Goal: Transaction & Acquisition: Purchase product/service

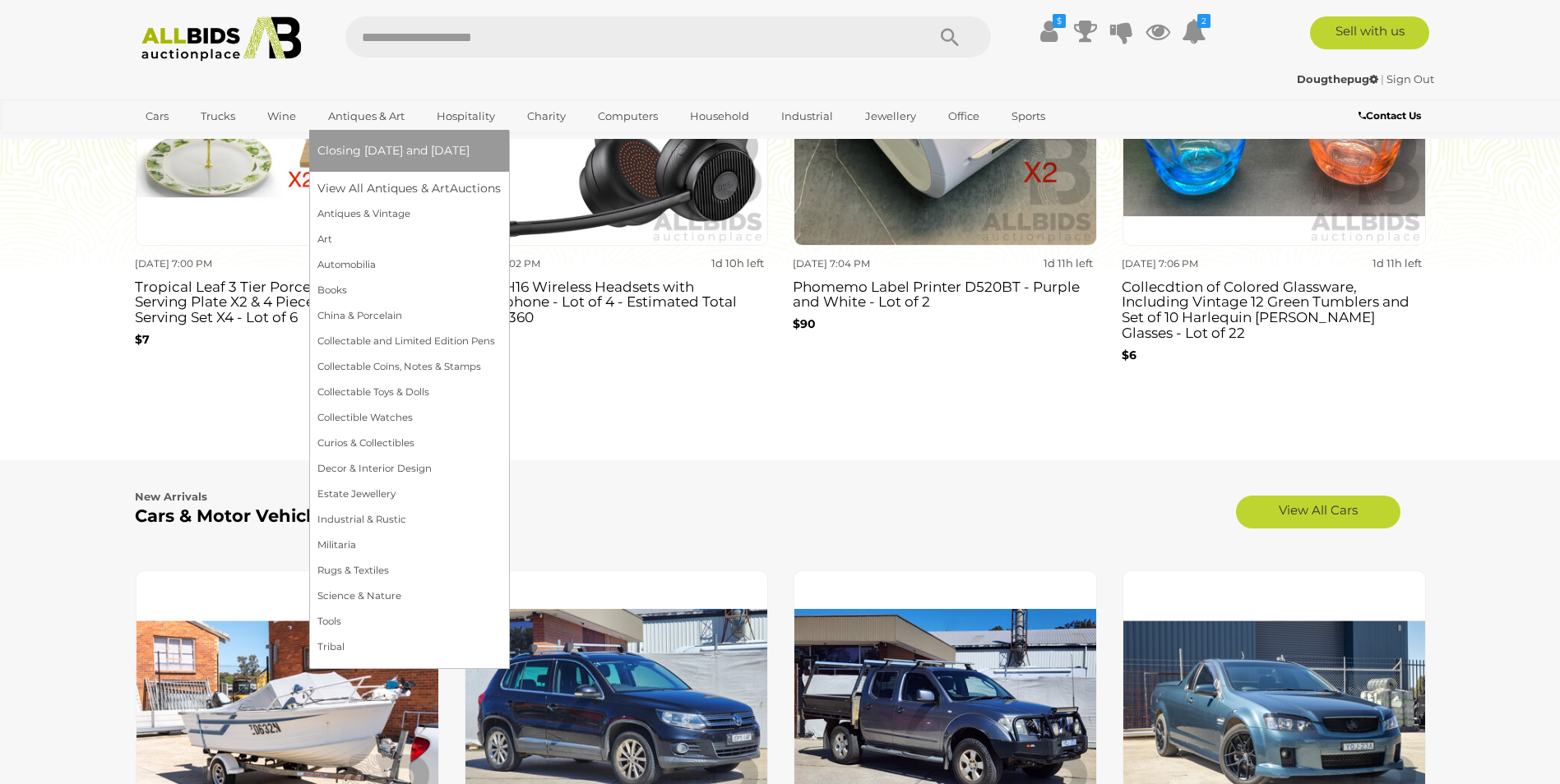
scroll to position [1808, 0]
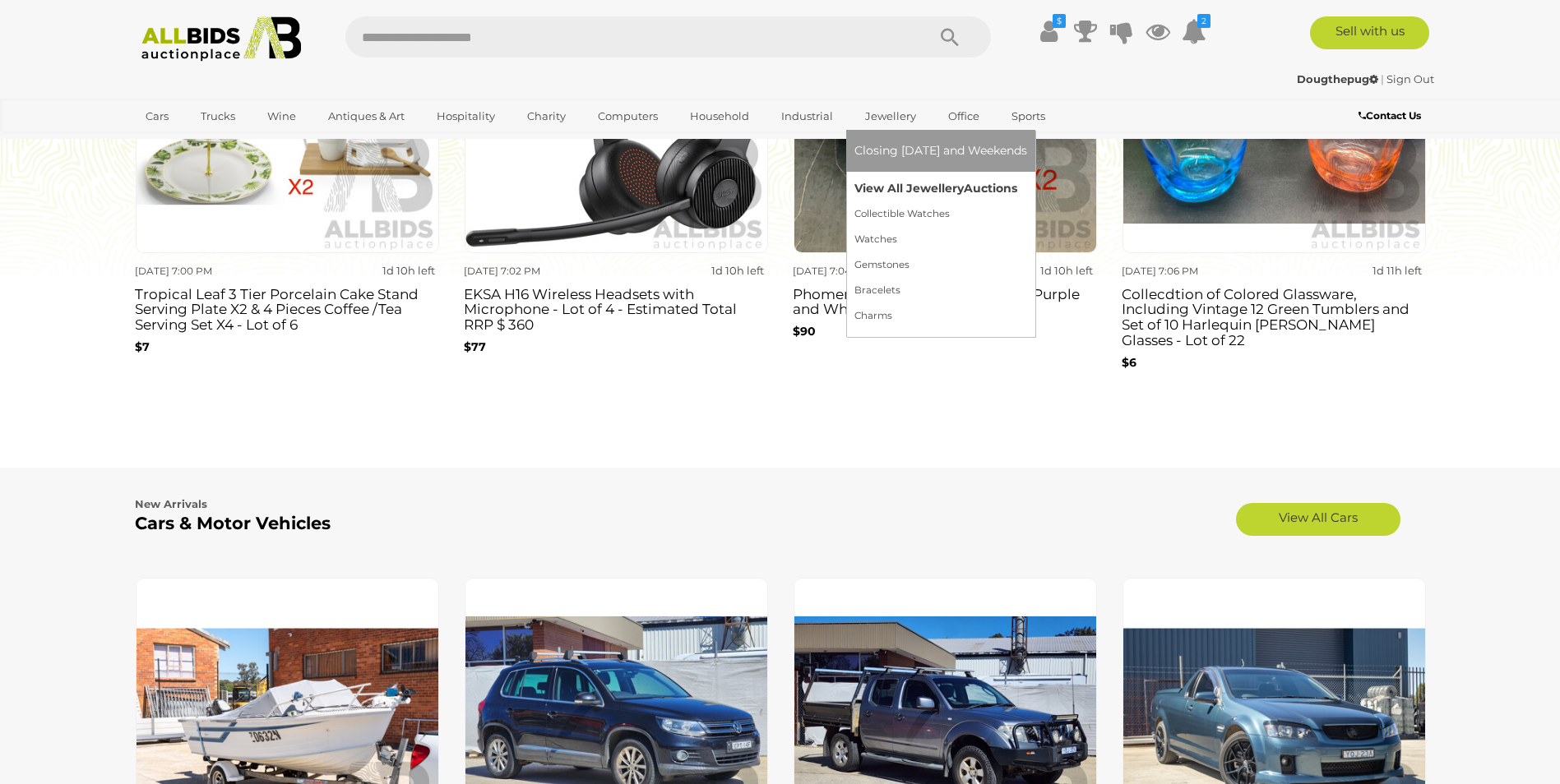
click at [898, 185] on link "View All Jewellery Auctions" at bounding box center [940, 189] width 173 height 26
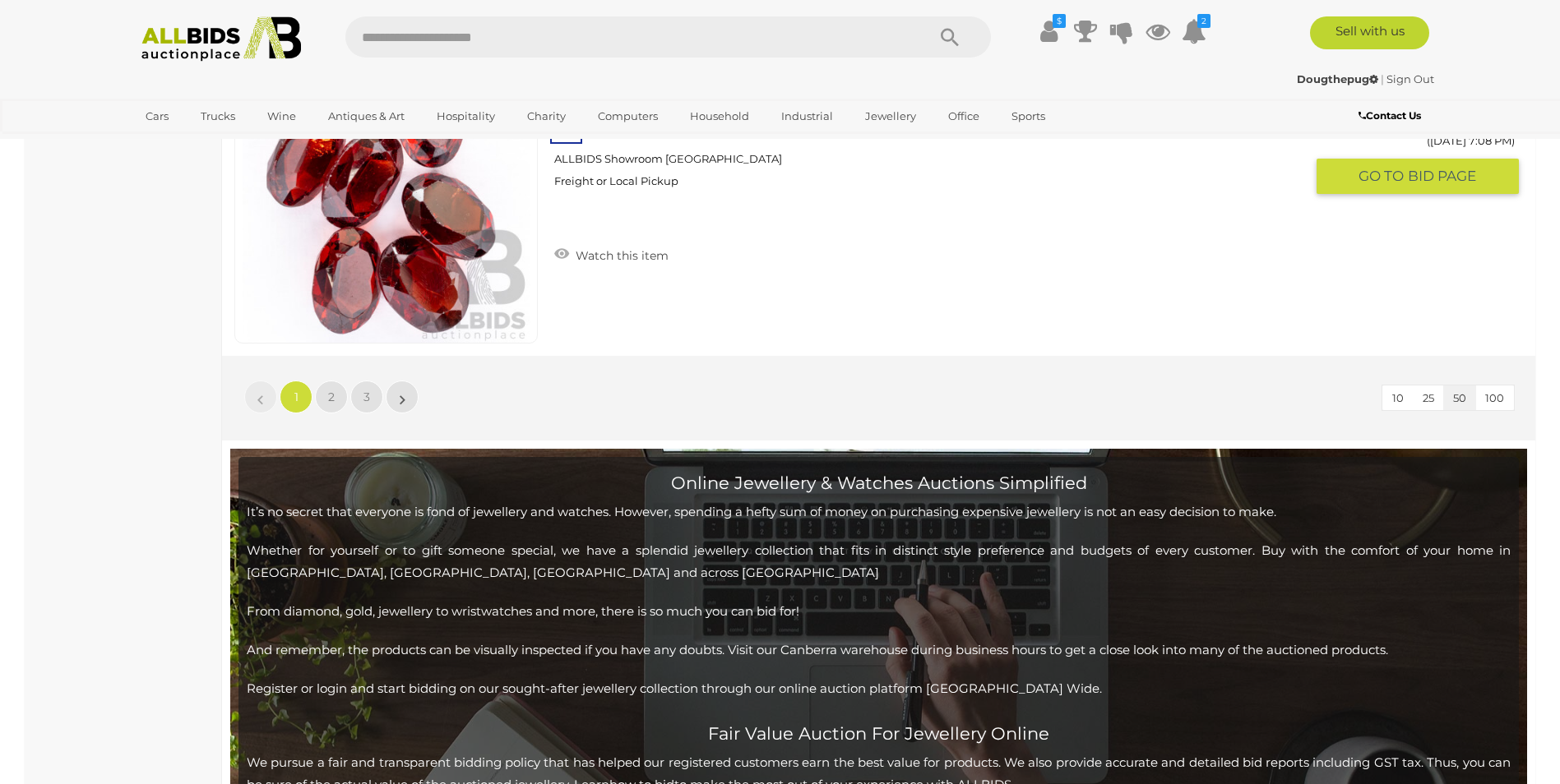
scroll to position [16024, 0]
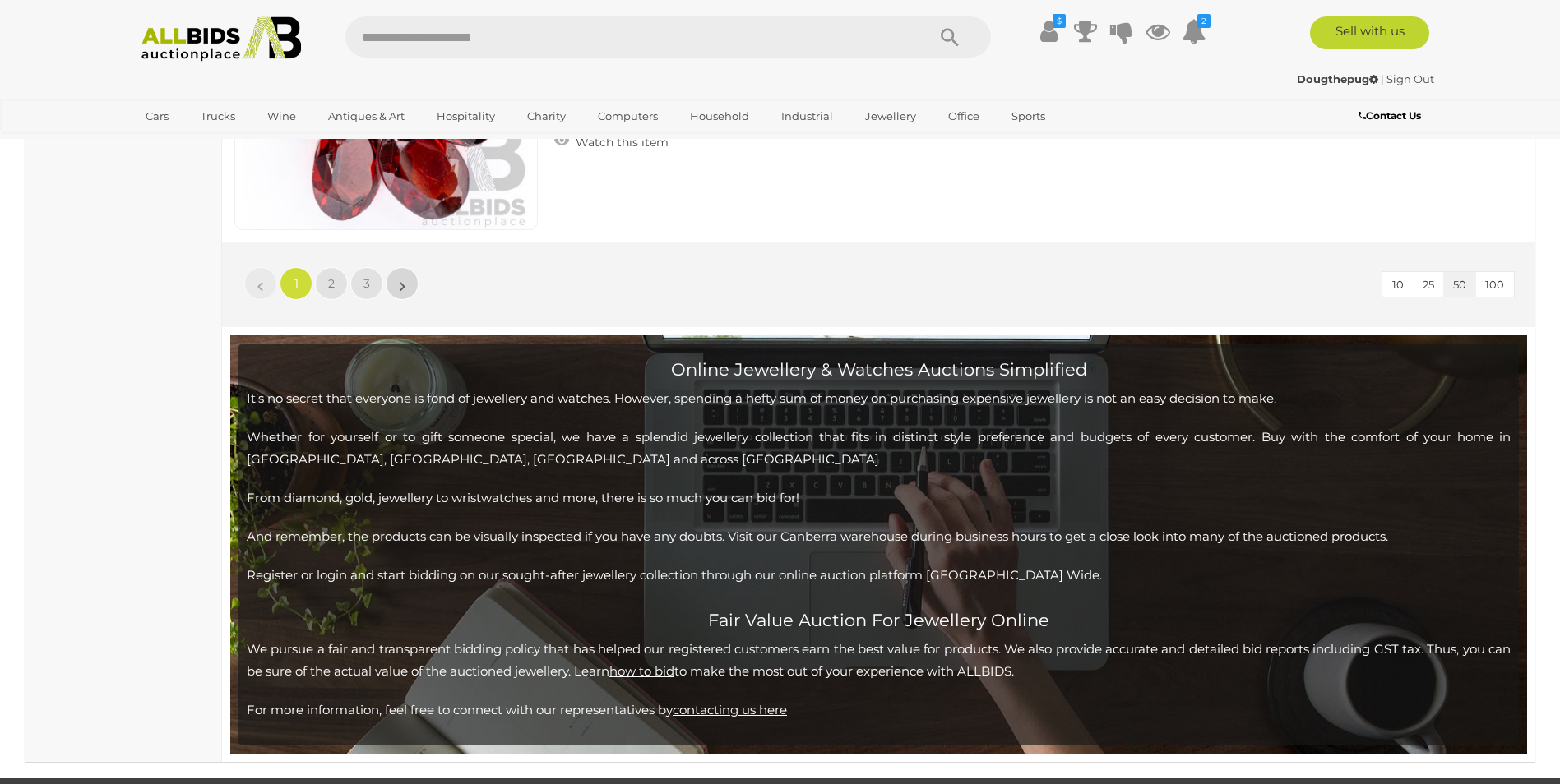
click at [405, 287] on link "»" at bounding box center [402, 283] width 33 height 33
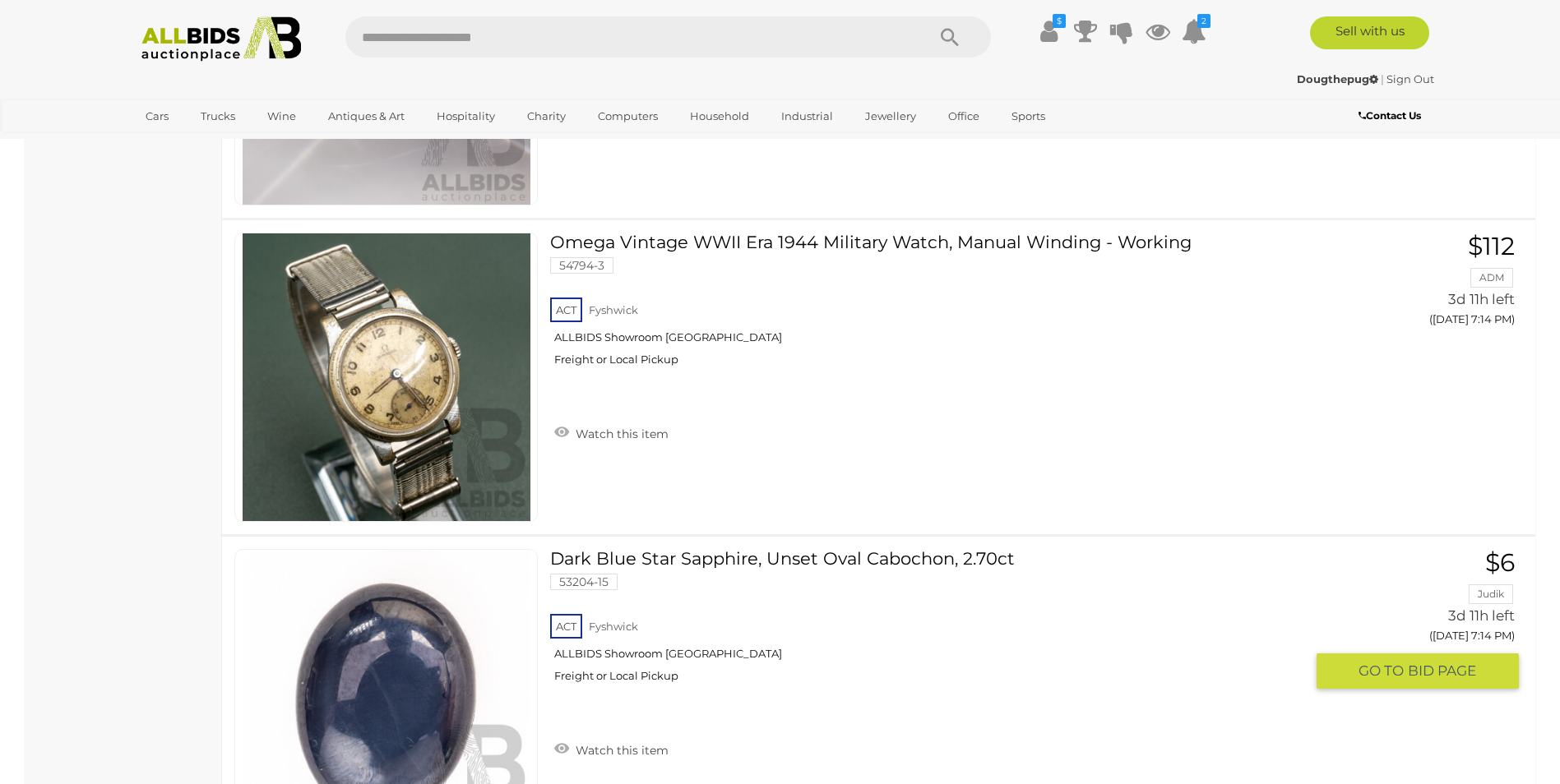
scroll to position [2749, 0]
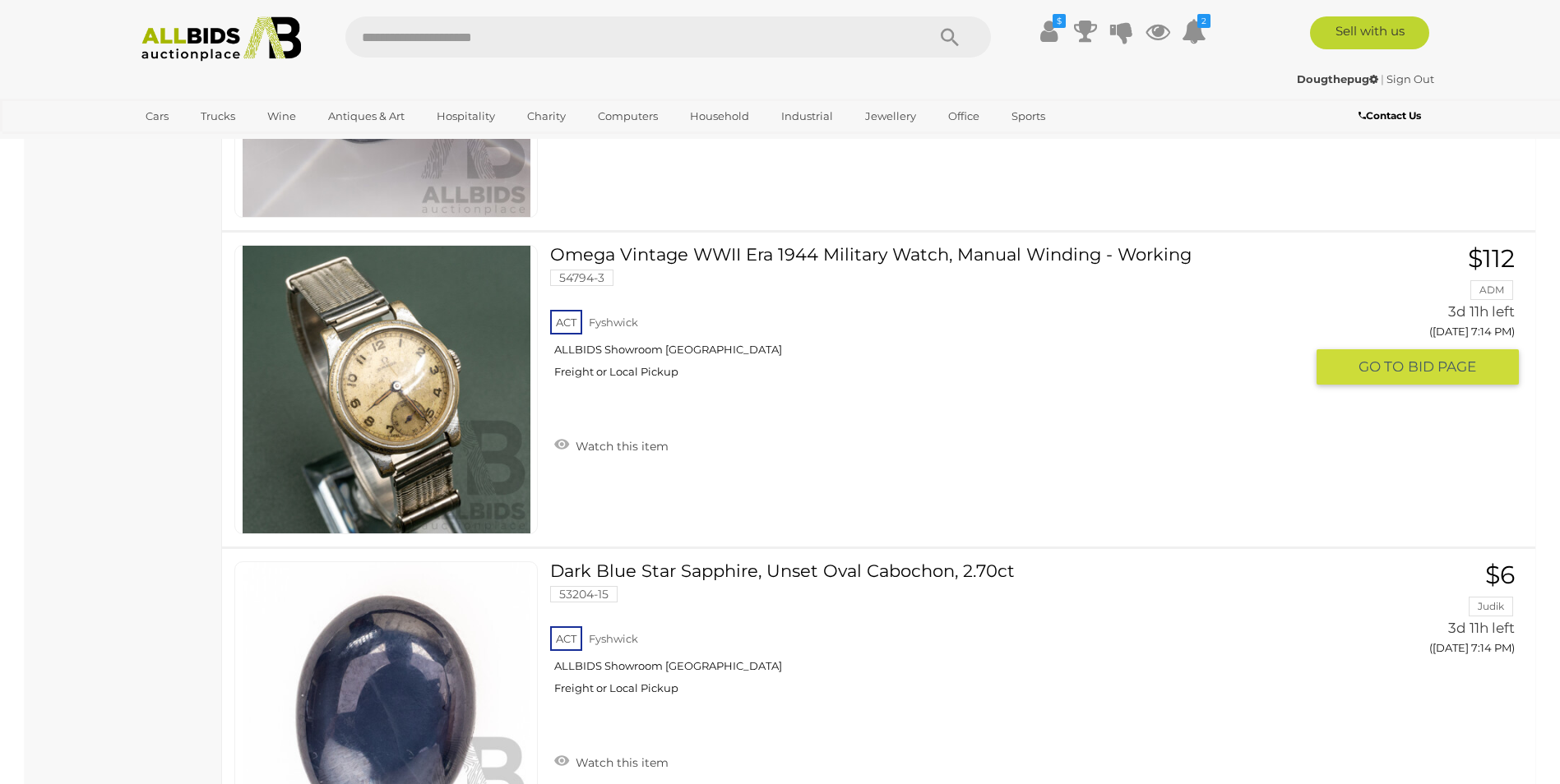
click at [419, 399] on img at bounding box center [386, 389] width 288 height 287
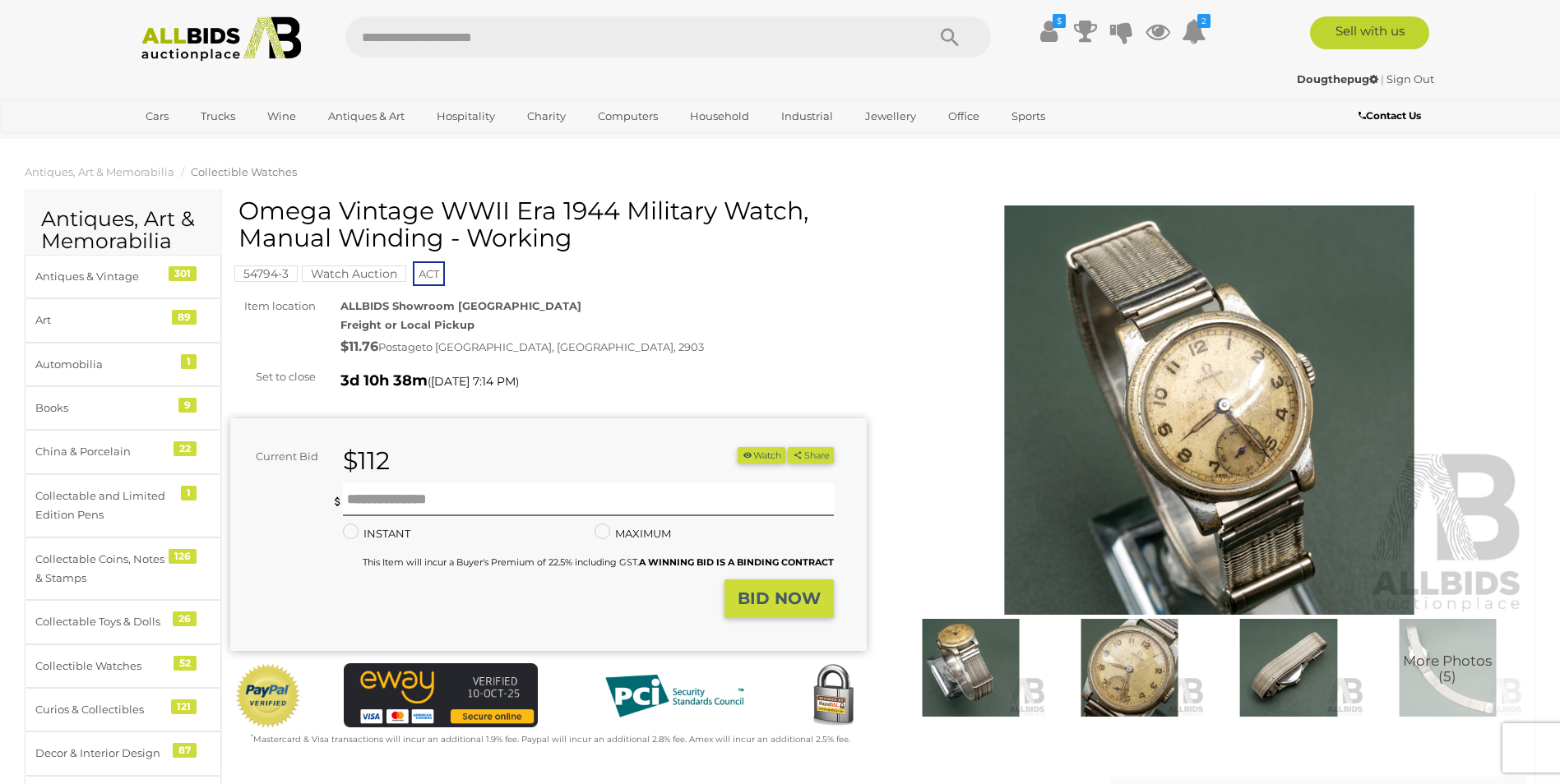
click at [1166, 408] on img at bounding box center [1209, 410] width 637 height 410
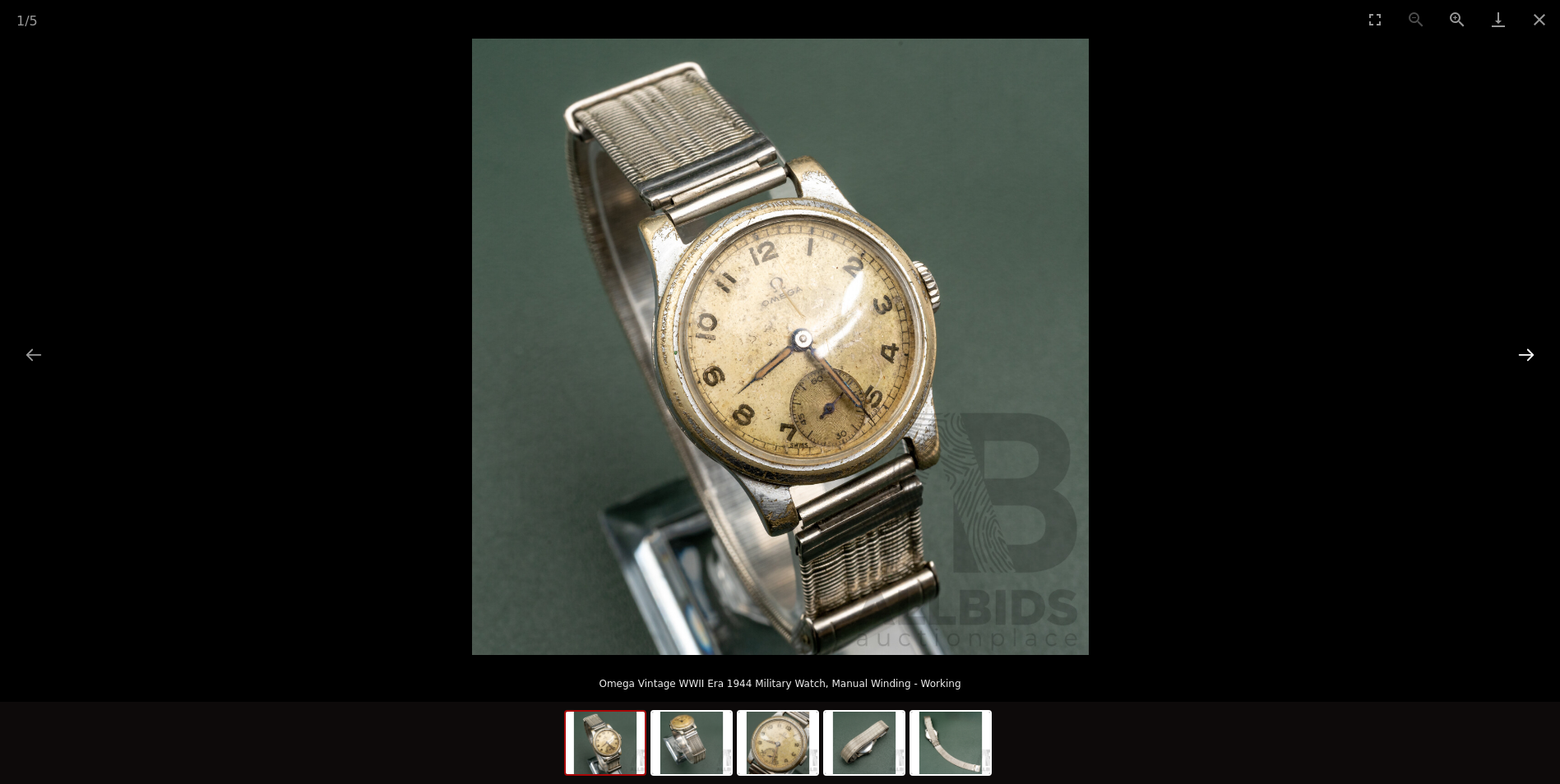
click at [1523, 350] on button "Next slide" at bounding box center [1525, 354] width 35 height 32
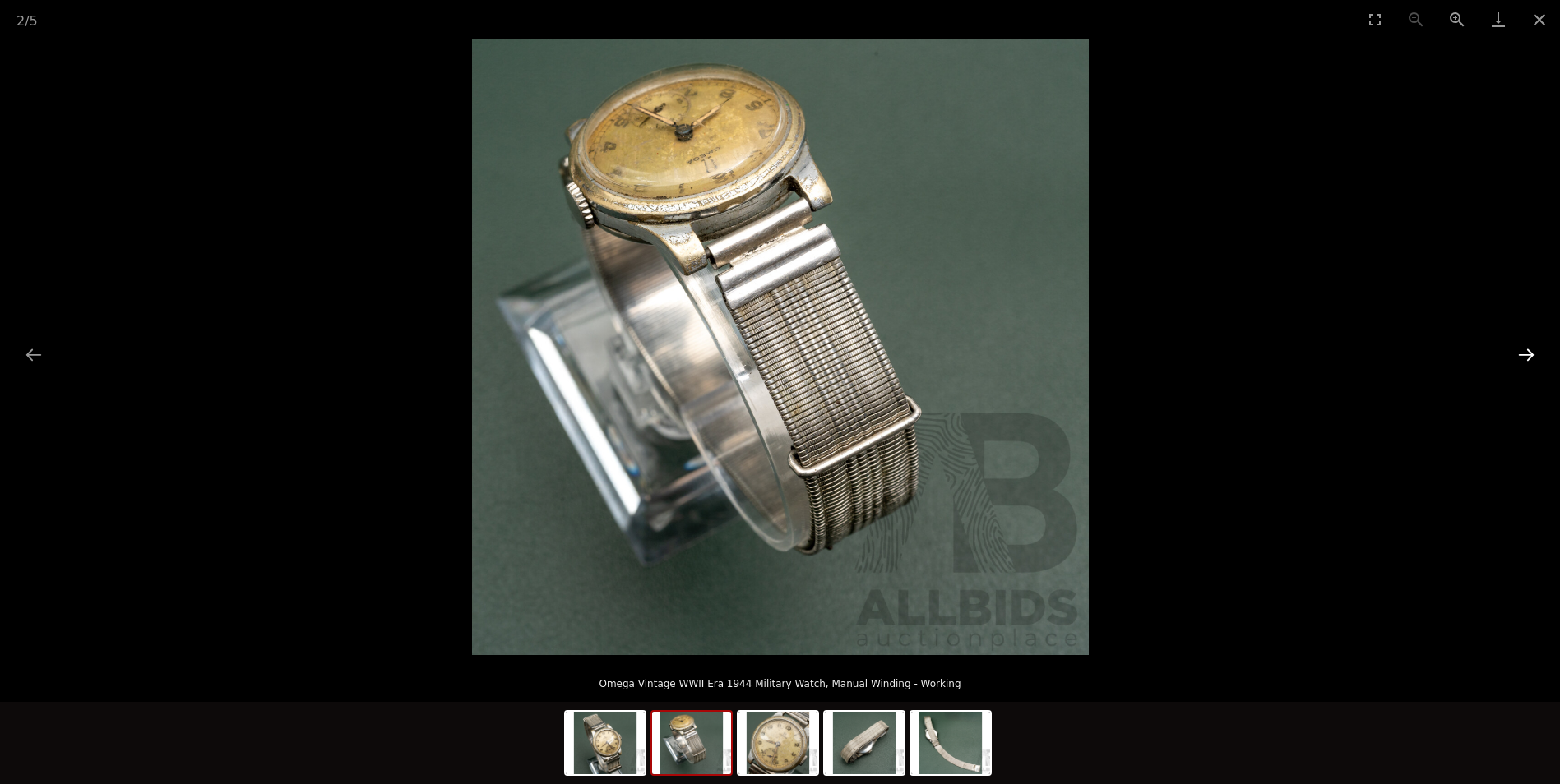
click at [1523, 350] on button "Next slide" at bounding box center [1525, 354] width 35 height 32
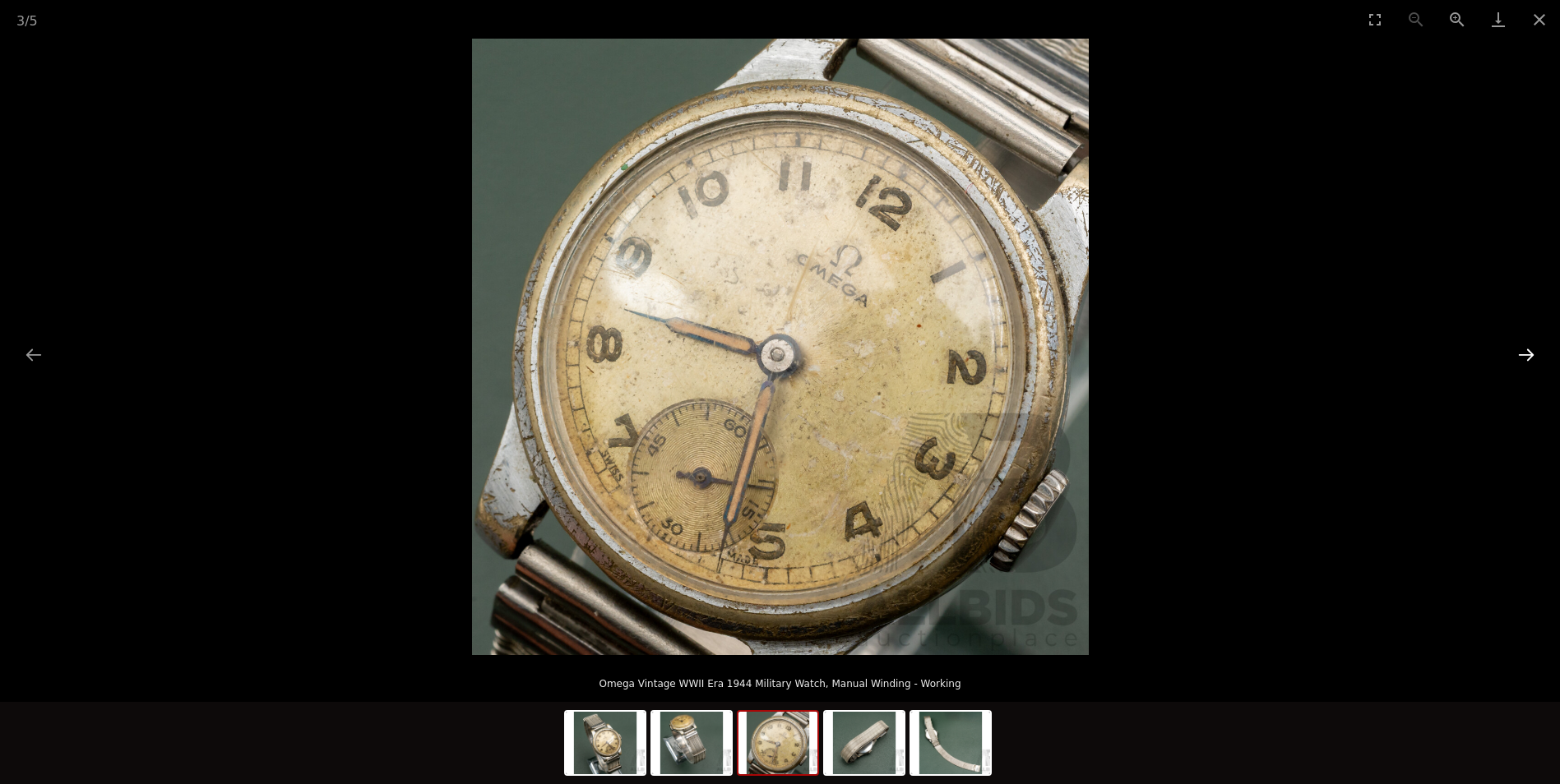
click at [1523, 350] on button "Next slide" at bounding box center [1525, 354] width 35 height 32
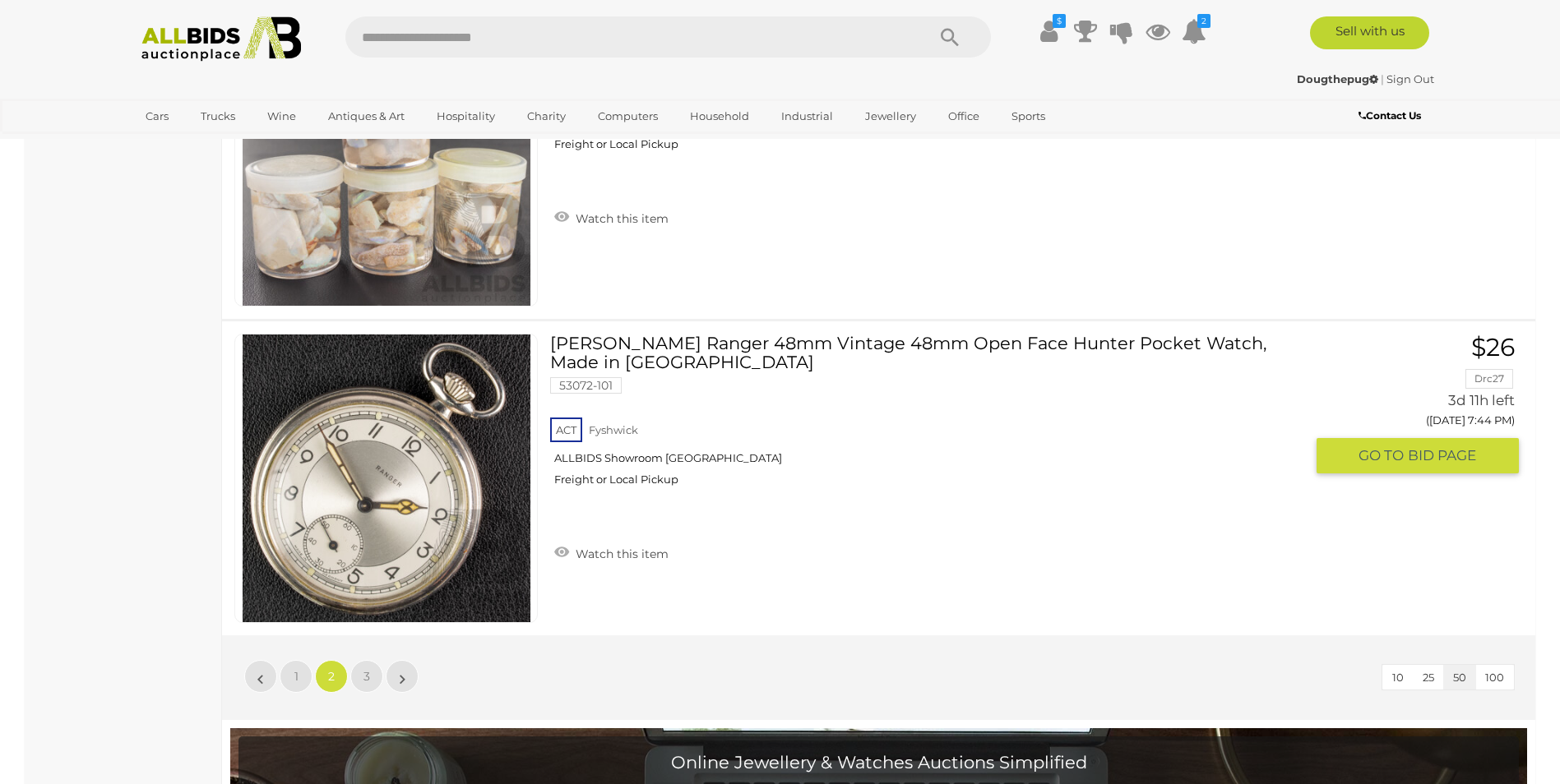
scroll to position [15632, 0]
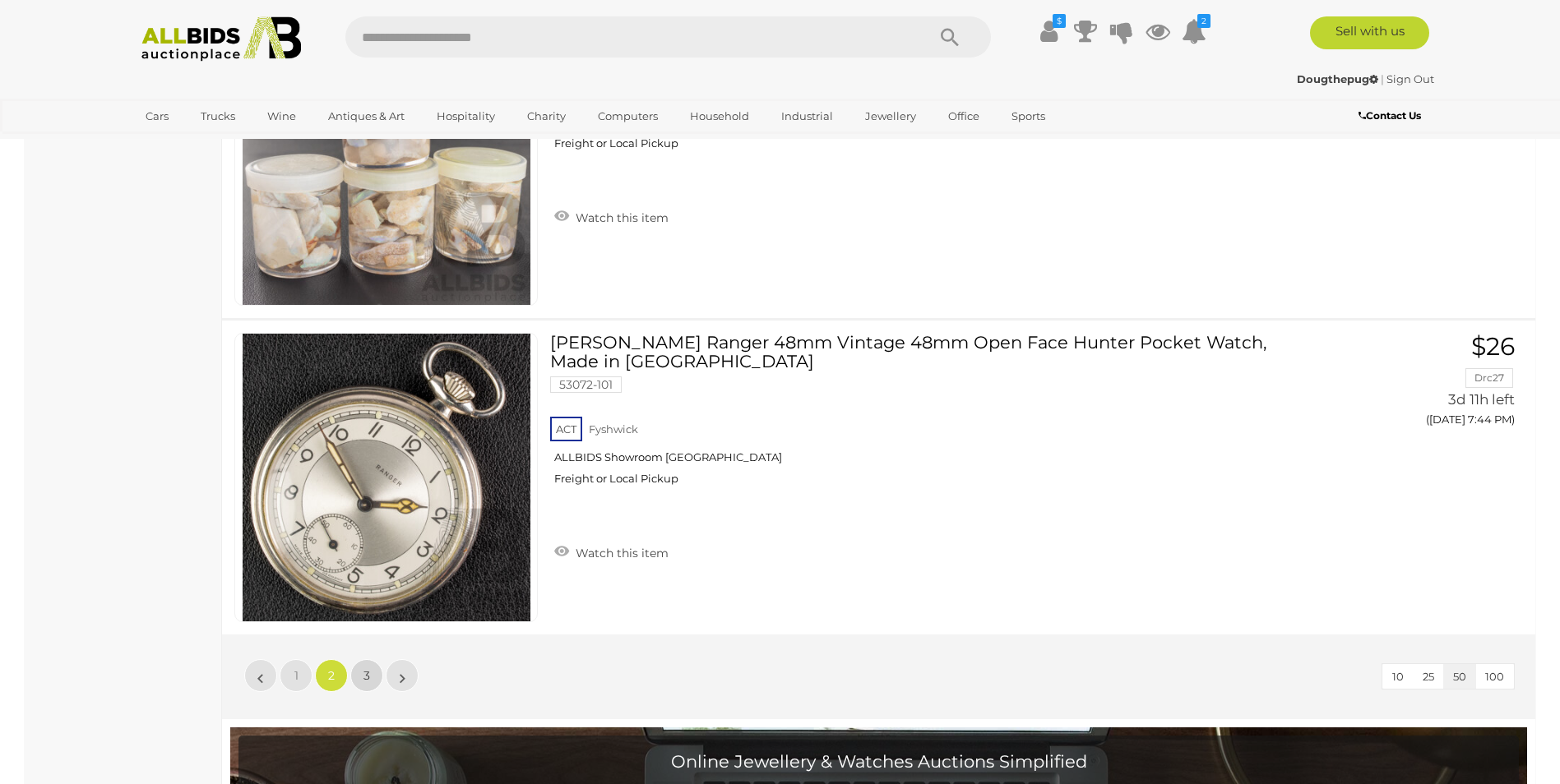
click at [366, 675] on span "3" at bounding box center [366, 675] width 6 height 15
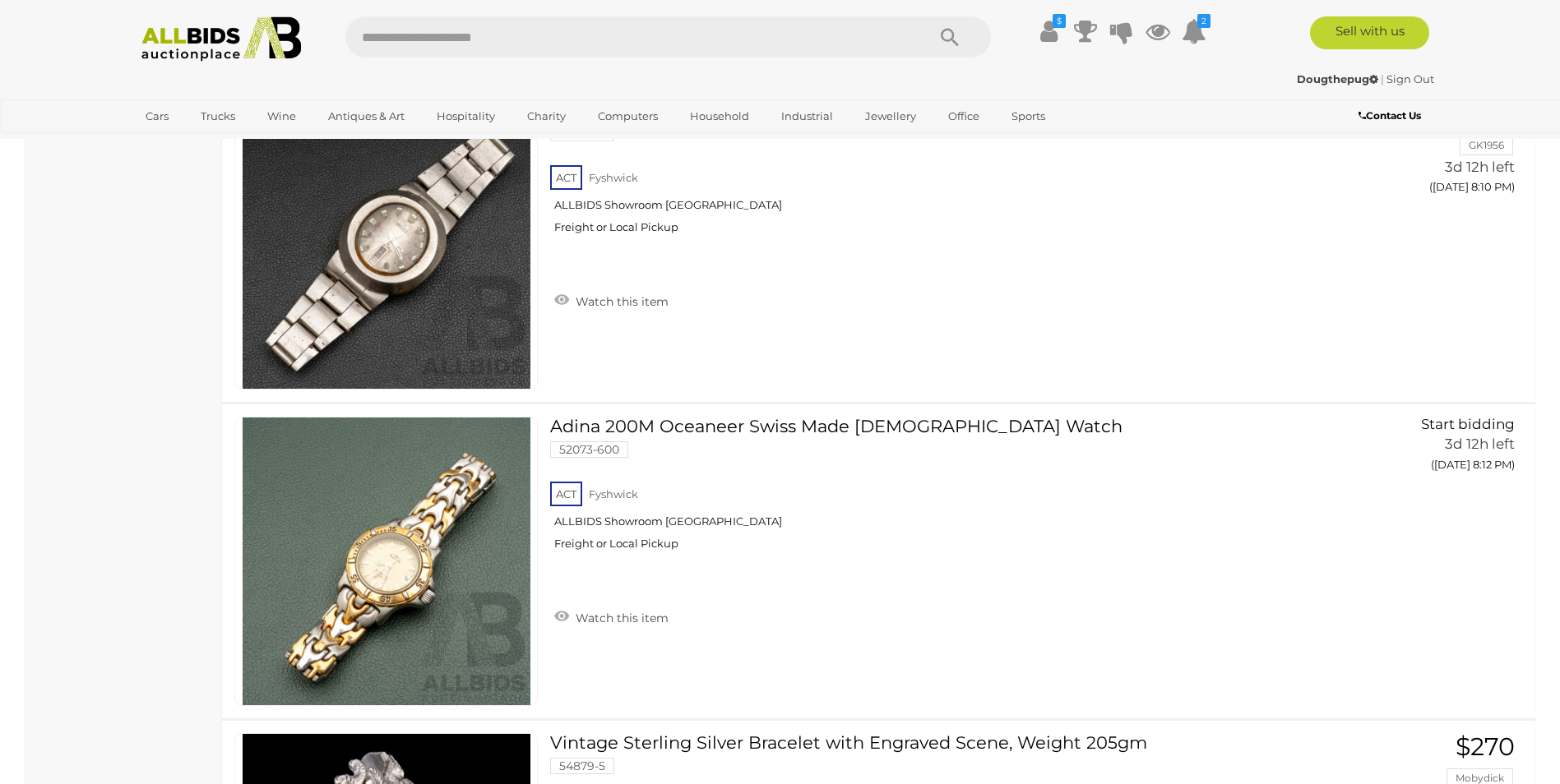
scroll to position [4474, 0]
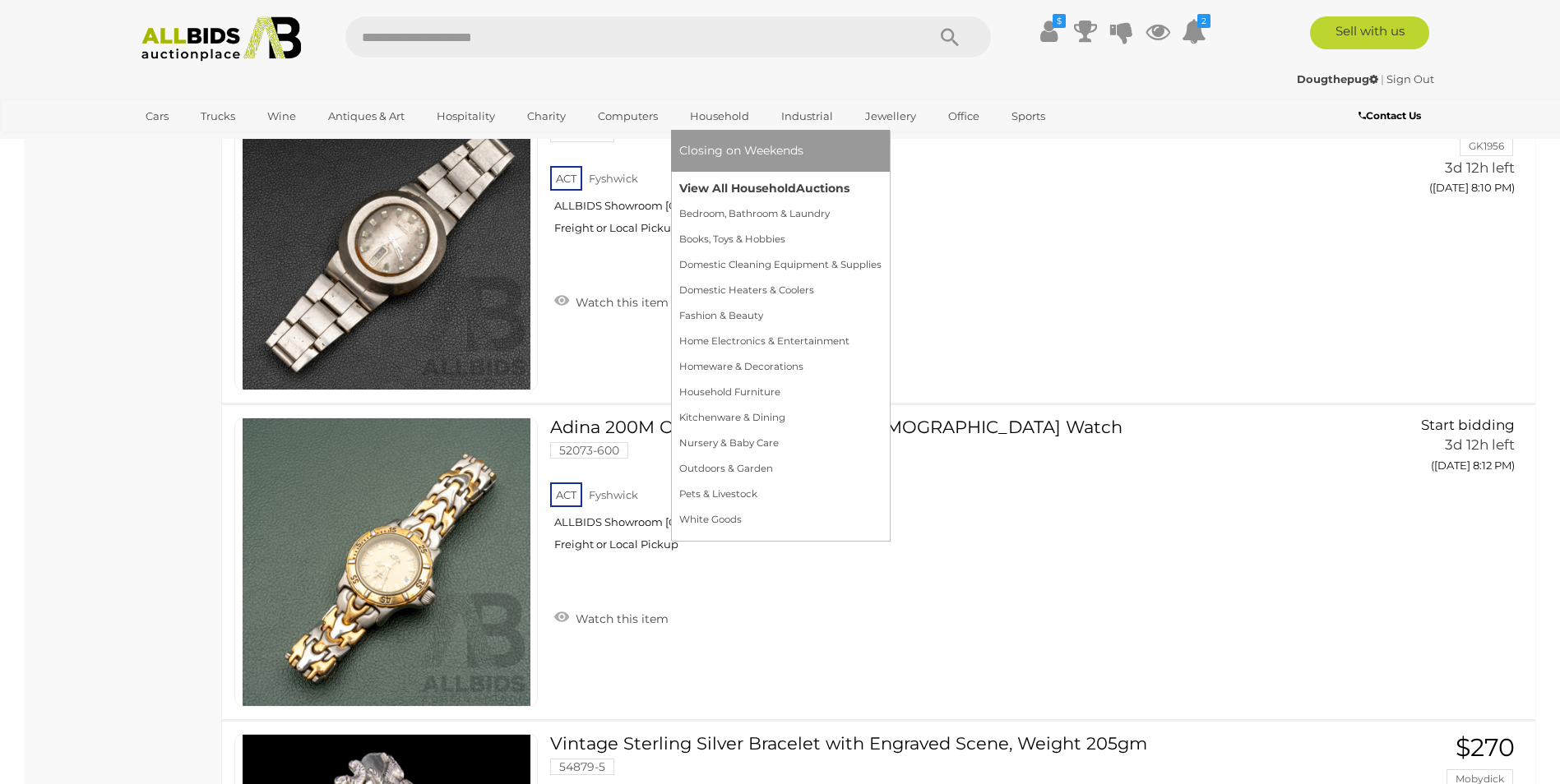
click at [734, 185] on link "View All Household Auctions" at bounding box center [780, 189] width 202 height 26
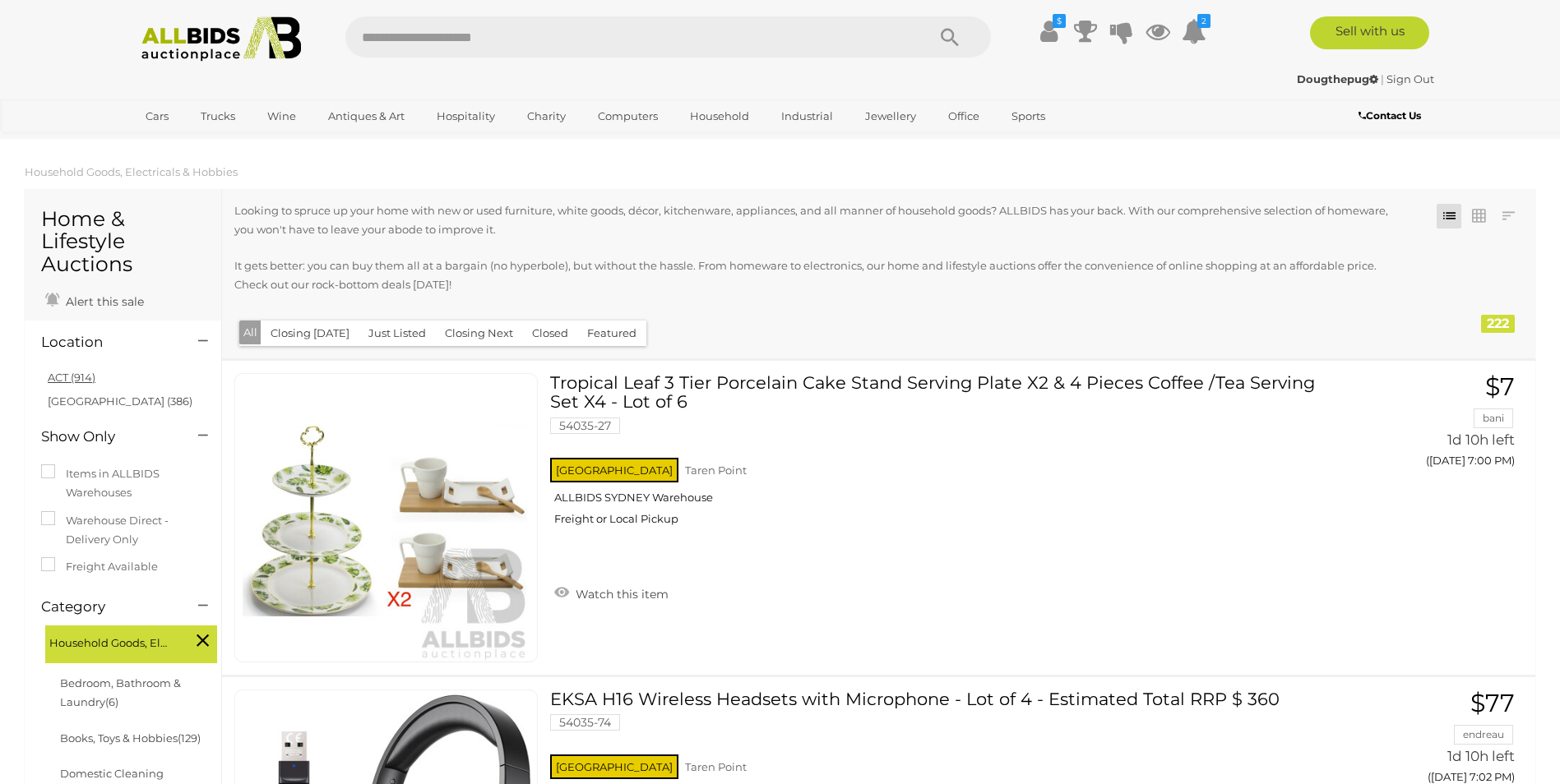
click at [69, 374] on link "ACT (914)" at bounding box center [72, 376] width 48 height 13
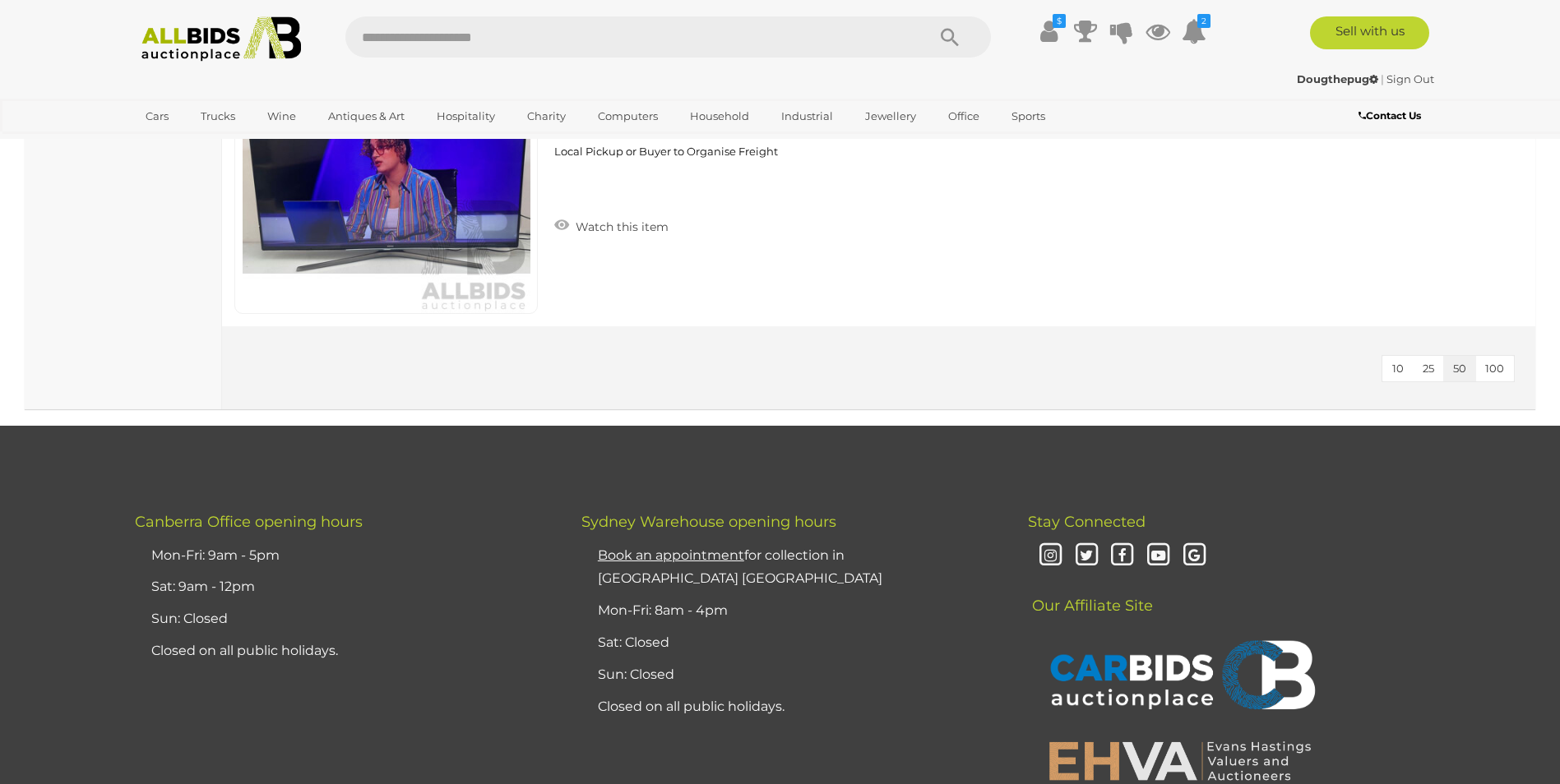
scroll to position [12244, 0]
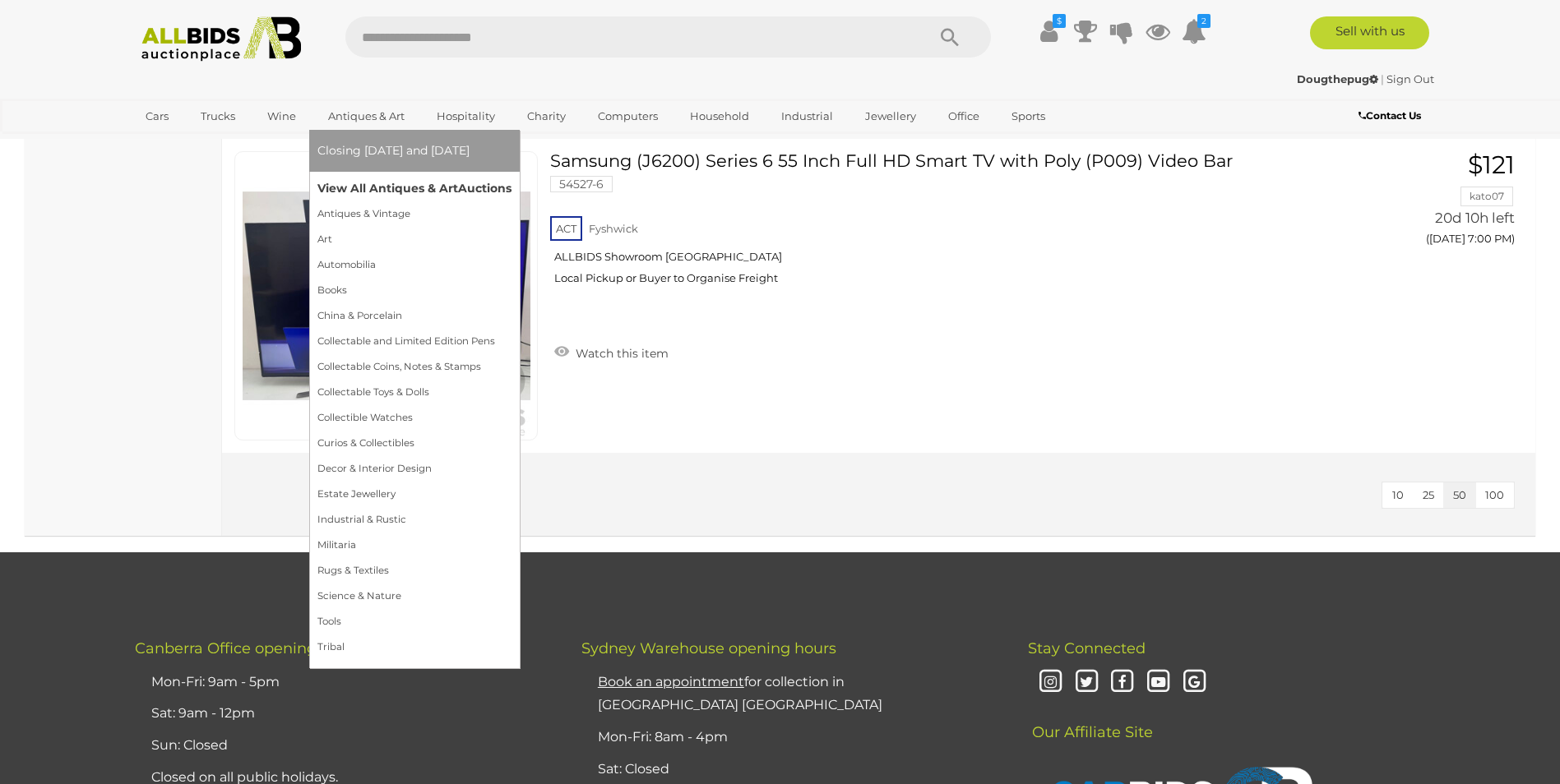
click at [349, 185] on link "View All Antiques & Art Auctions" at bounding box center [414, 189] width 194 height 26
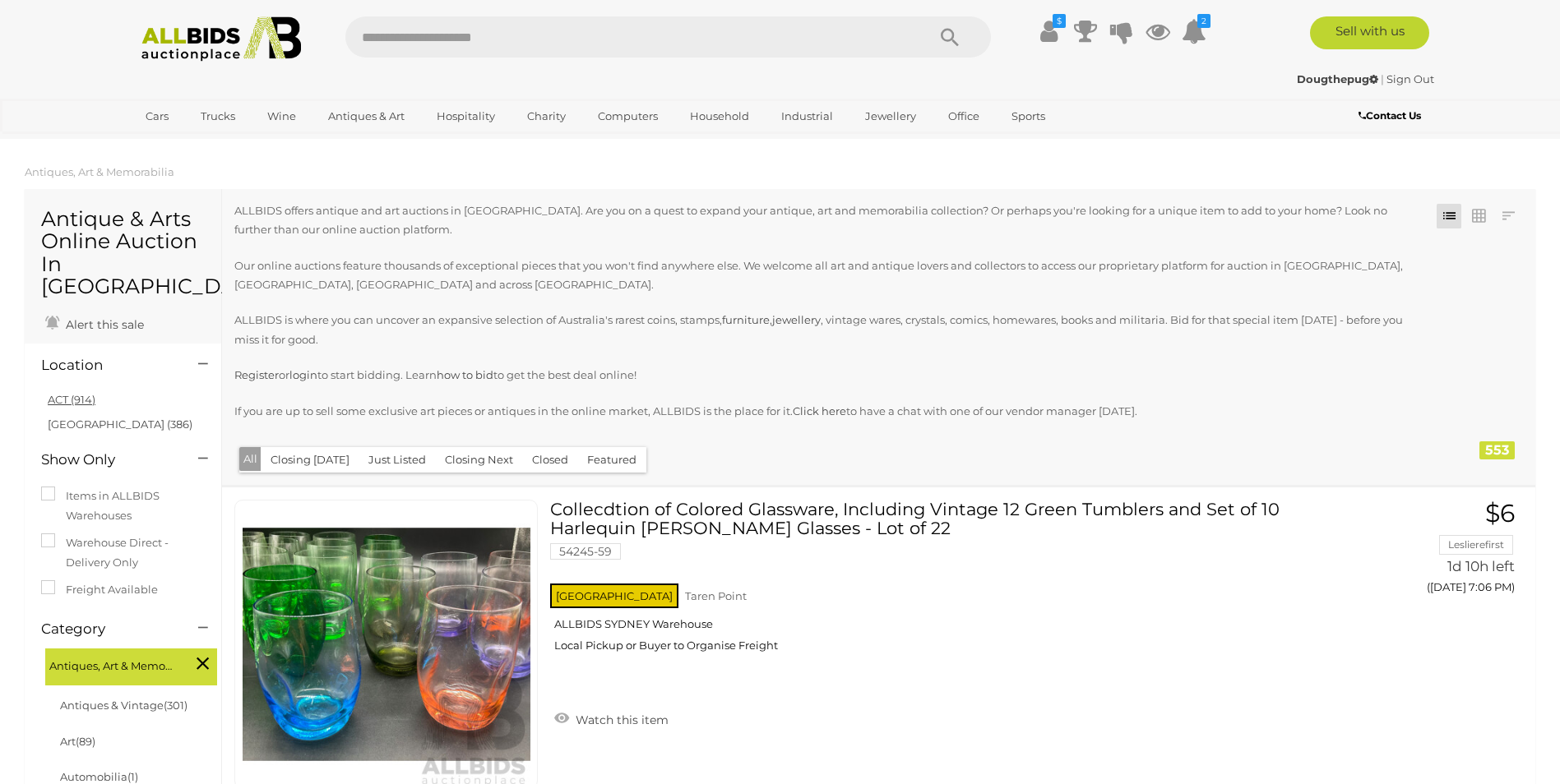
click at [75, 392] on link "ACT (914)" at bounding box center [72, 399] width 48 height 13
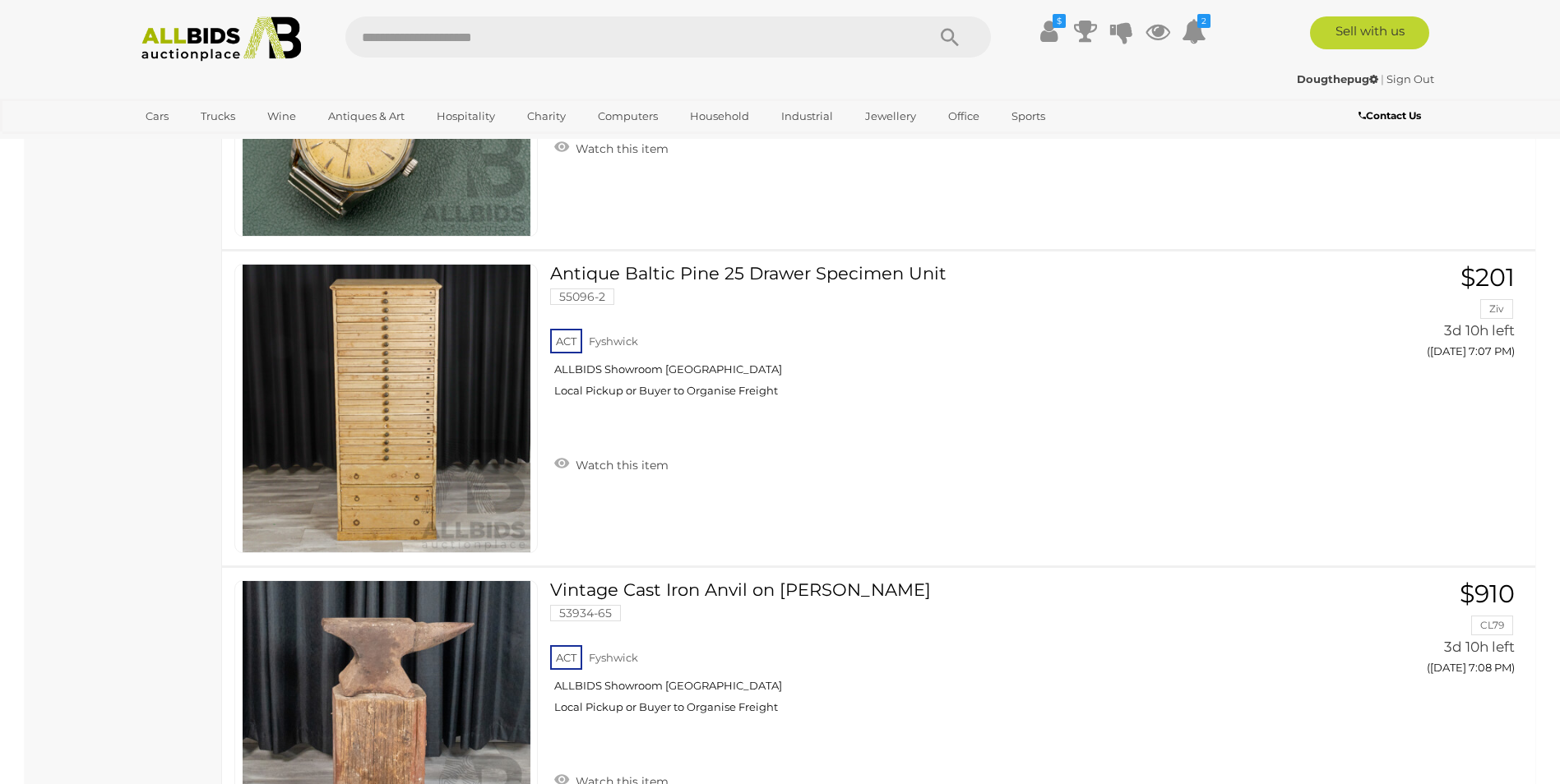
scroll to position [12592, 0]
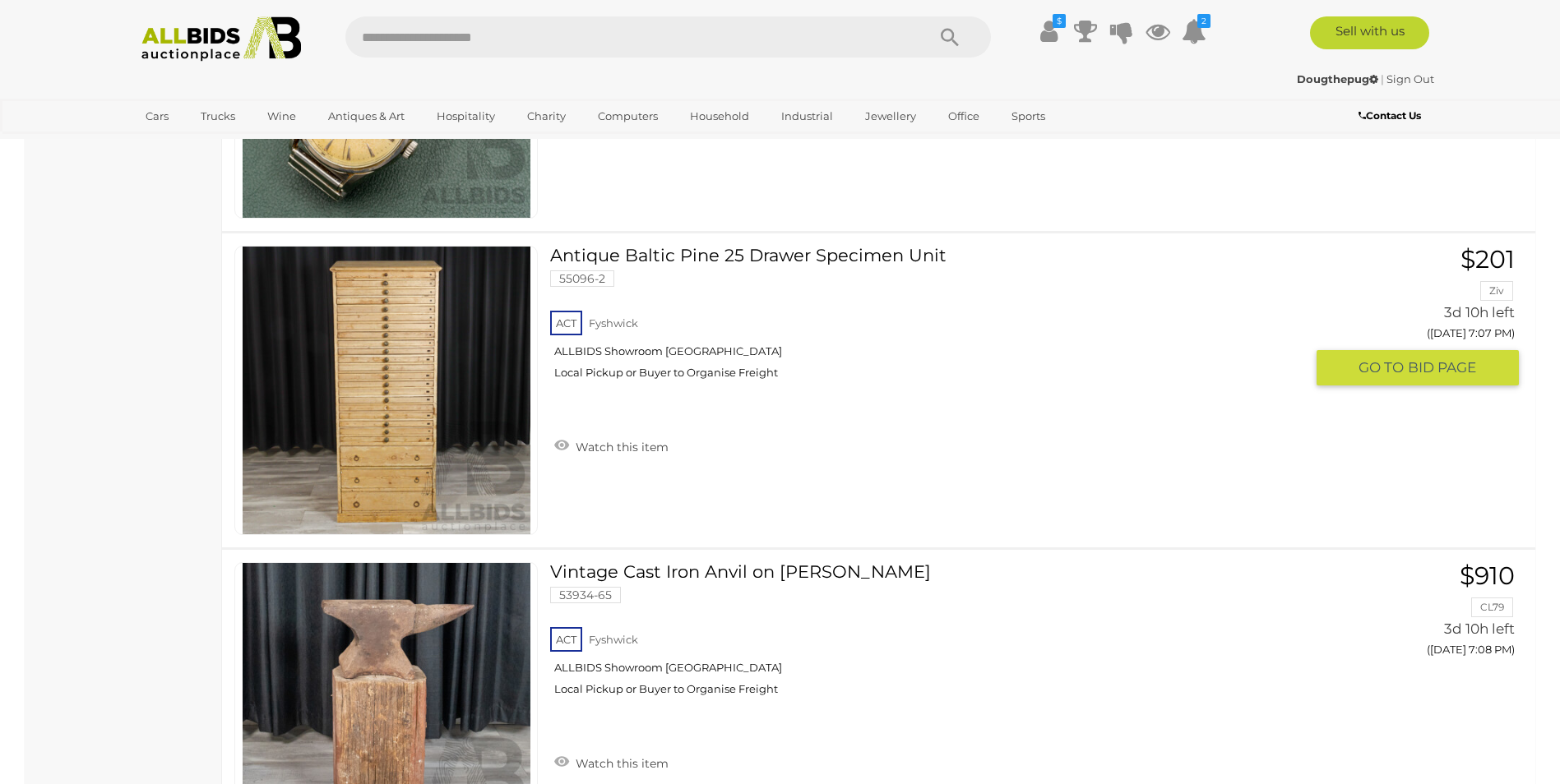
click at [380, 329] on link at bounding box center [386, 390] width 304 height 289
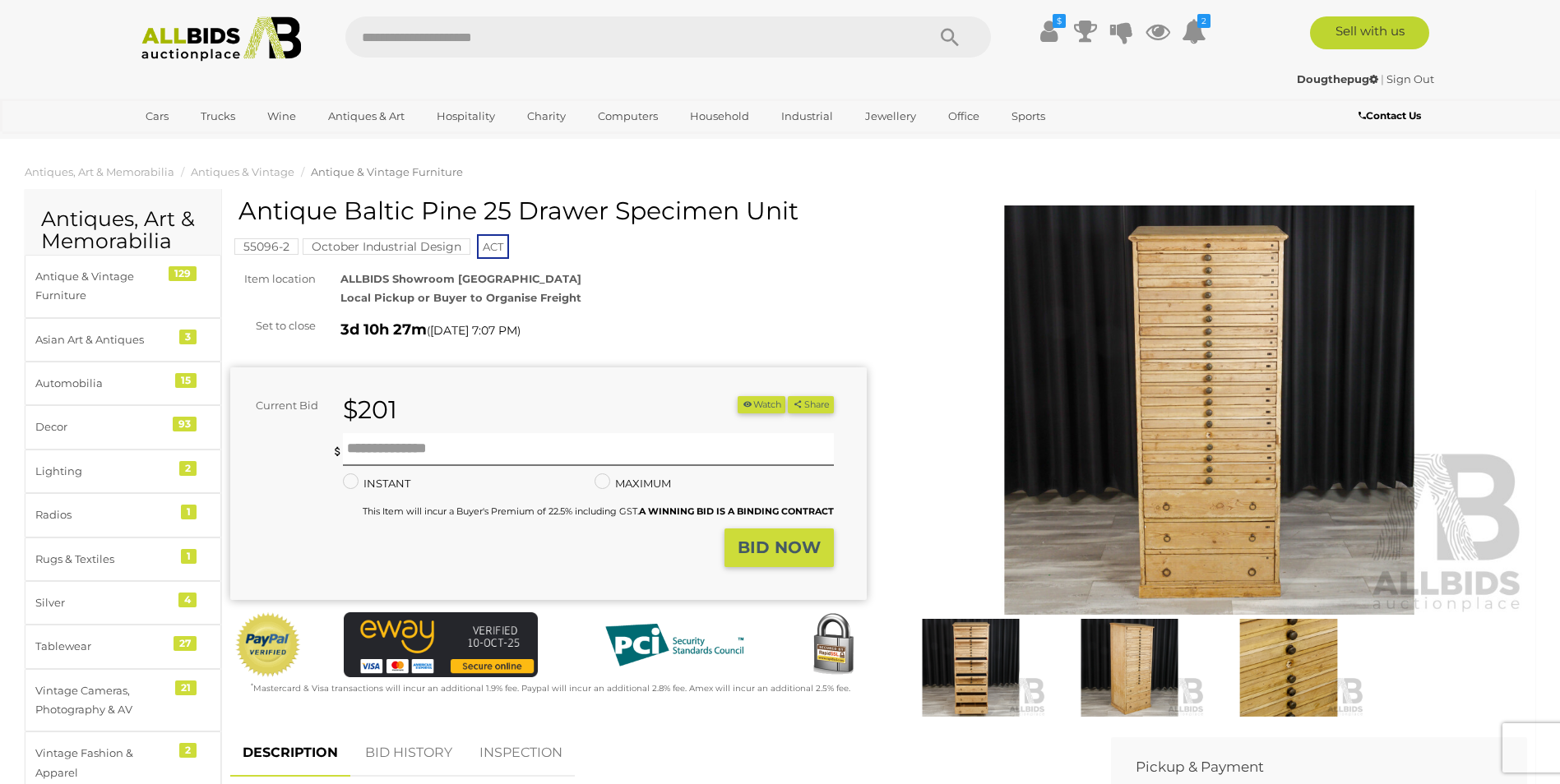
click at [1168, 458] on img at bounding box center [1209, 410] width 637 height 410
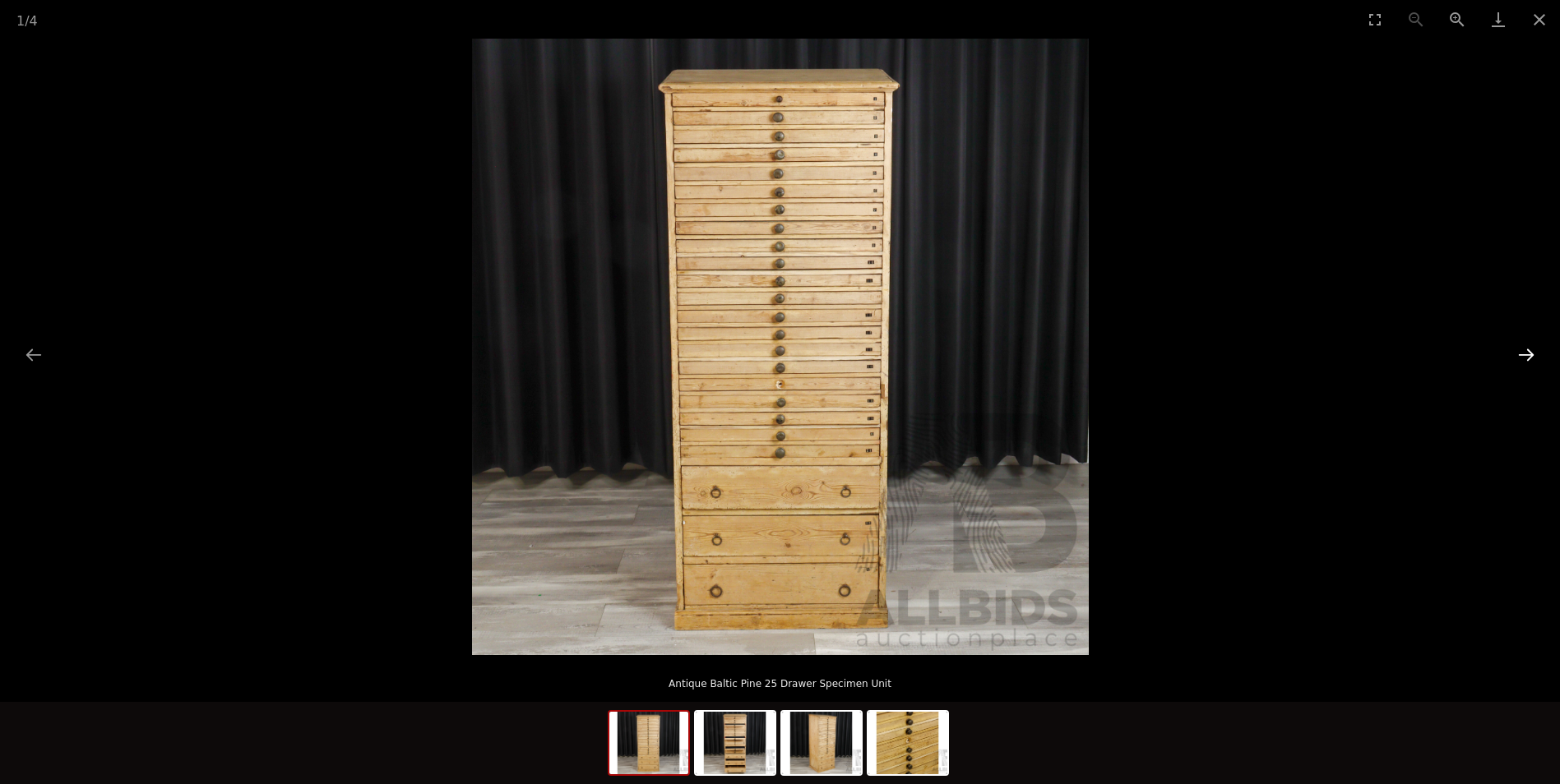
click at [1523, 343] on button "Next slide" at bounding box center [1525, 354] width 35 height 32
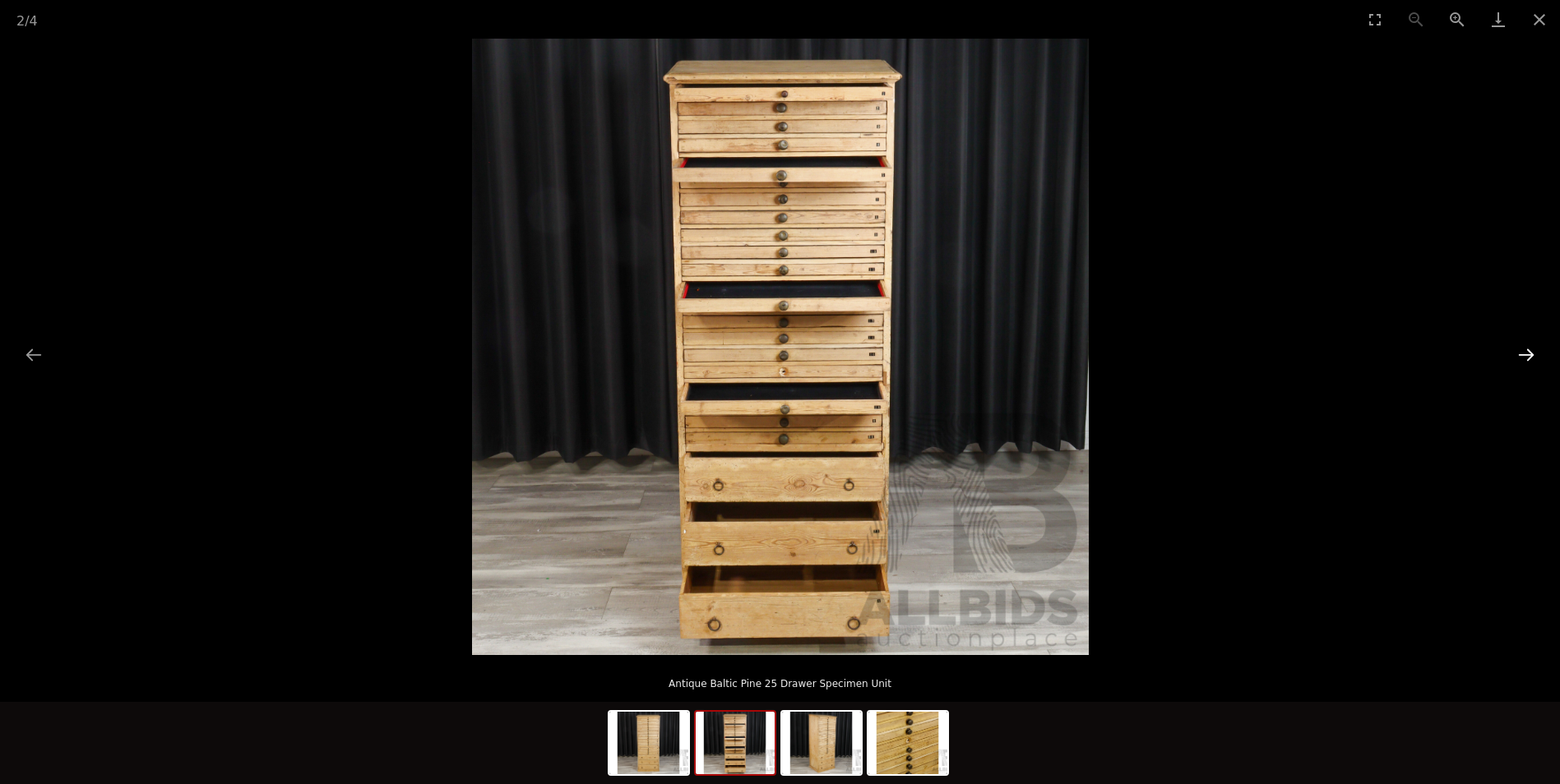
click at [1520, 346] on button "Next slide" at bounding box center [1525, 354] width 35 height 32
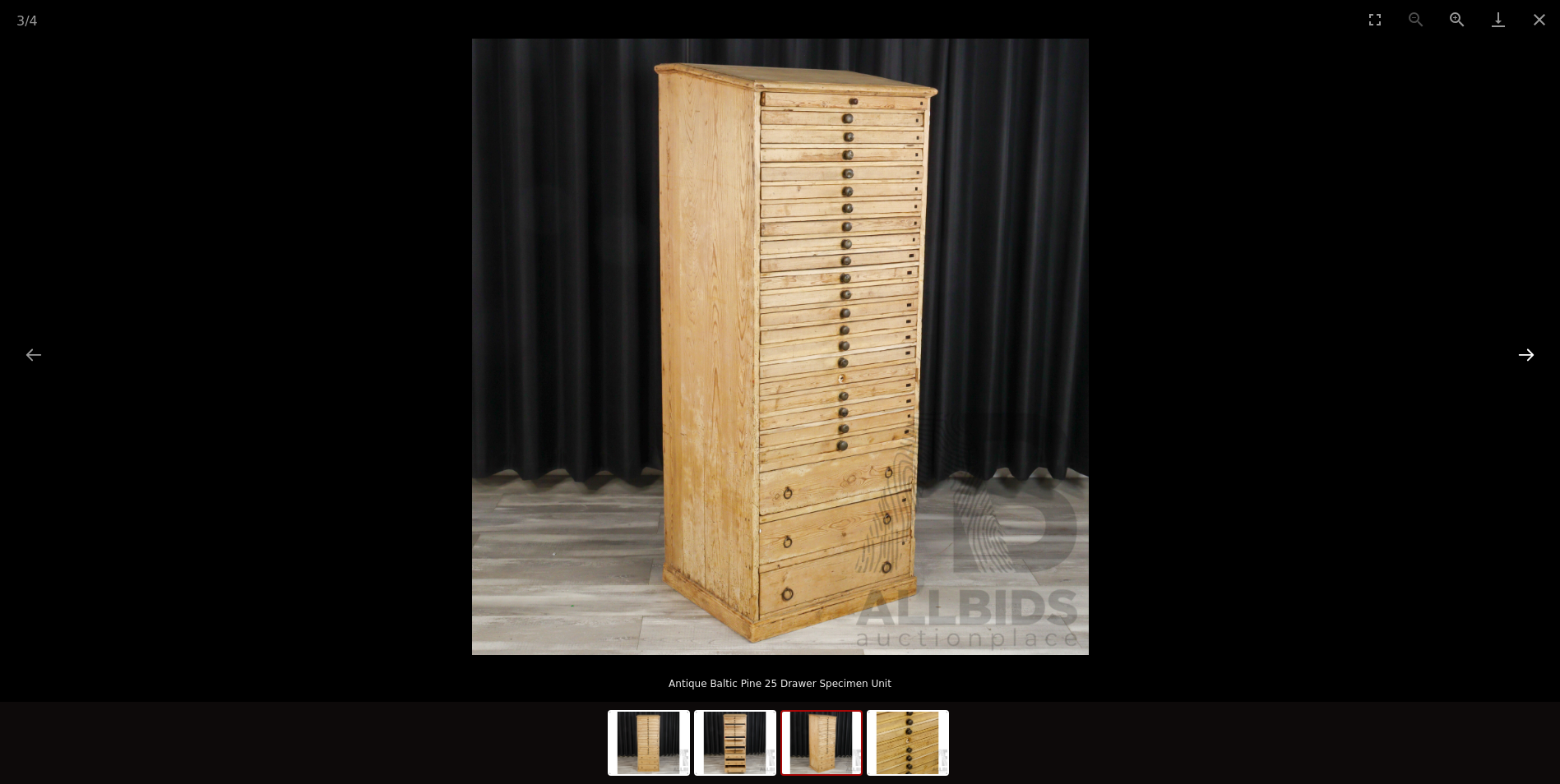
click at [1520, 346] on button "Next slide" at bounding box center [1525, 354] width 35 height 32
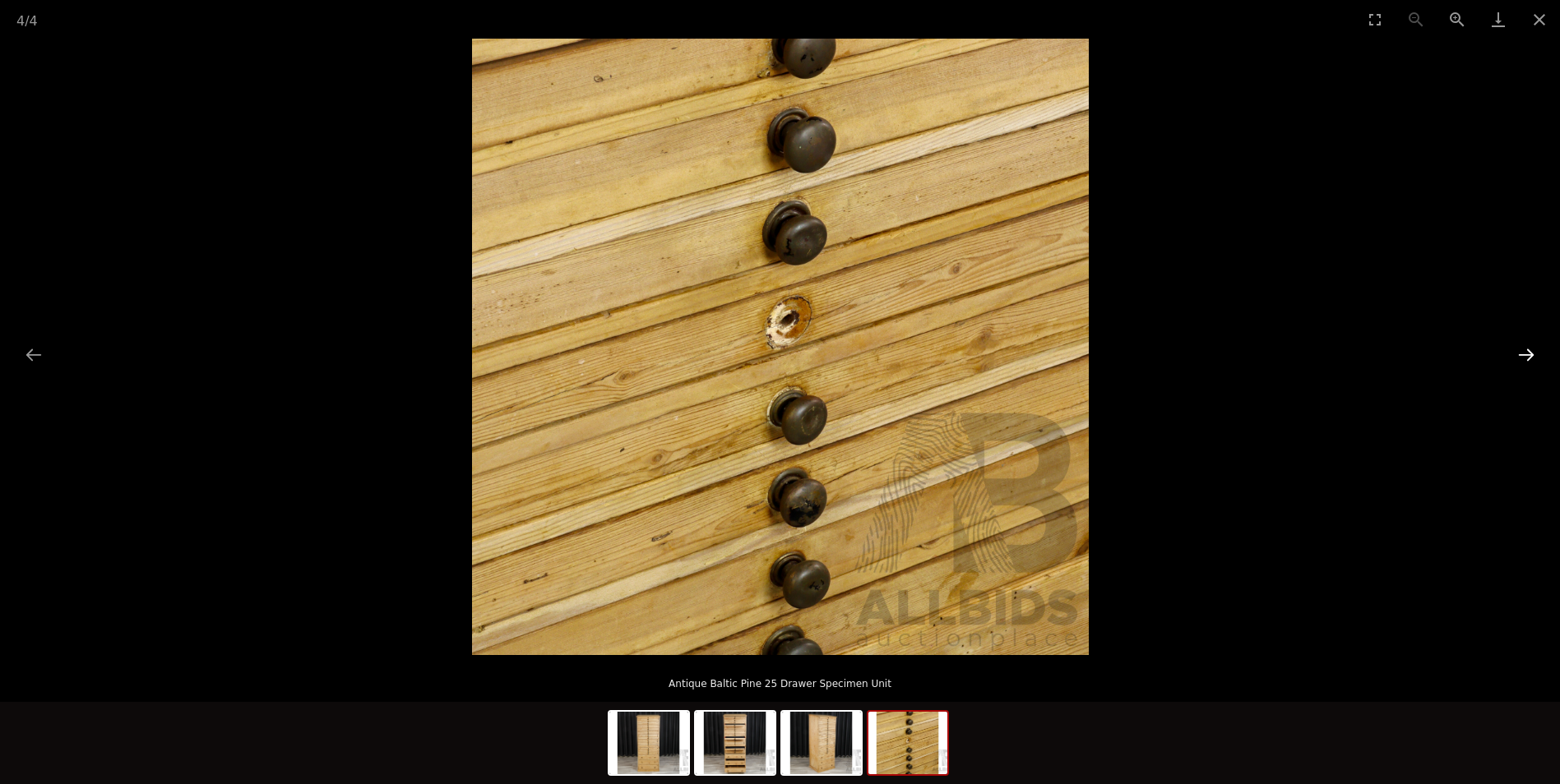
click at [1519, 347] on button "Next slide" at bounding box center [1525, 354] width 35 height 32
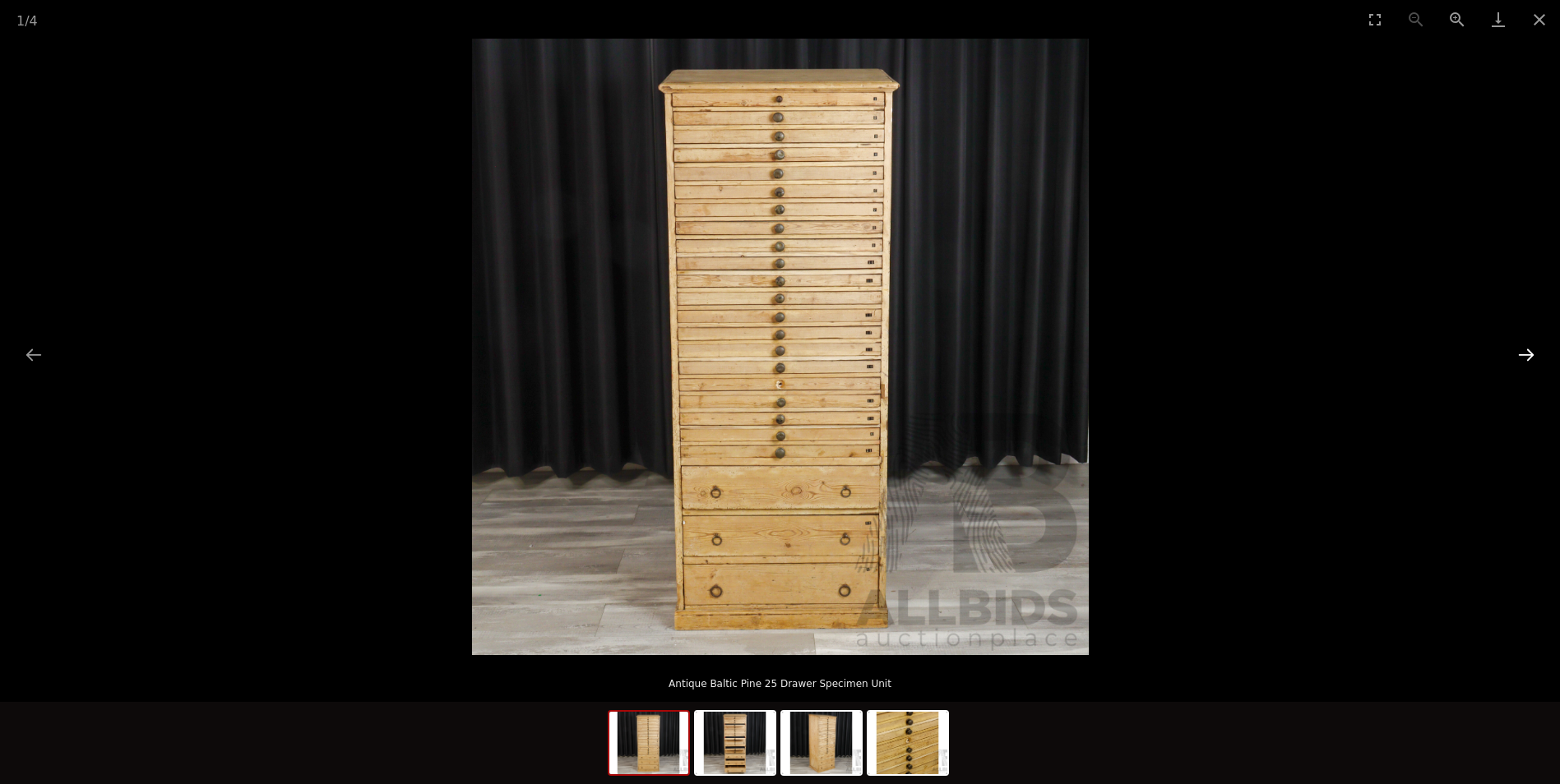
click at [1518, 349] on button "Next slide" at bounding box center [1525, 354] width 35 height 32
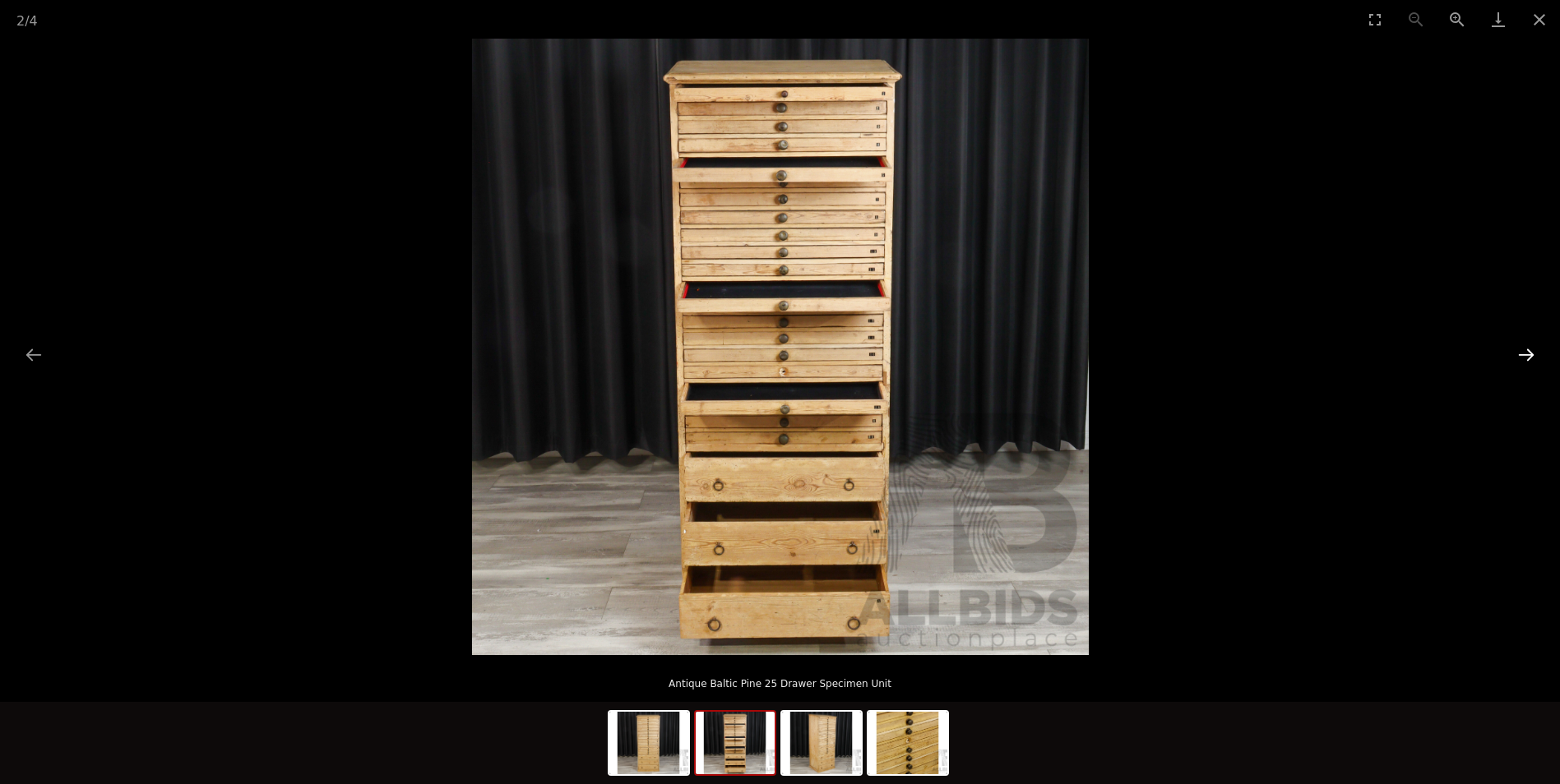
click at [1517, 350] on button "Next slide" at bounding box center [1525, 354] width 35 height 32
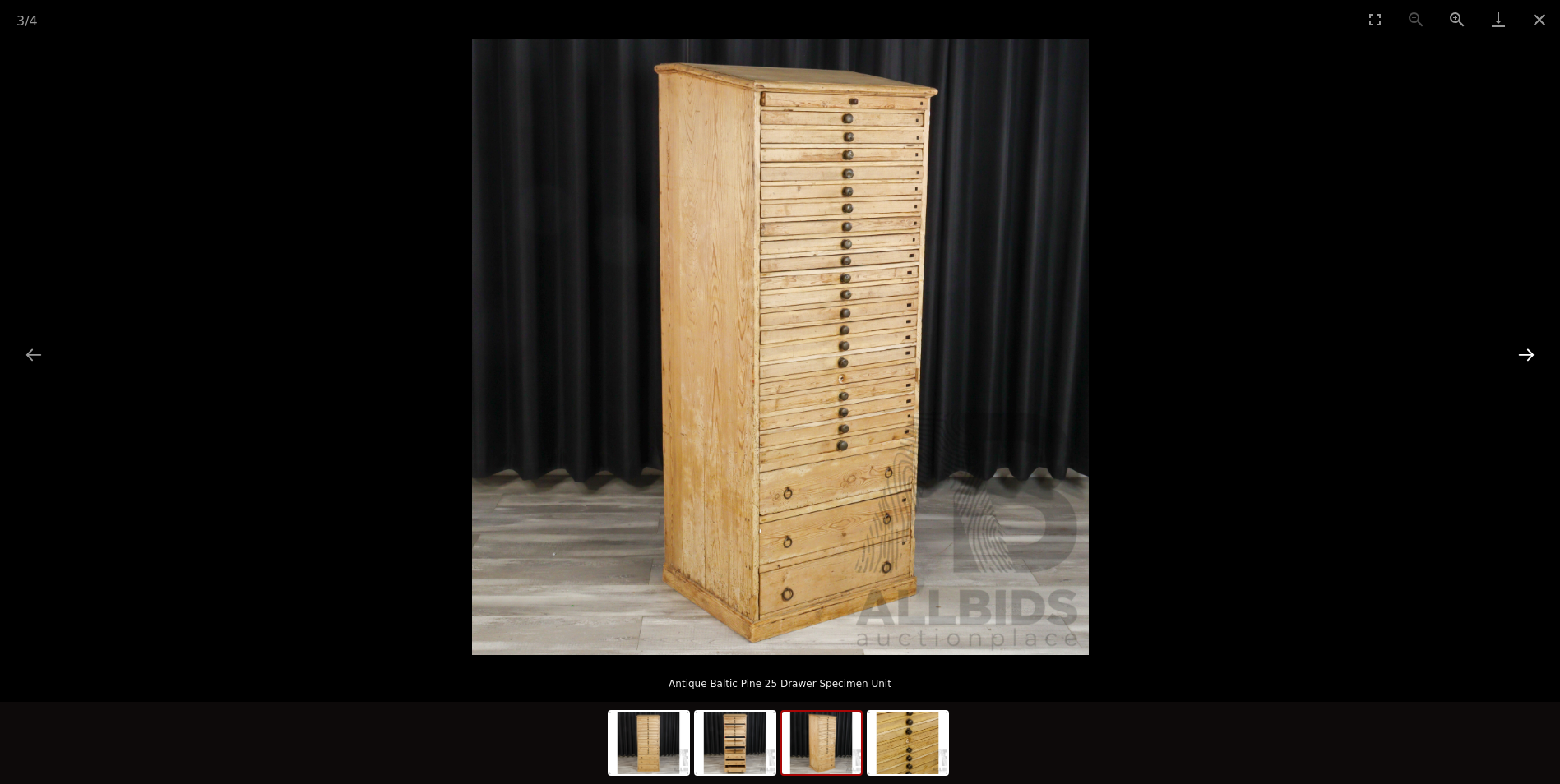
click at [1512, 358] on button "Next slide" at bounding box center [1525, 354] width 35 height 32
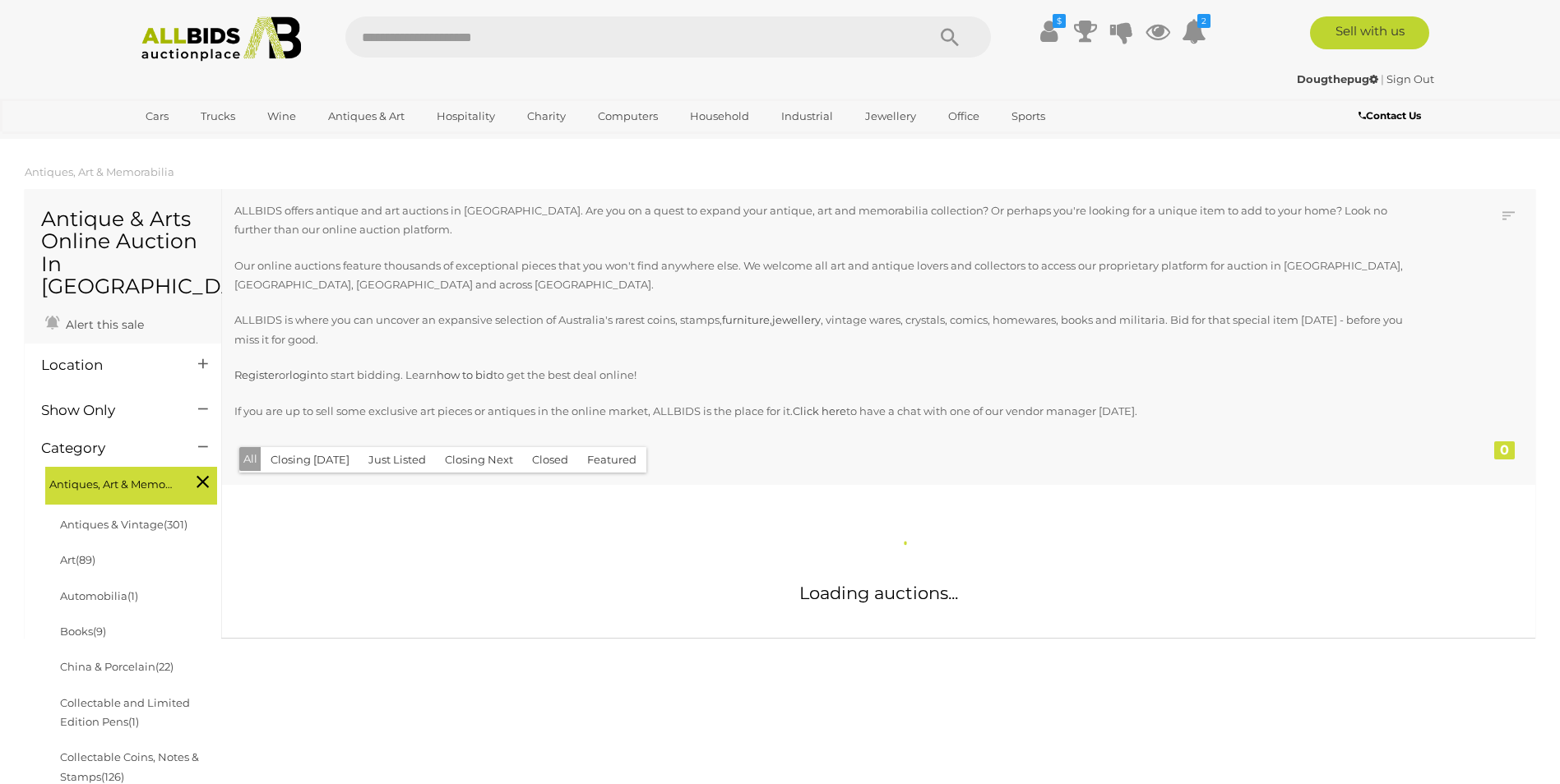
scroll to position [1683, 0]
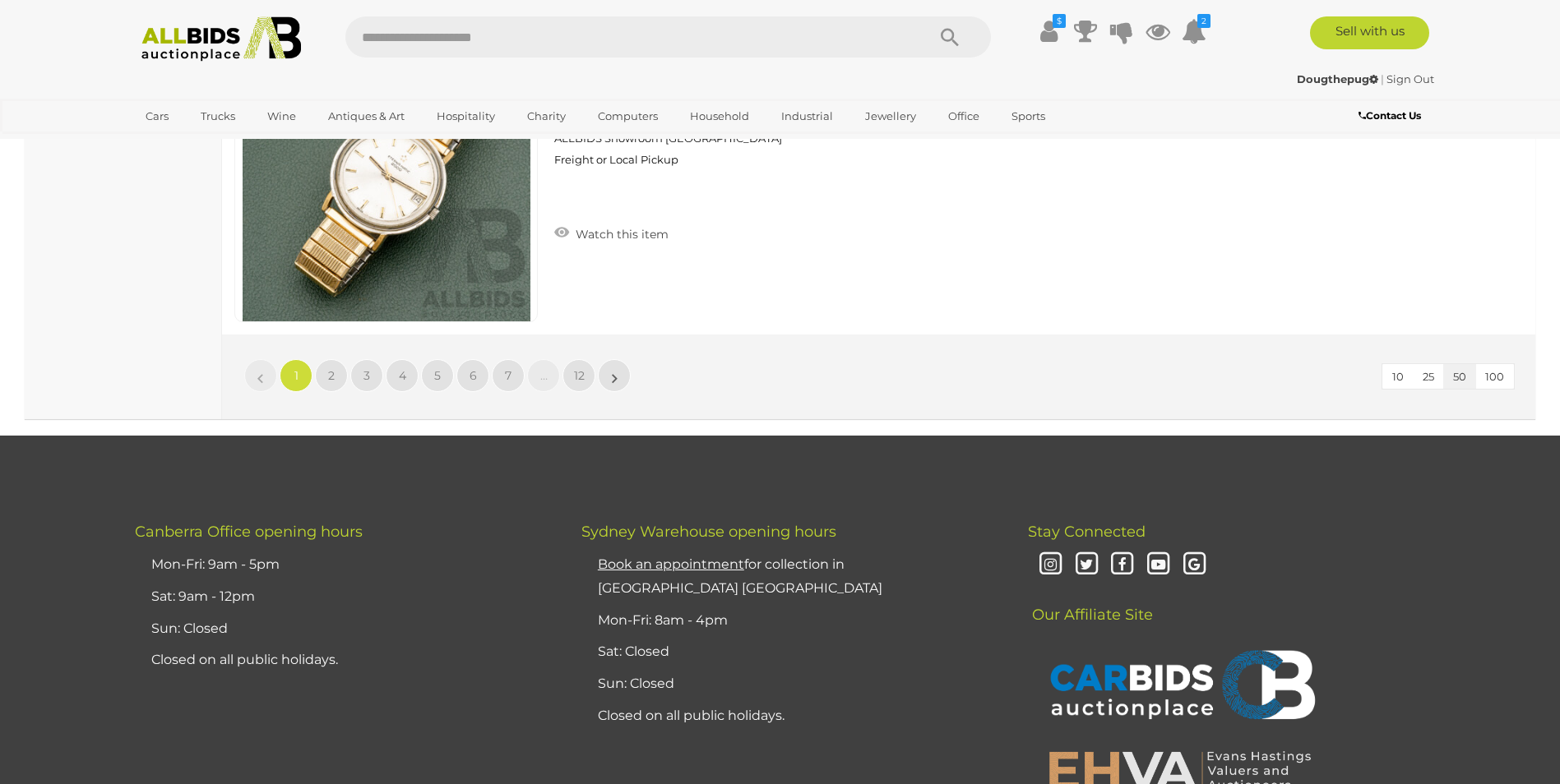
scroll to position [15981, 0]
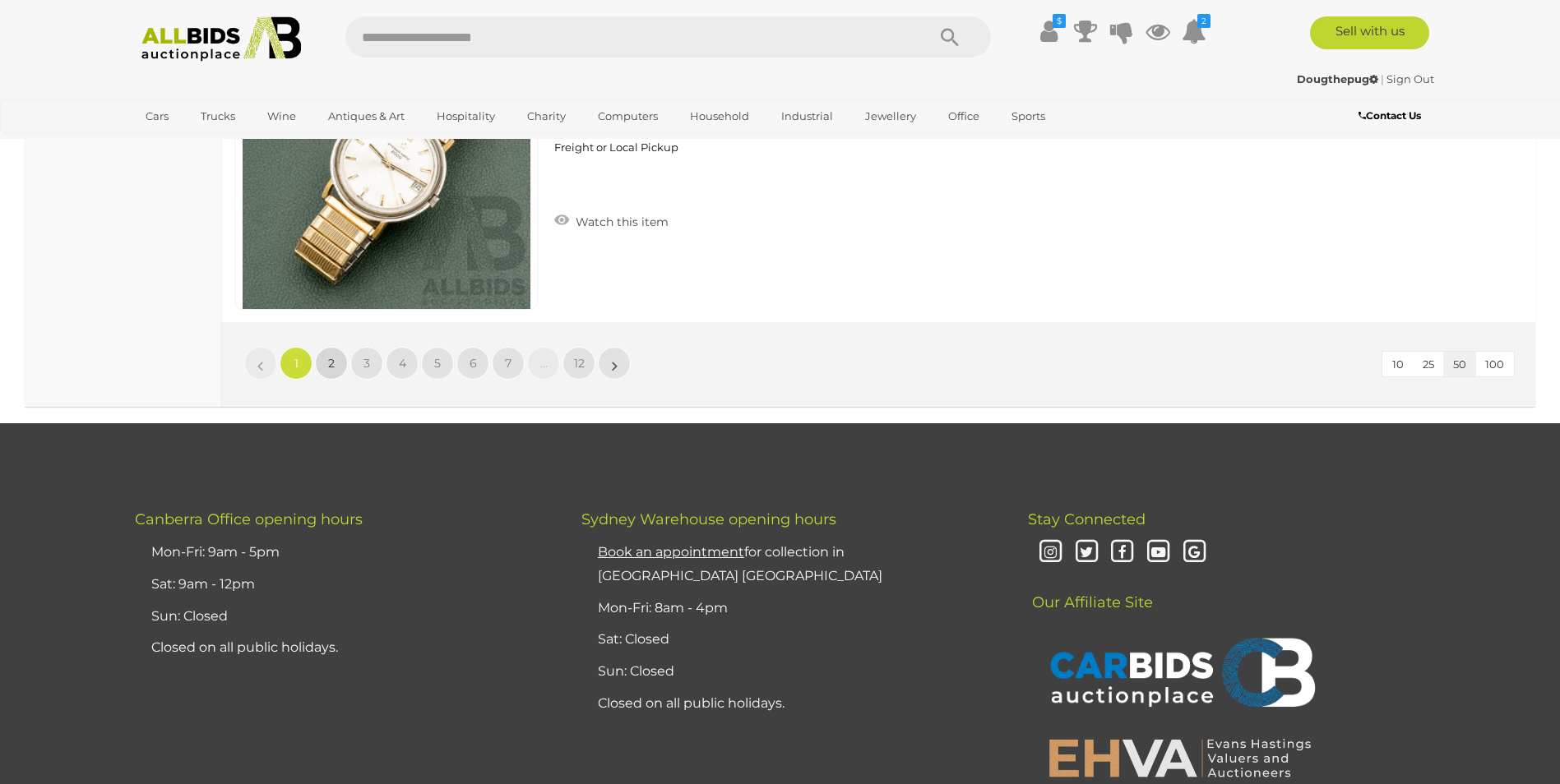
click at [329, 359] on span "2" at bounding box center [330, 363] width 6 height 15
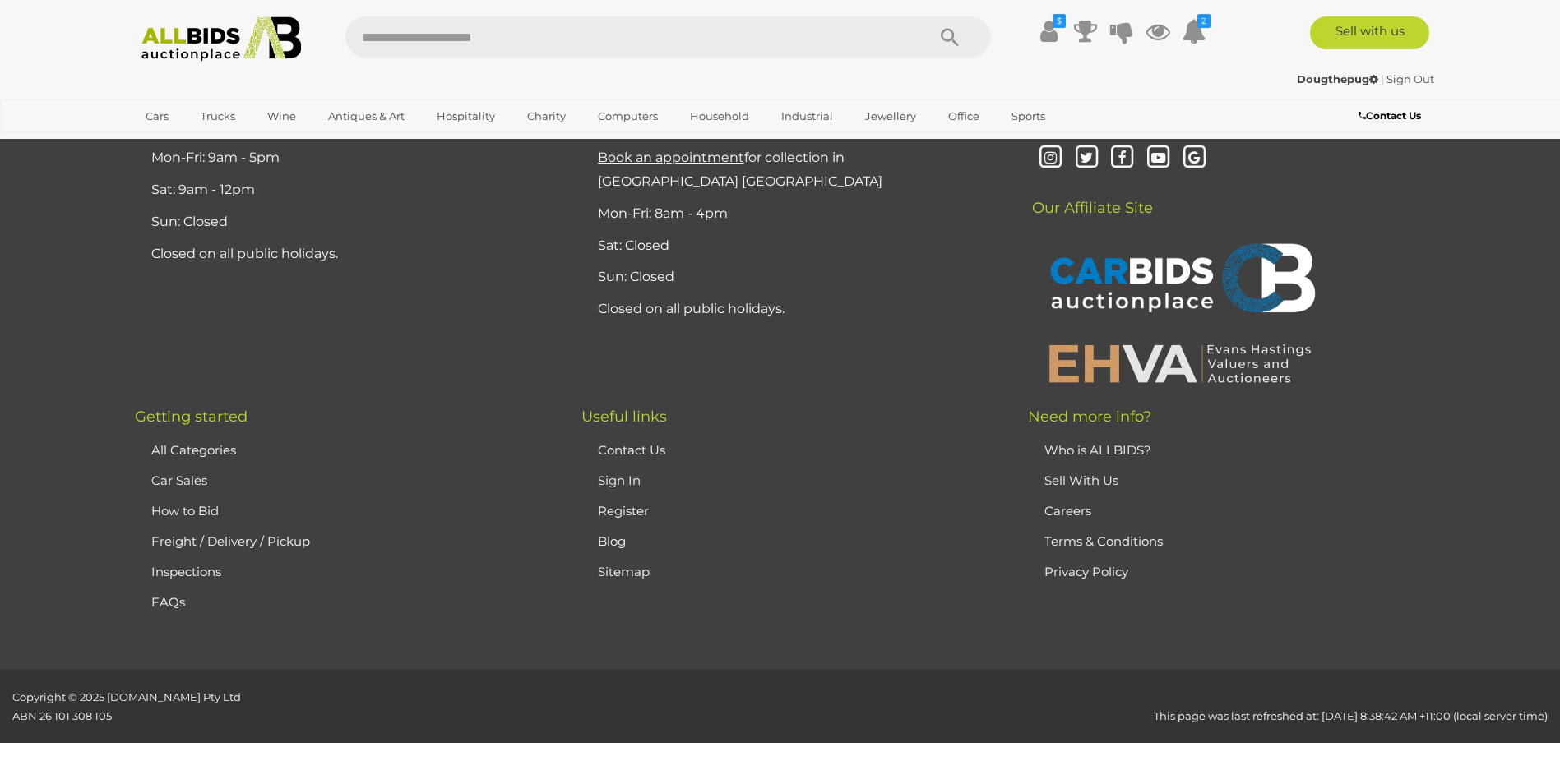
scroll to position [320, 0]
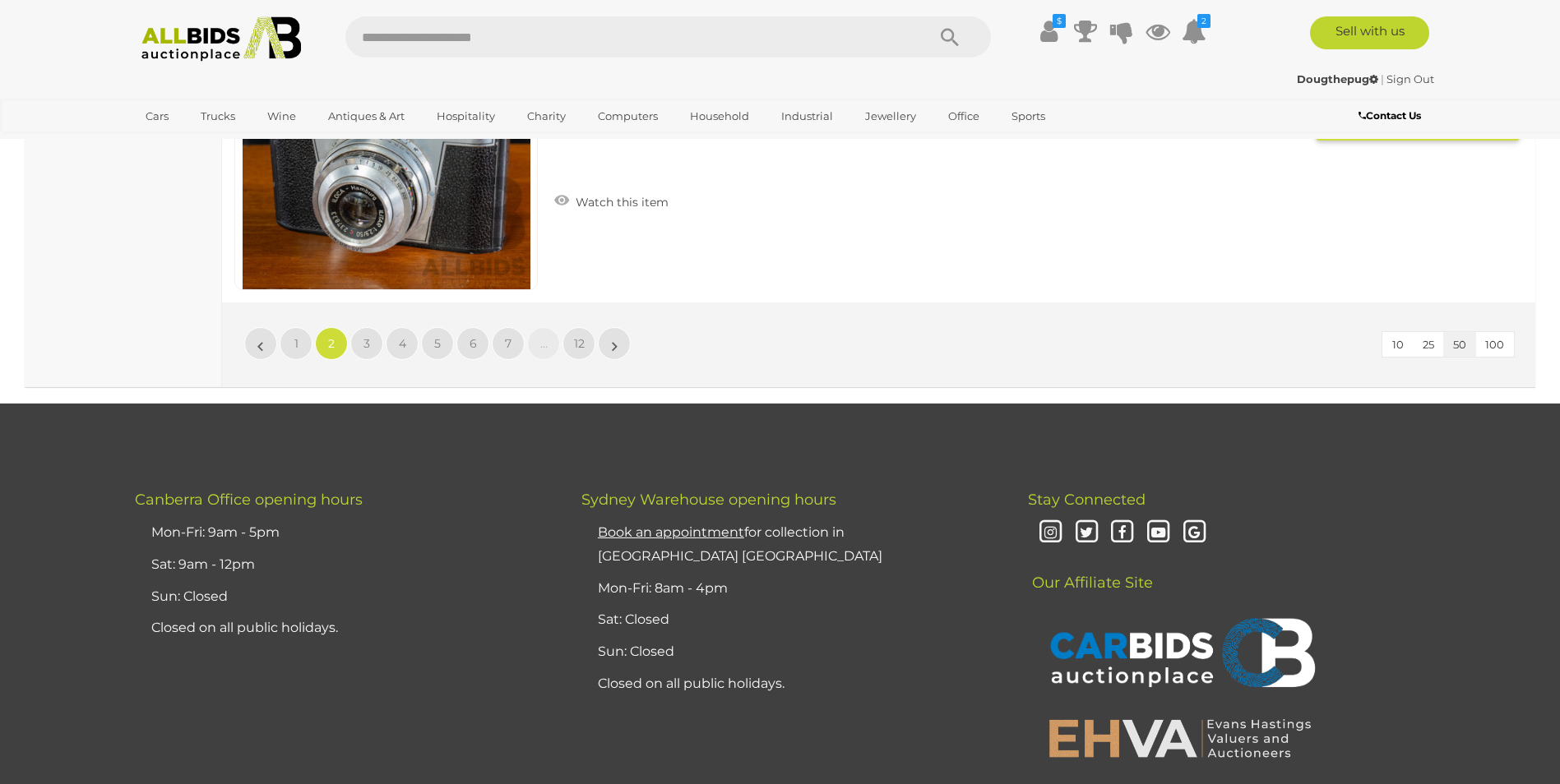
scroll to position [16034, 0]
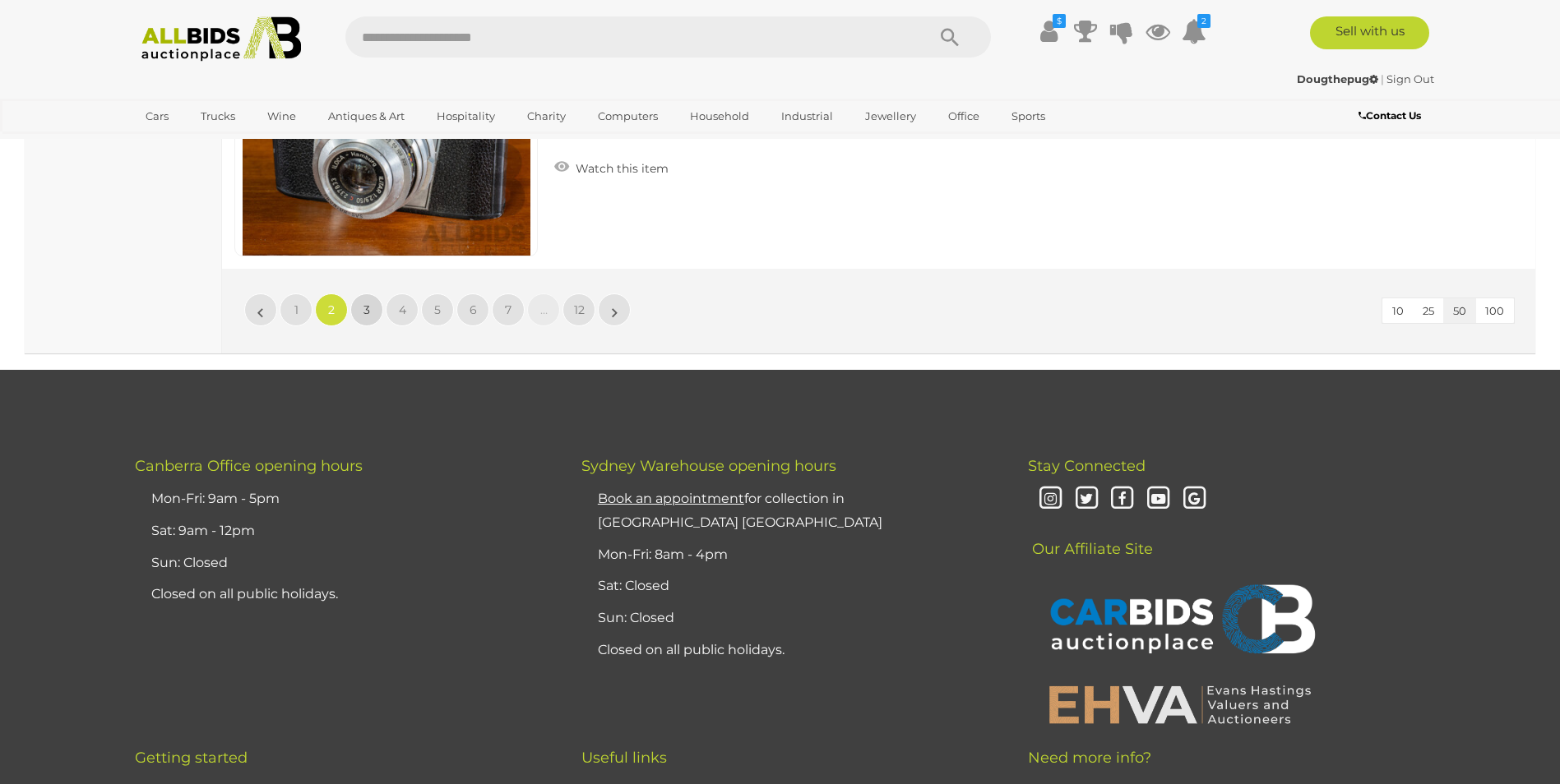
click at [362, 312] on link "3" at bounding box center [366, 310] width 33 height 33
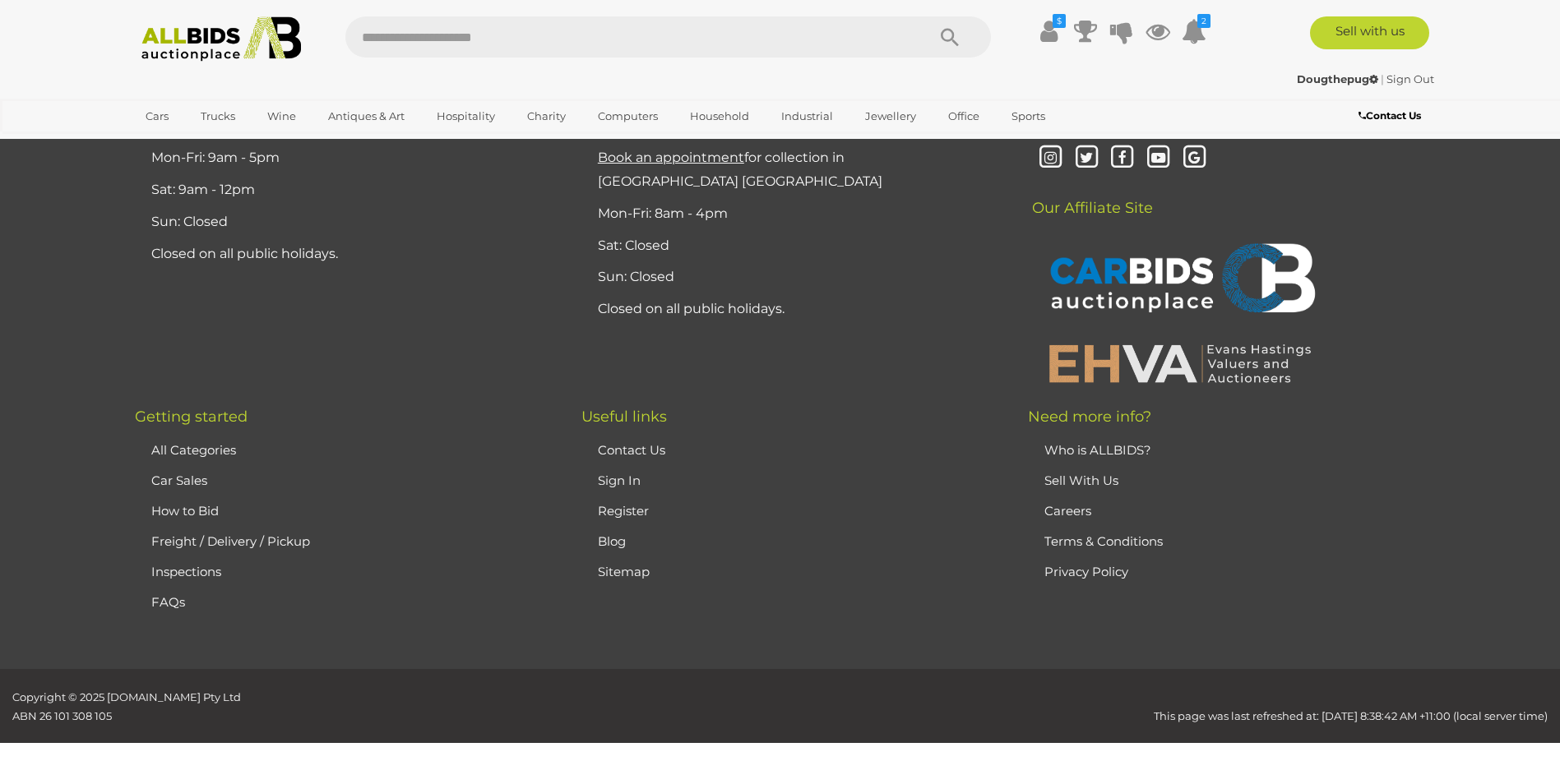
scroll to position [320, 0]
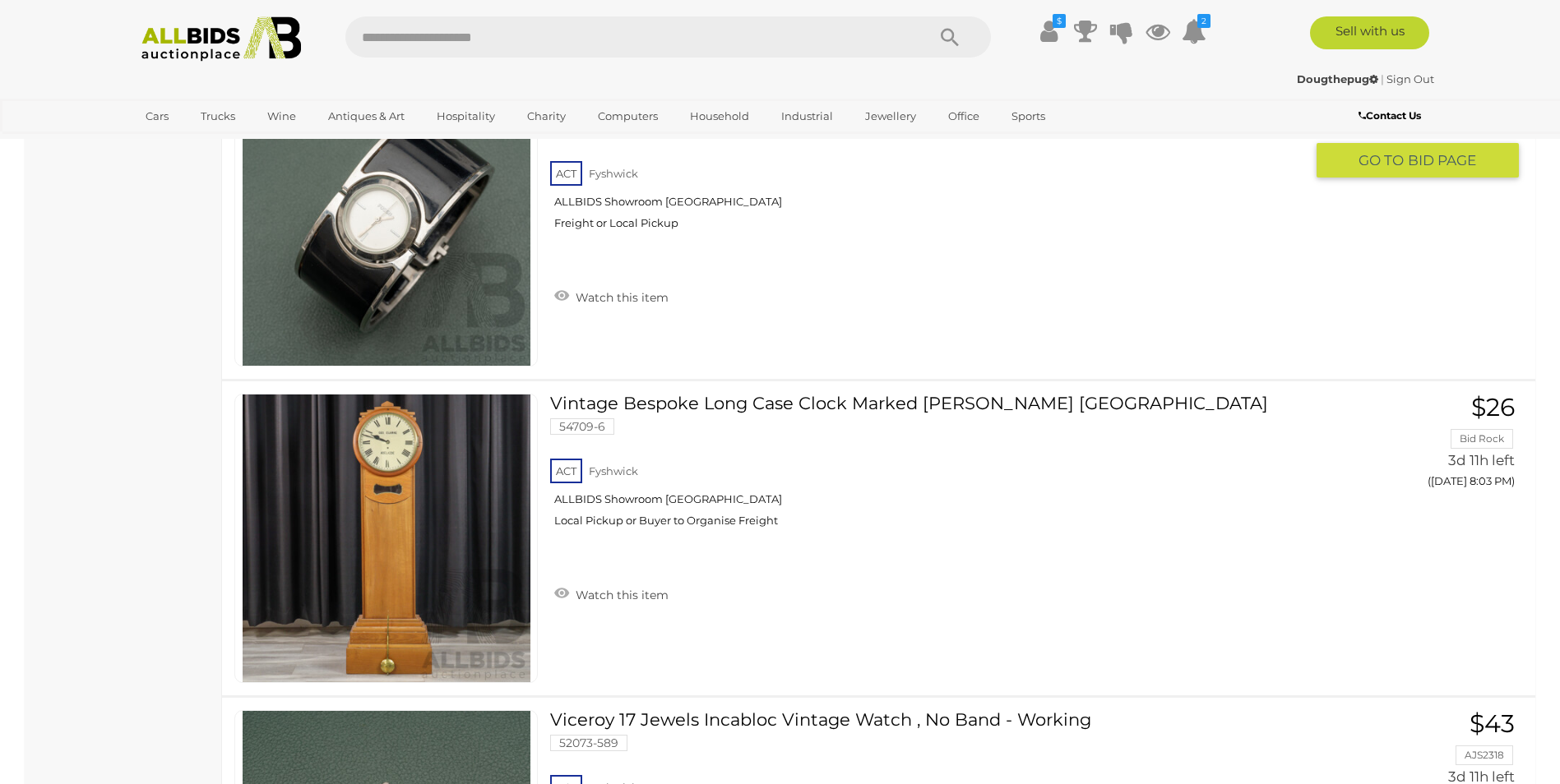
scroll to position [12483, 0]
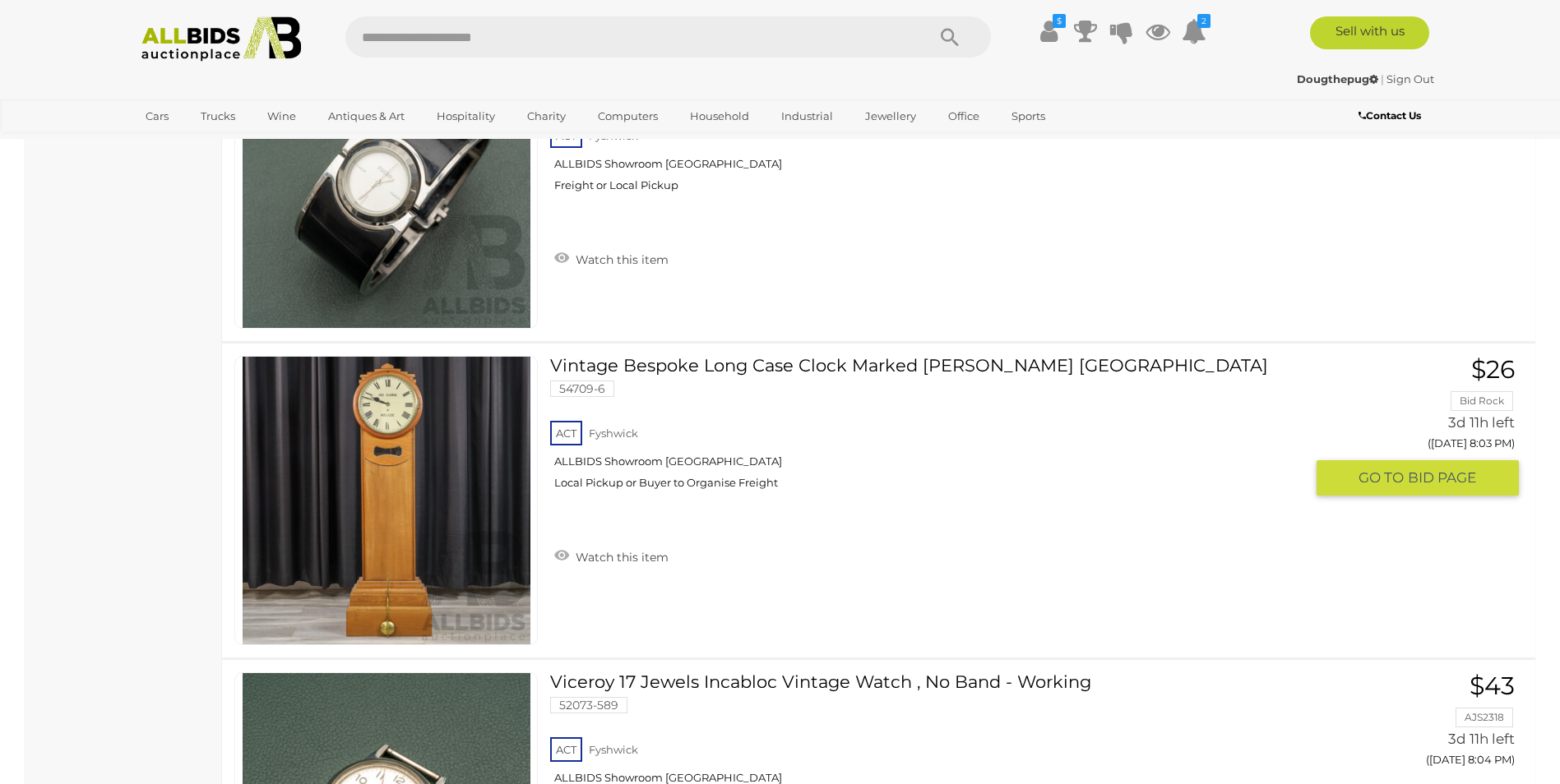
click at [386, 546] on img at bounding box center [386, 500] width 288 height 287
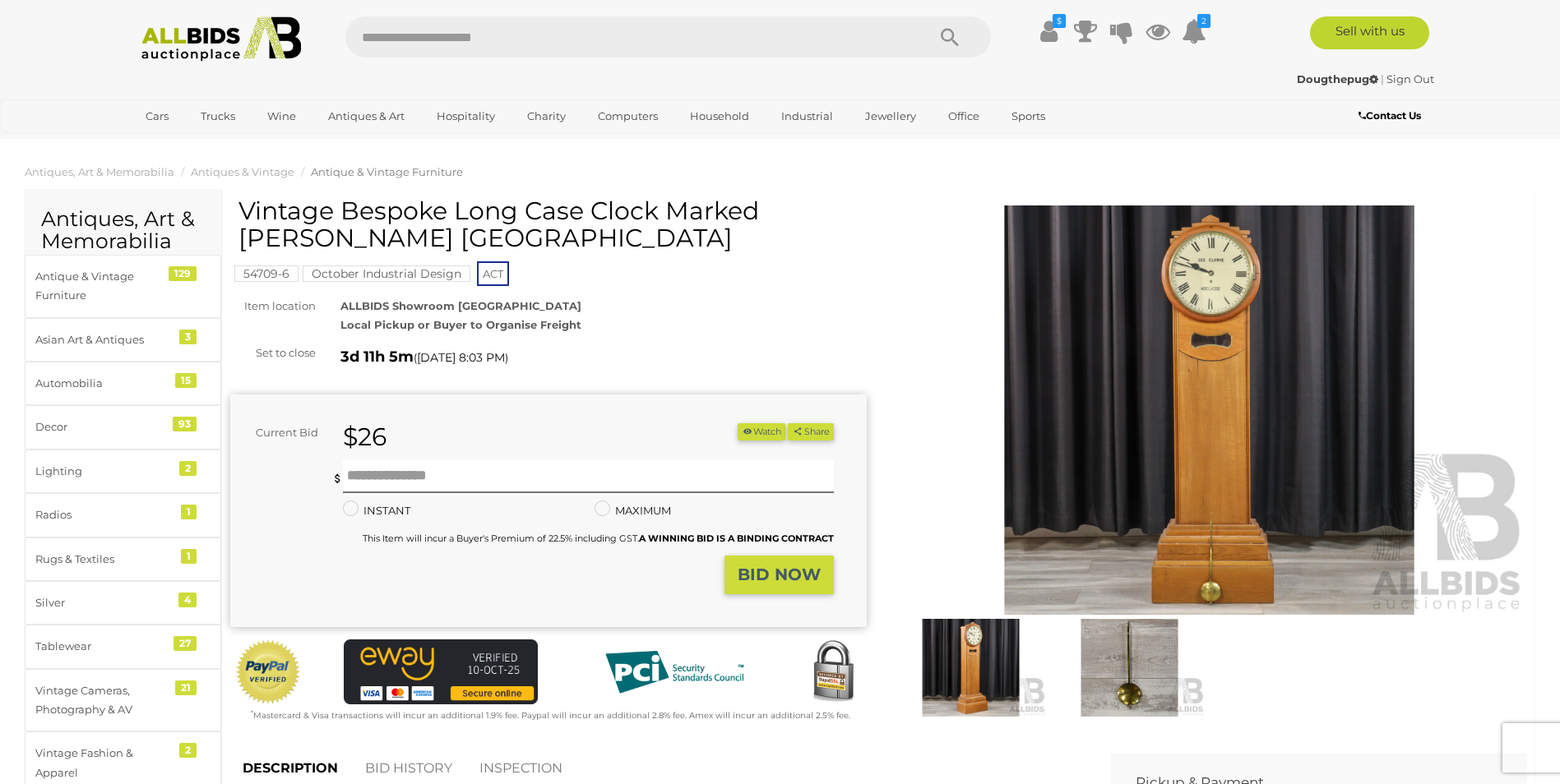
click at [1215, 456] on img at bounding box center [1209, 410] width 637 height 410
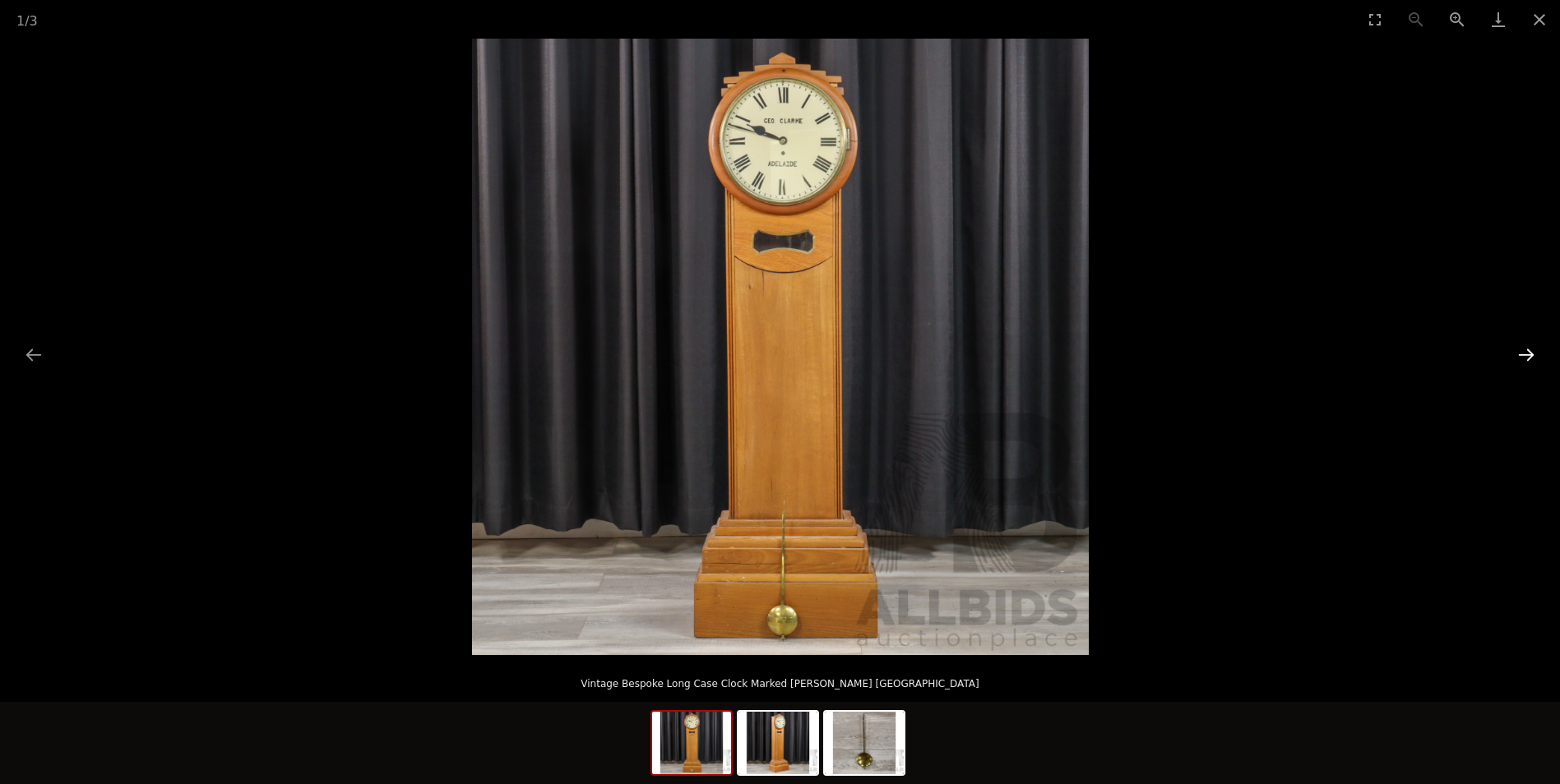
click at [1529, 352] on button "Next slide" at bounding box center [1525, 354] width 35 height 32
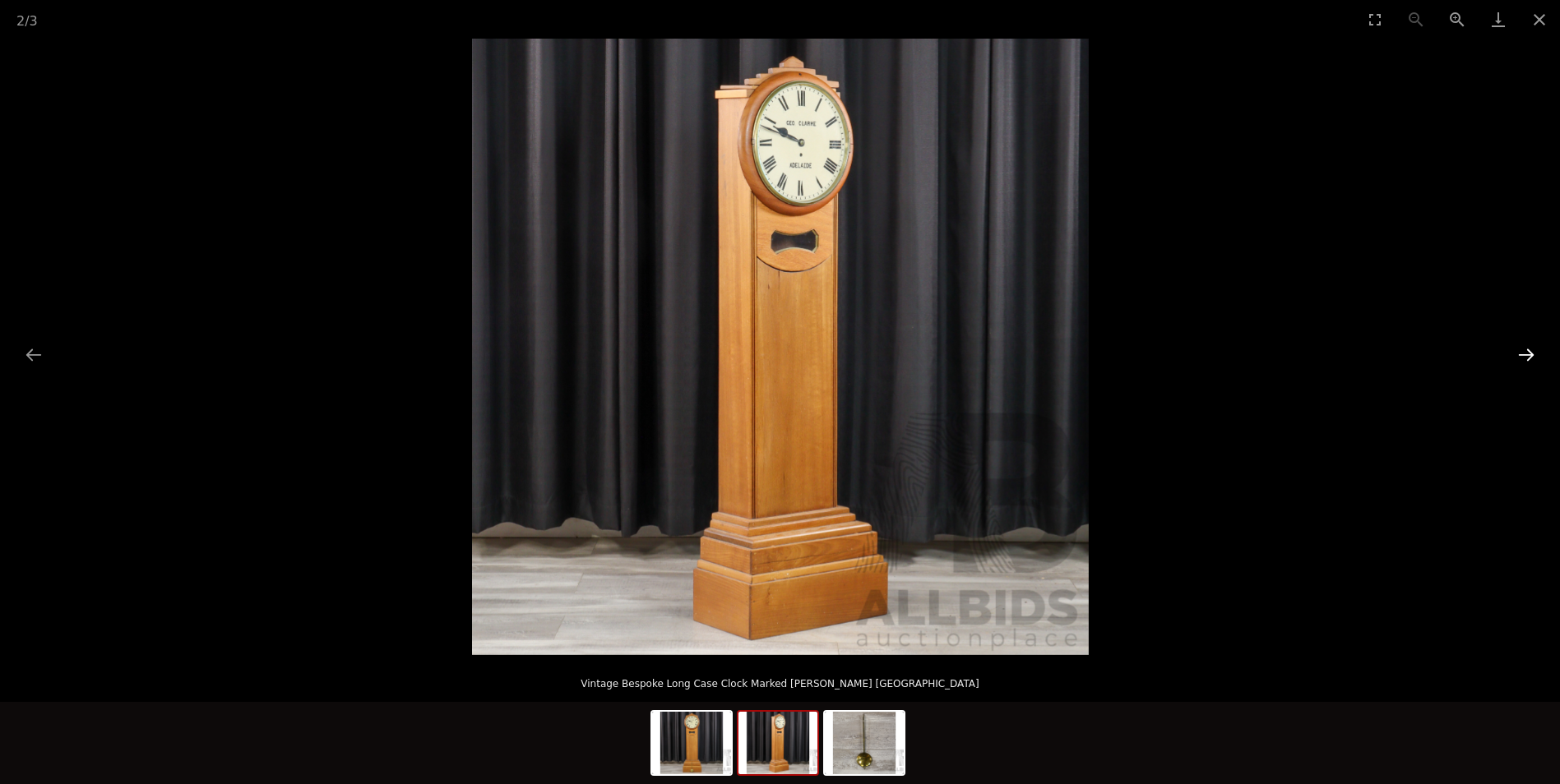
click at [1529, 352] on button "Next slide" at bounding box center [1525, 354] width 35 height 32
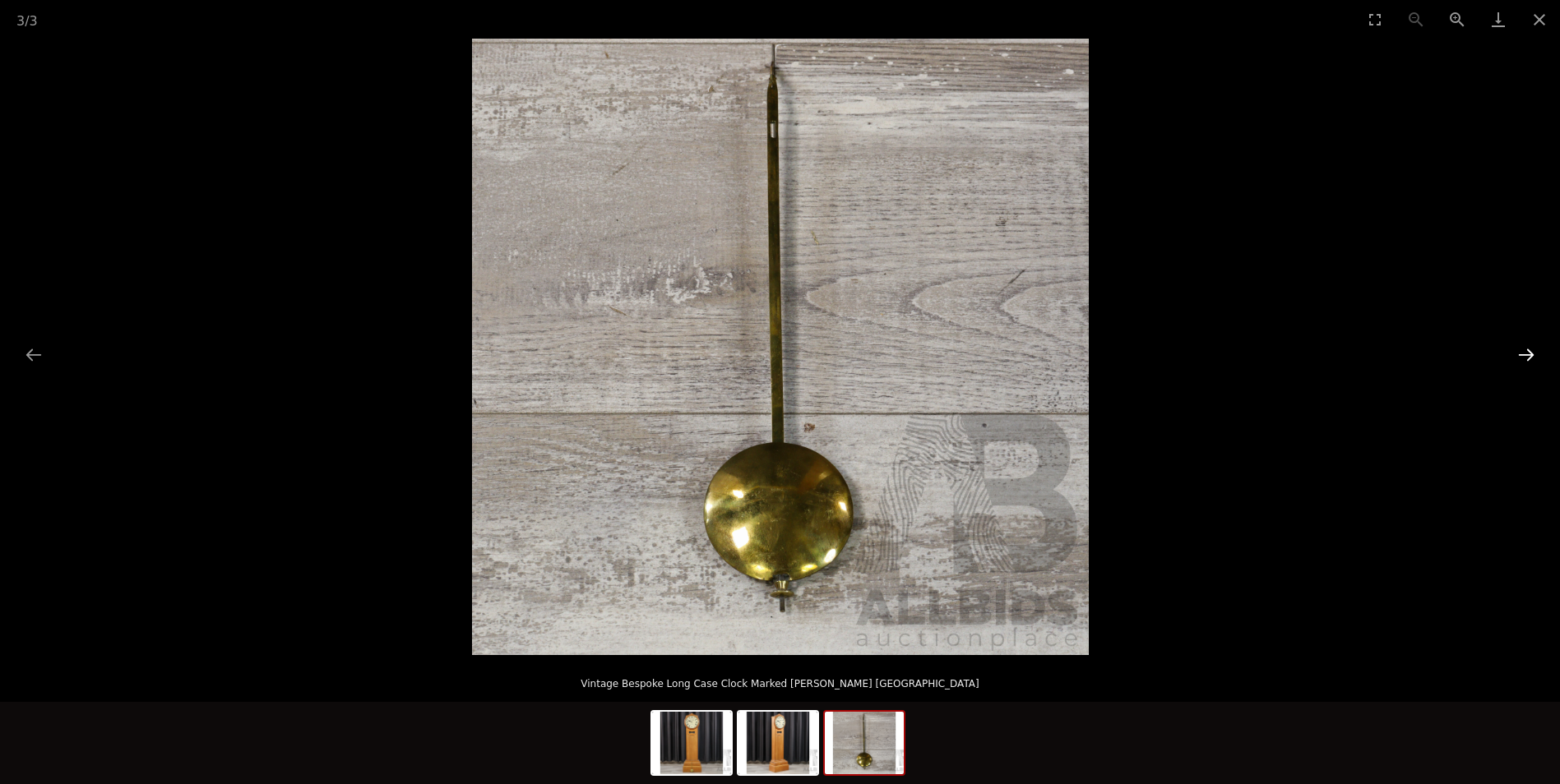
click at [1529, 352] on button "Next slide" at bounding box center [1525, 354] width 35 height 32
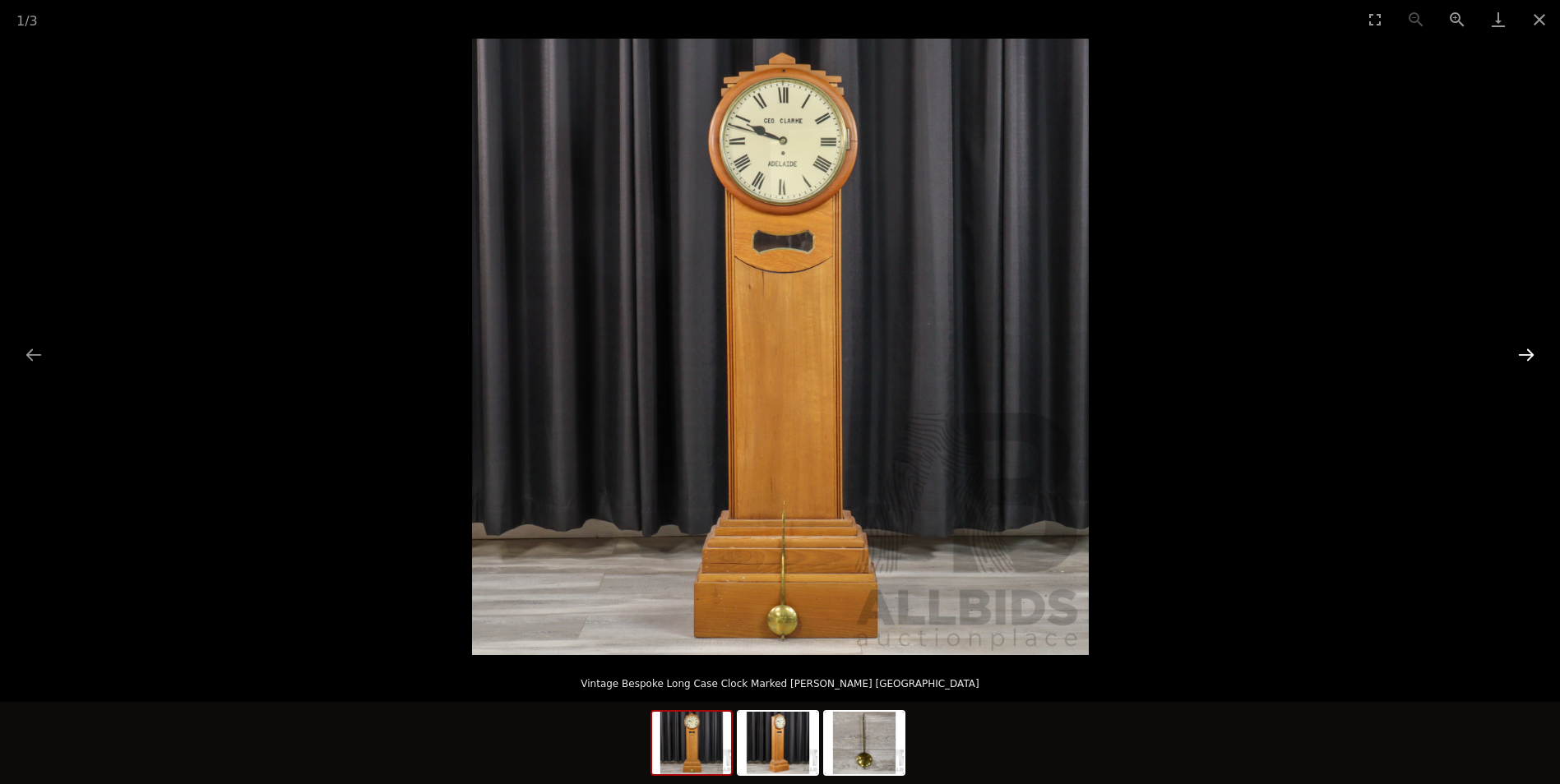
click at [1529, 352] on button "Next slide" at bounding box center [1525, 354] width 35 height 32
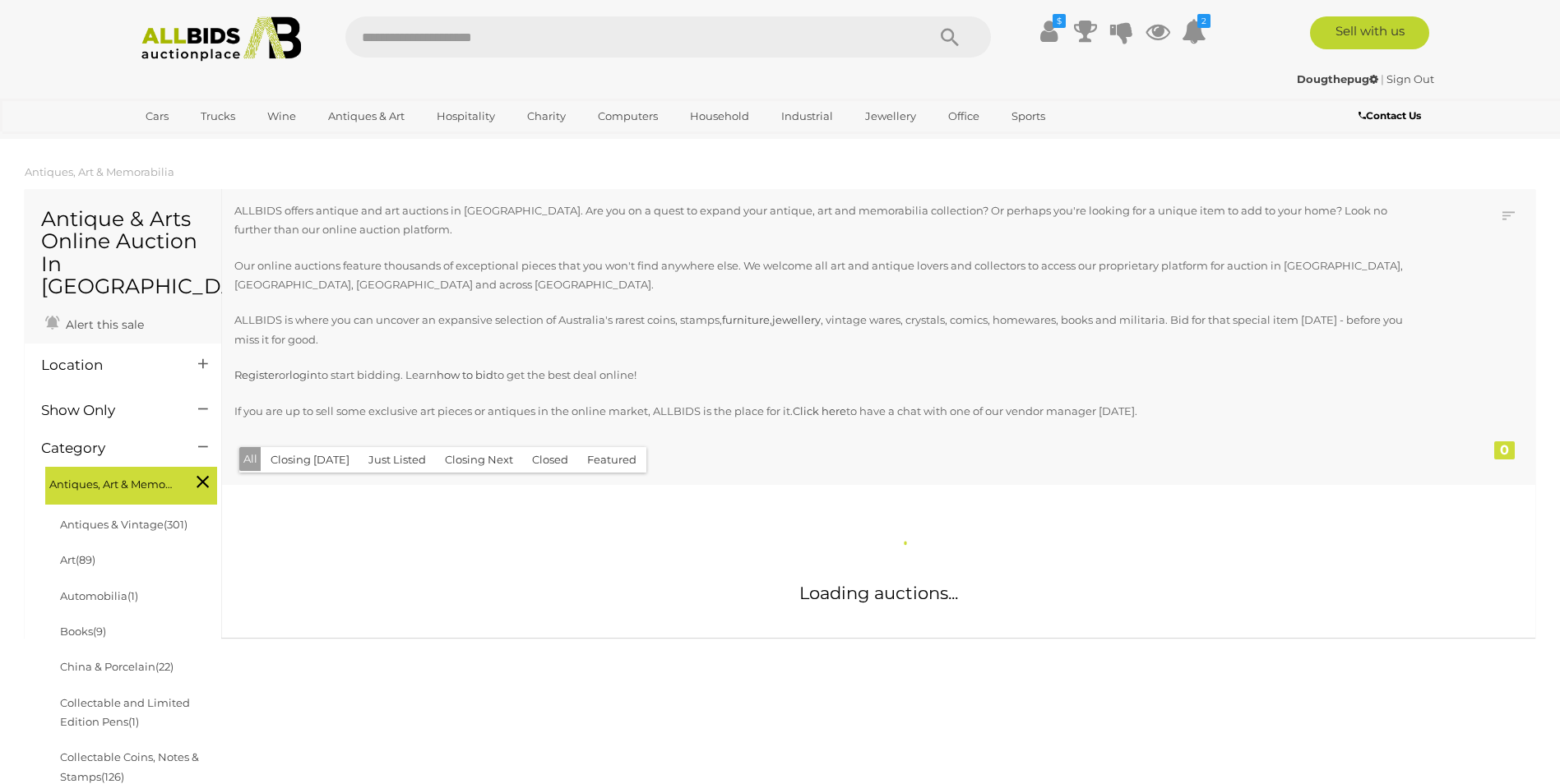
scroll to position [1683, 0]
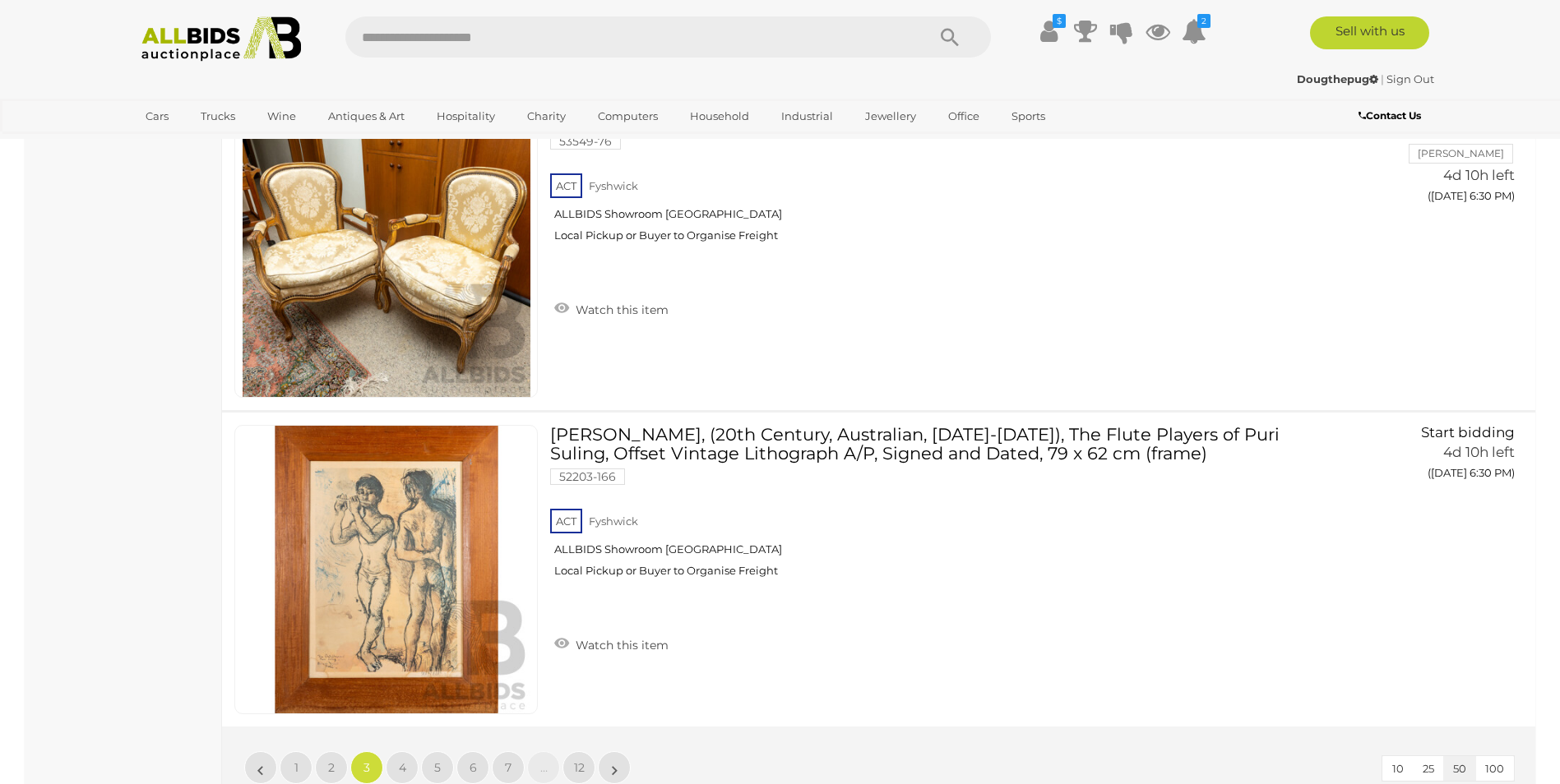
scroll to position [15698, 0]
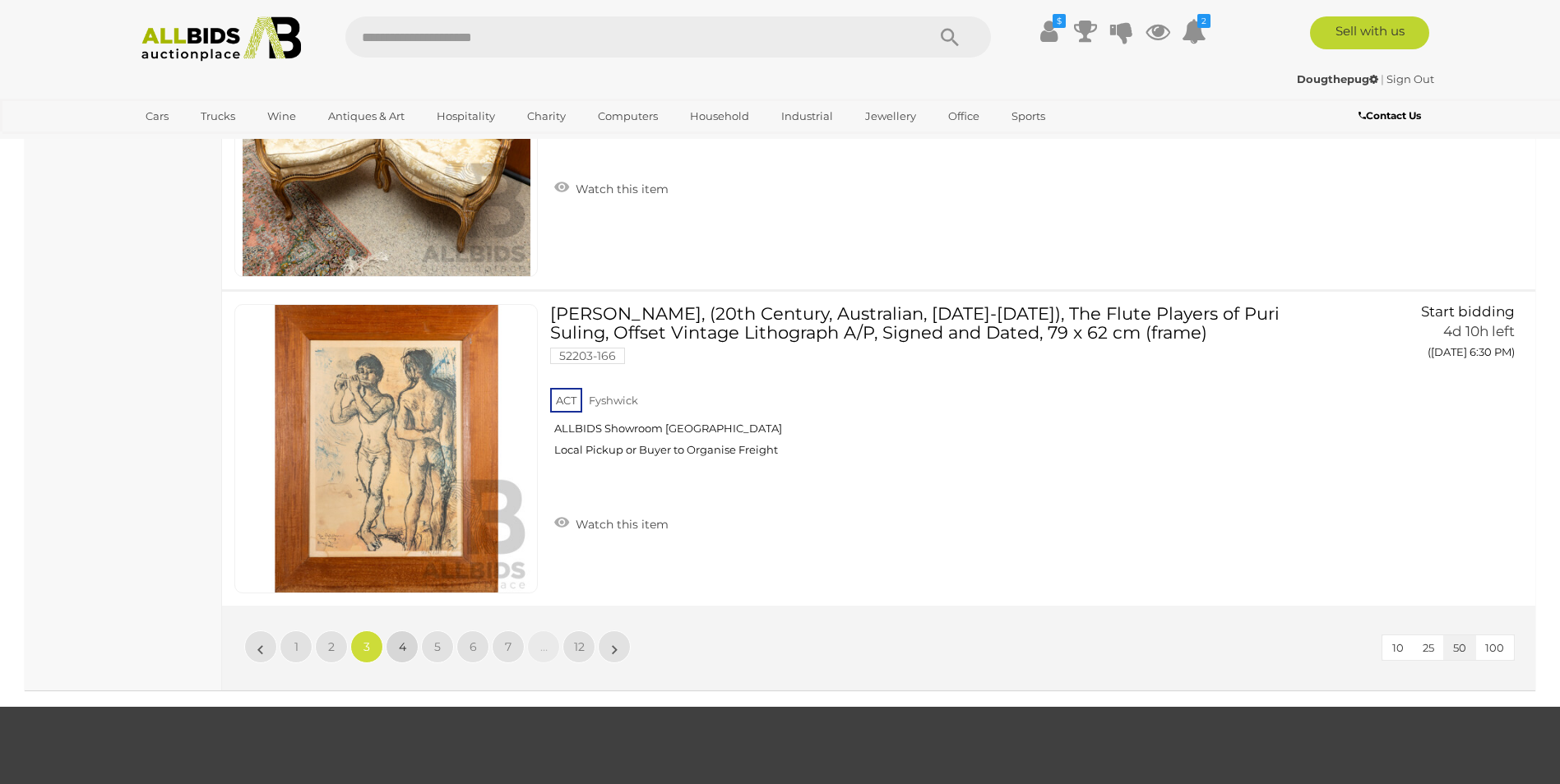
click at [399, 648] on span "4" at bounding box center [402, 646] width 7 height 15
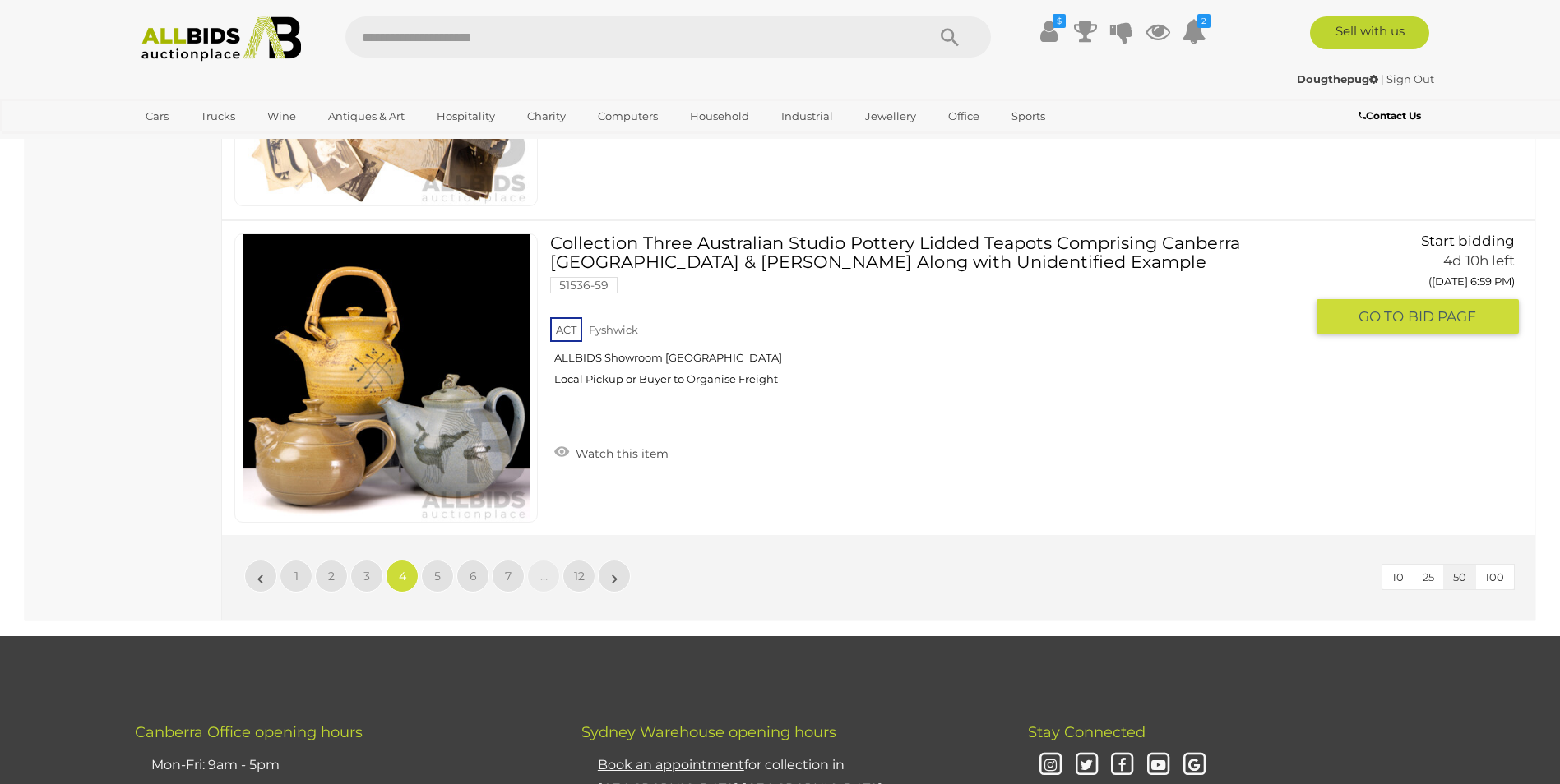
scroll to position [15769, 0]
drag, startPoint x: 431, startPoint y: 573, endPoint x: 439, endPoint y: 570, distance: 8.5
click at [432, 573] on link "5" at bounding box center [437, 575] width 33 height 33
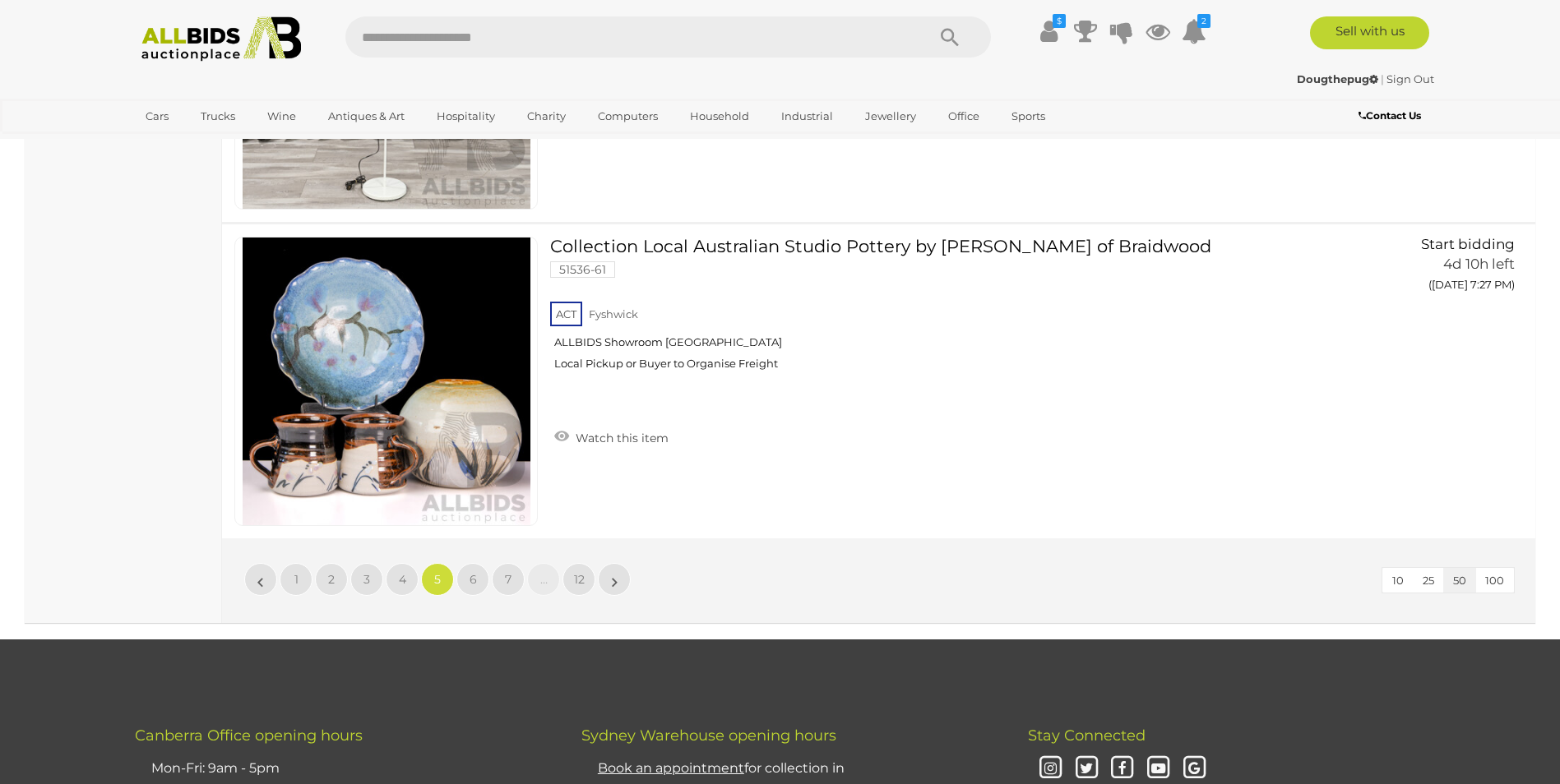
scroll to position [15769, 0]
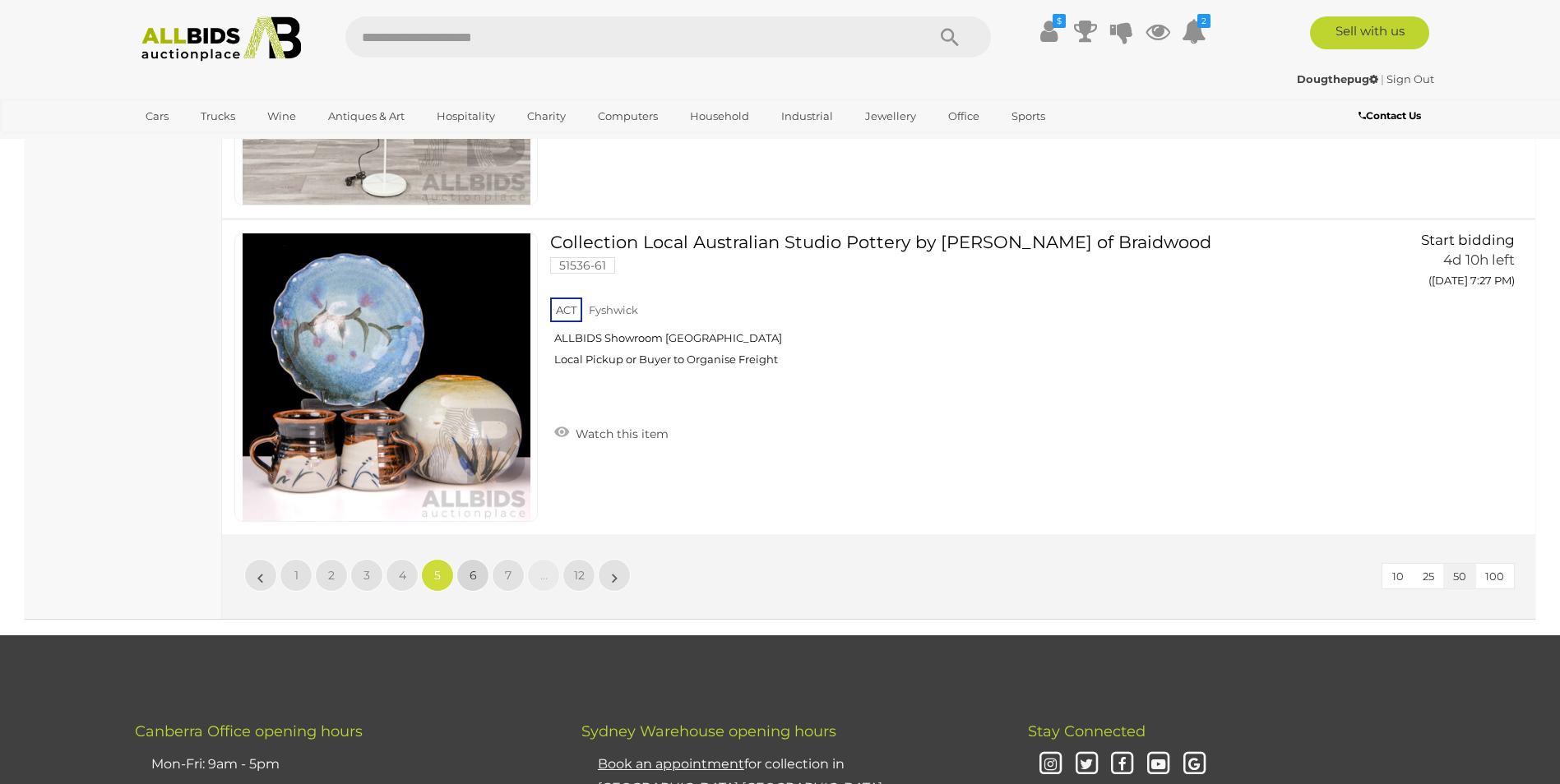
click at [466, 574] on link "6" at bounding box center [472, 575] width 33 height 33
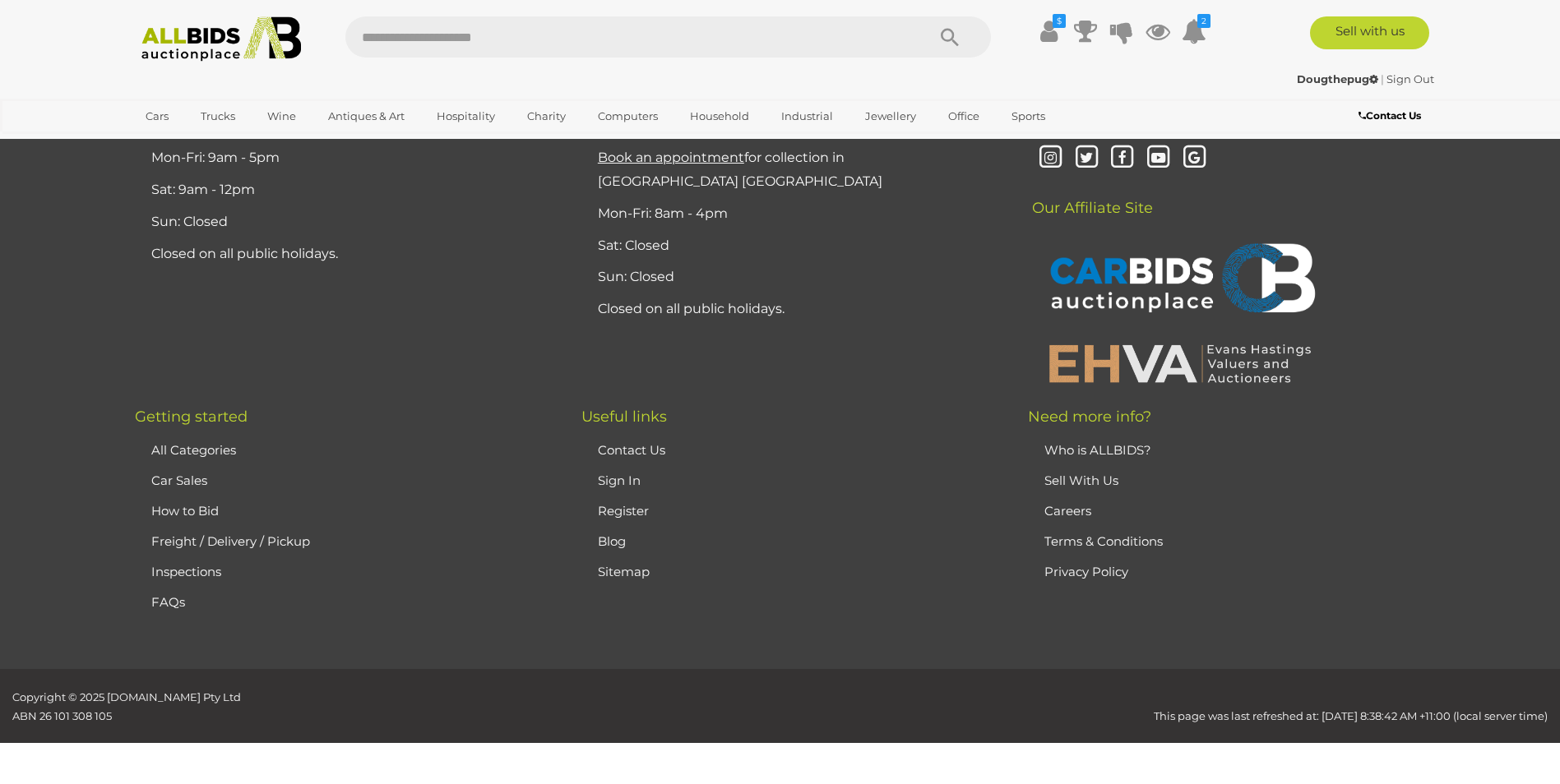
scroll to position [320, 0]
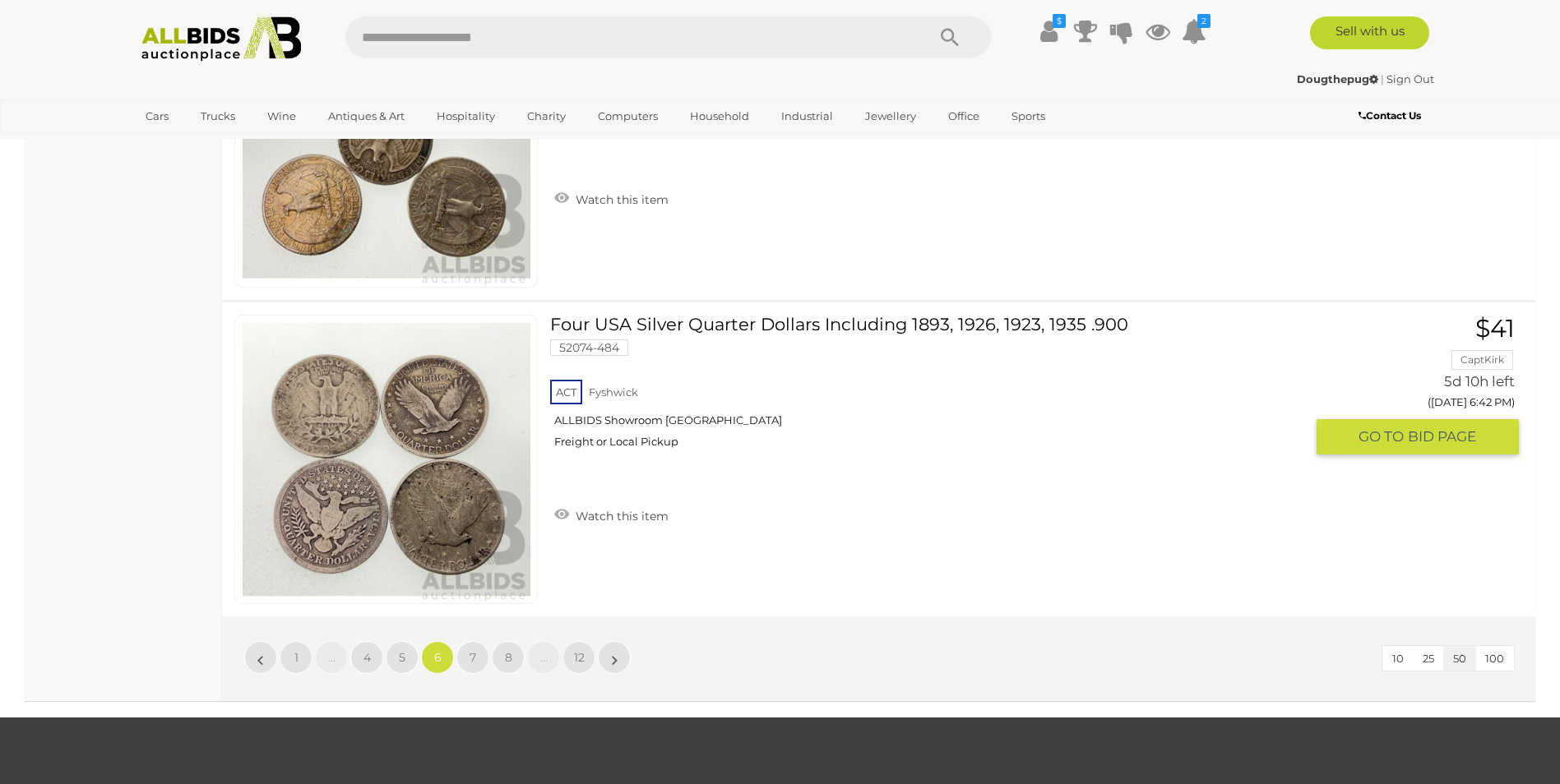
scroll to position [15769, 0]
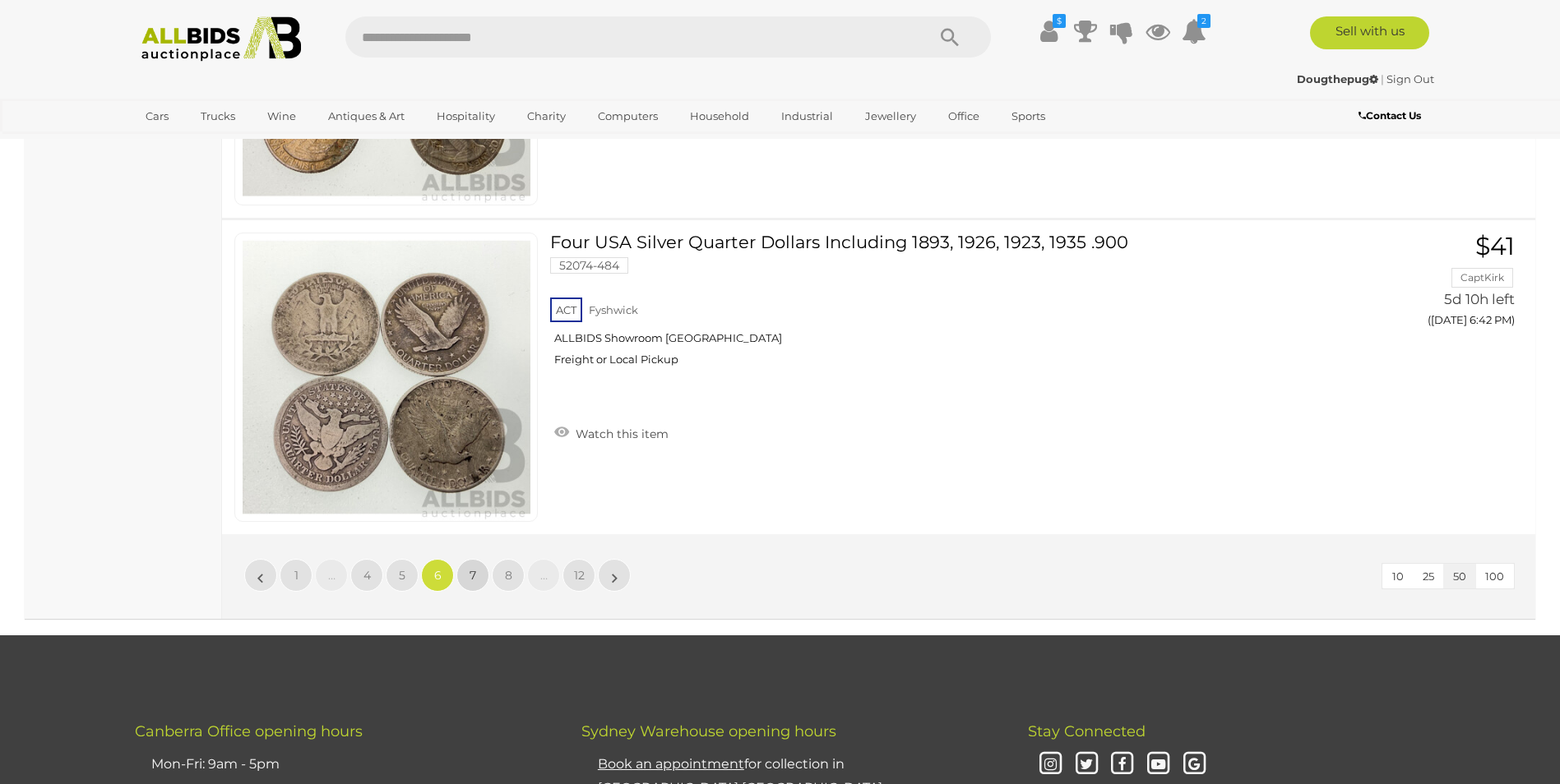
click at [478, 574] on link "7" at bounding box center [472, 575] width 33 height 33
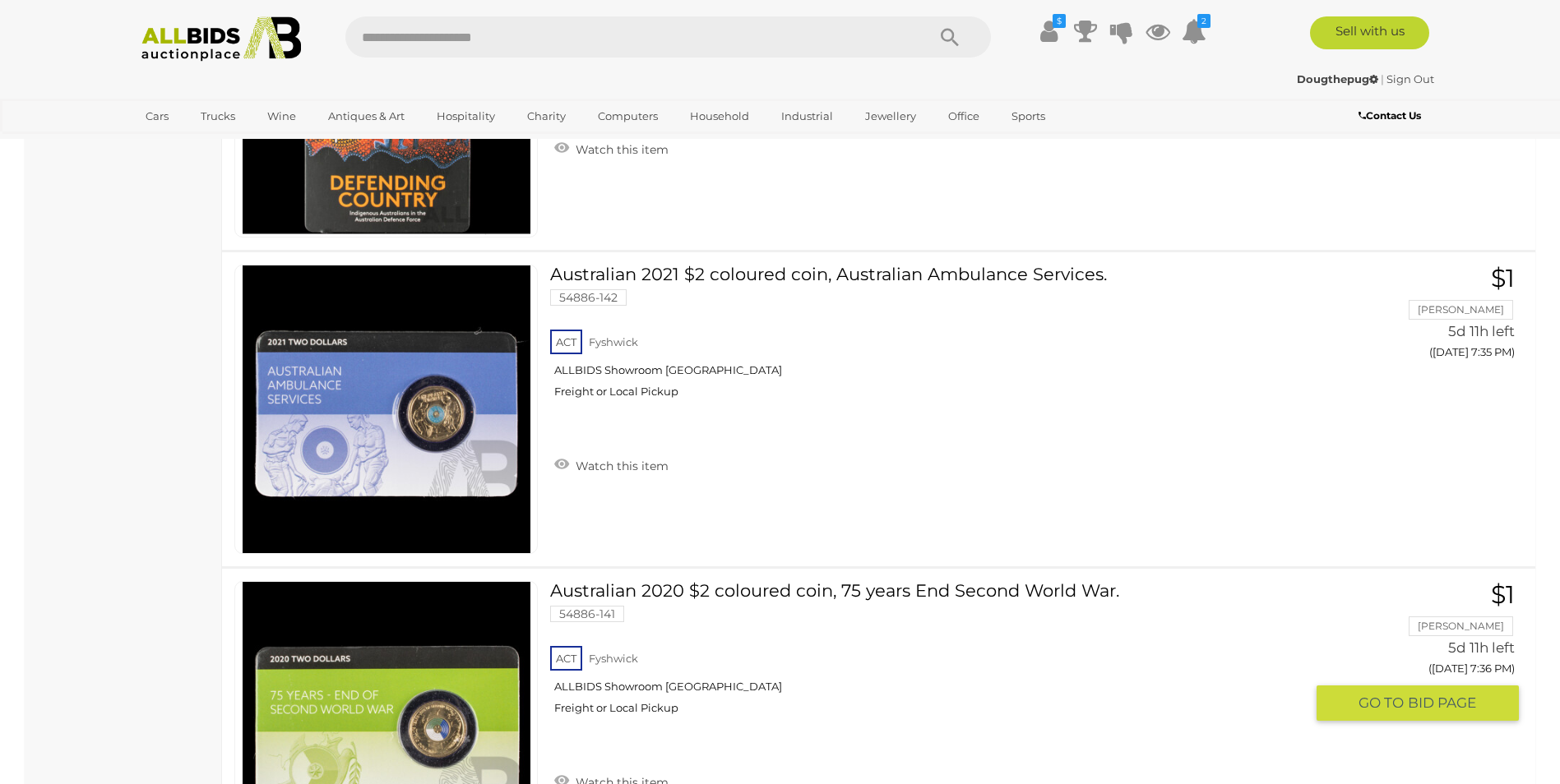
scroll to position [14372, 0]
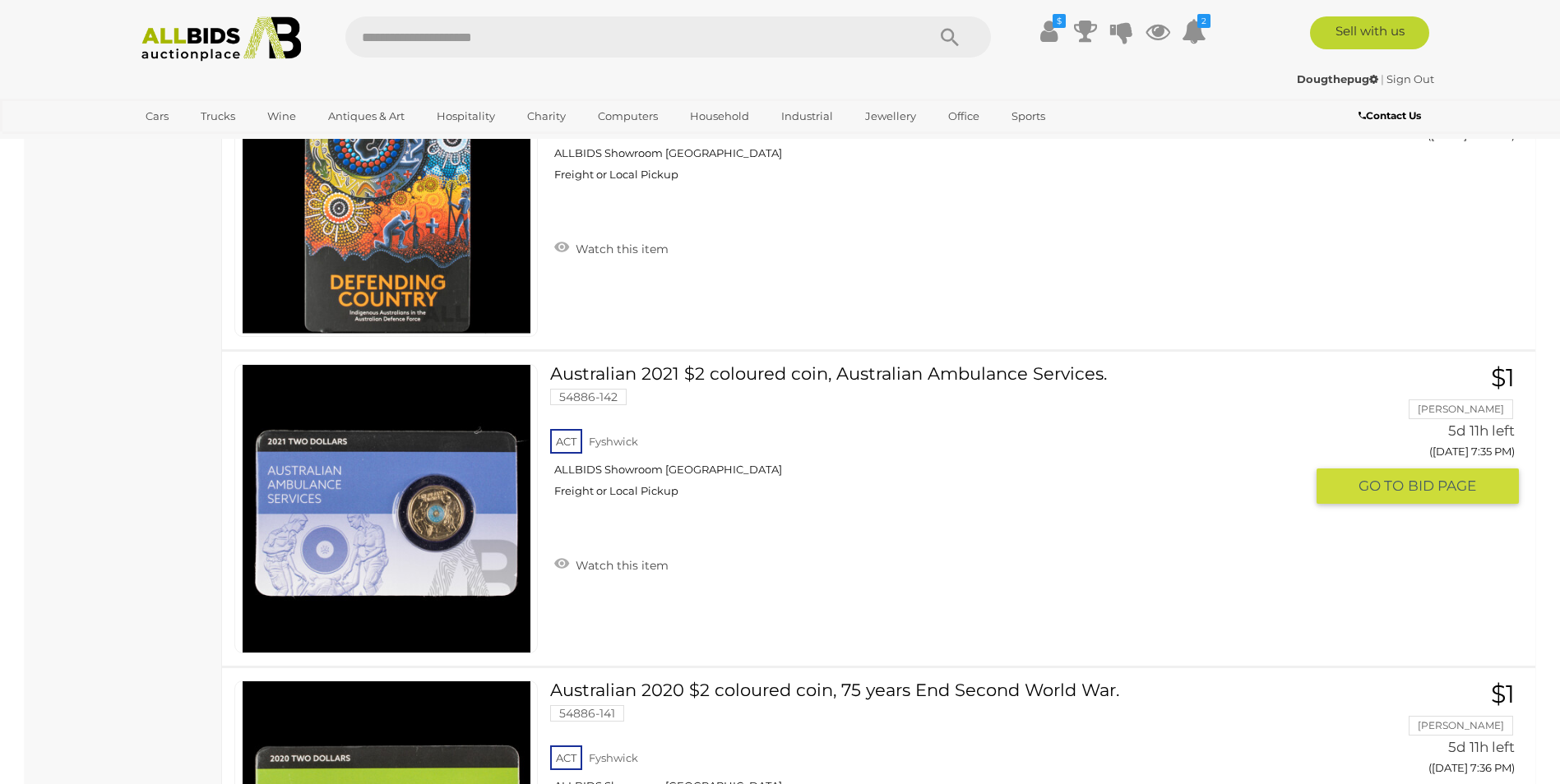
drag, startPoint x: 409, startPoint y: 518, endPoint x: 423, endPoint y: 516, distance: 14.1
click at [410, 518] on img at bounding box center [386, 508] width 288 height 287
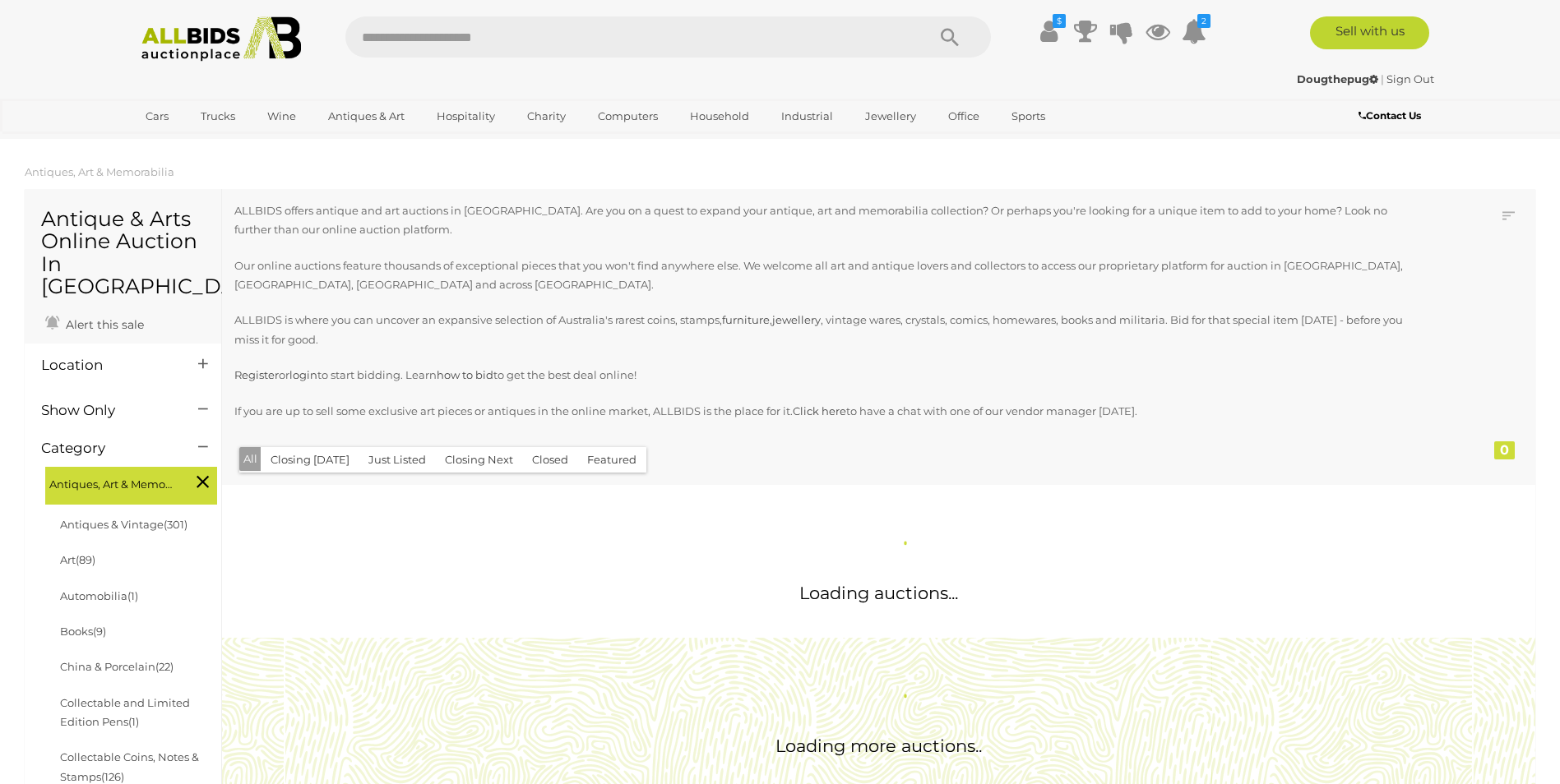
scroll to position [1683, 0]
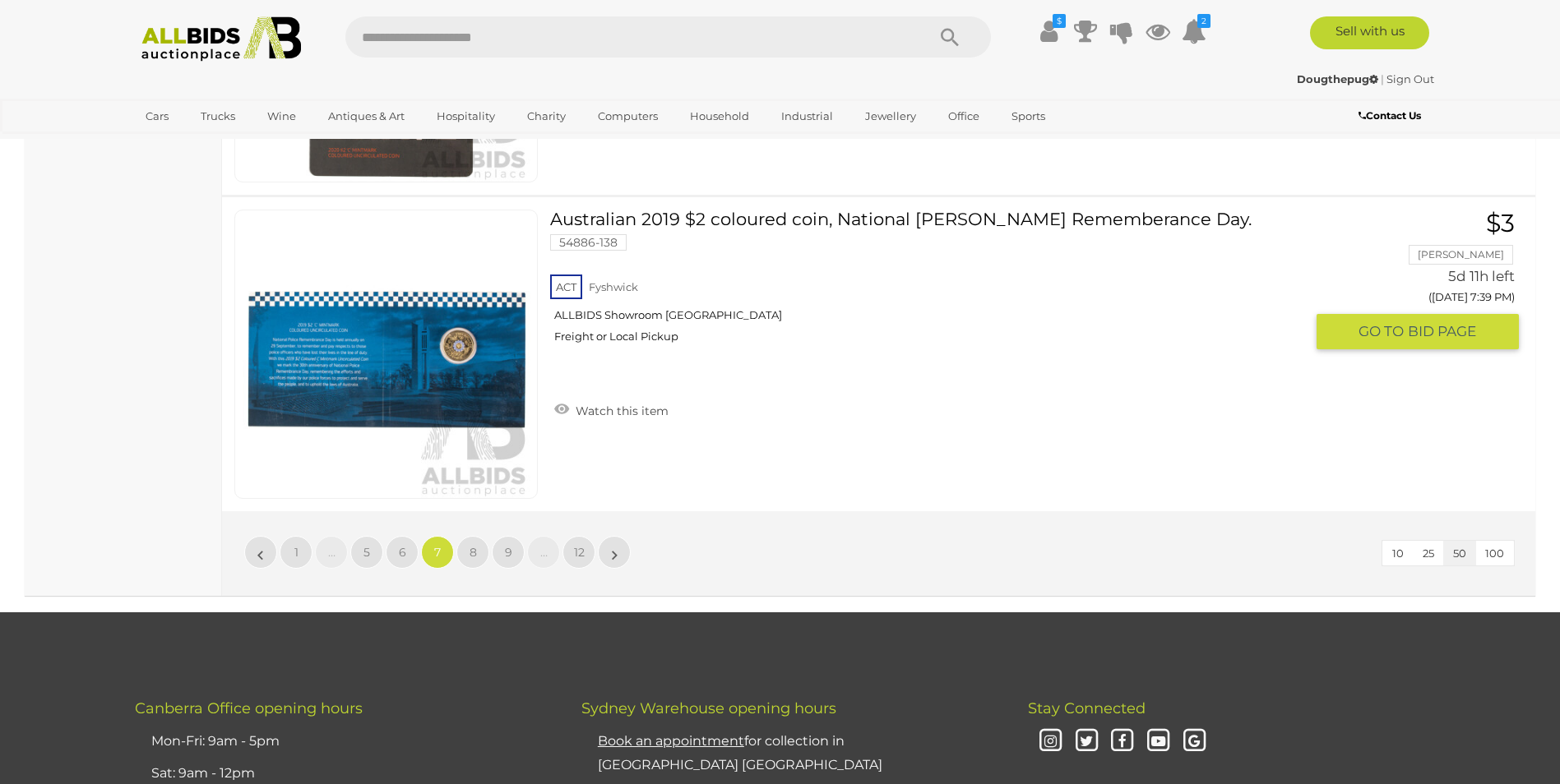
scroll to position [15870, 0]
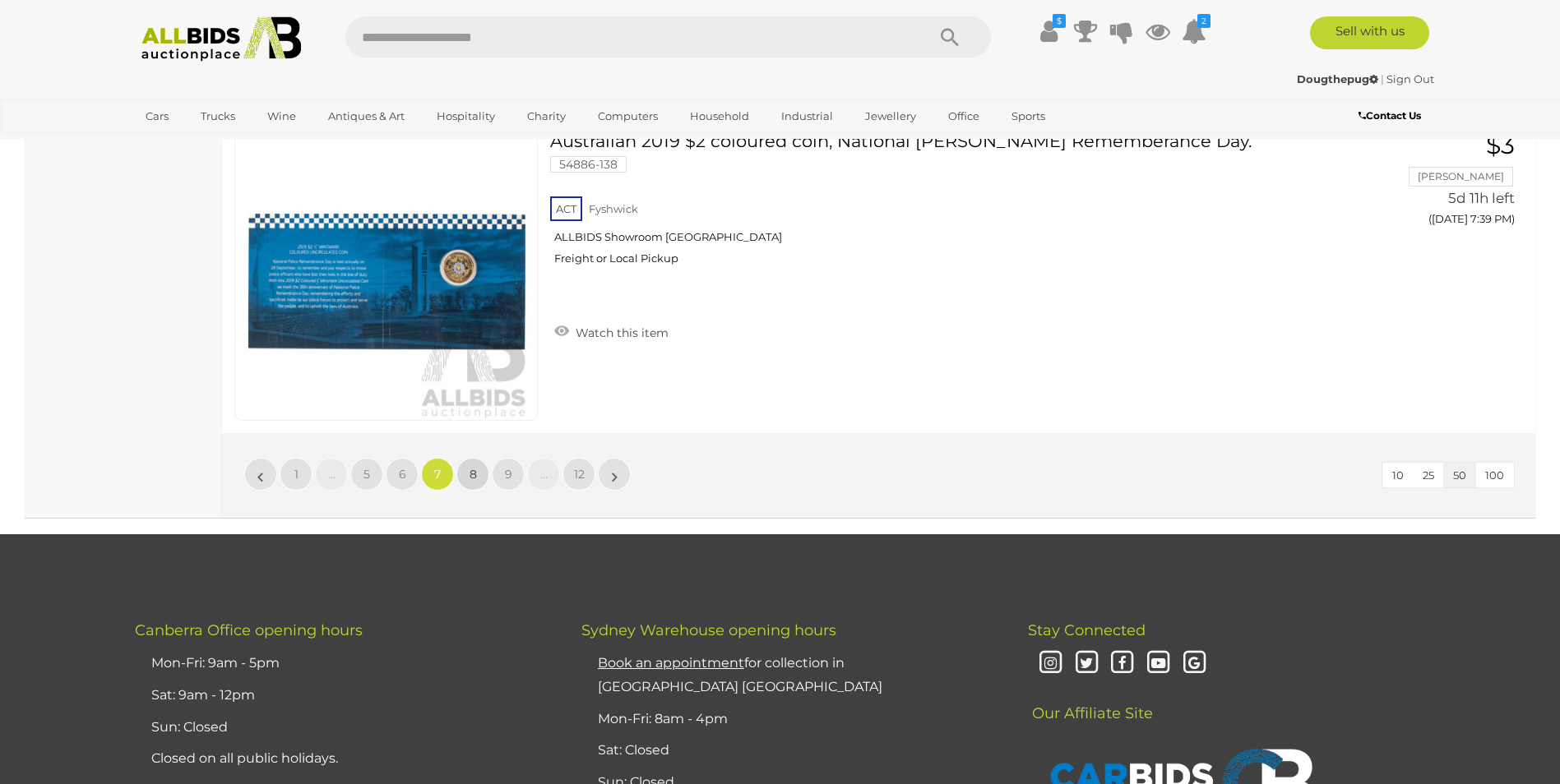
click at [472, 475] on span "8" at bounding box center [473, 473] width 7 height 15
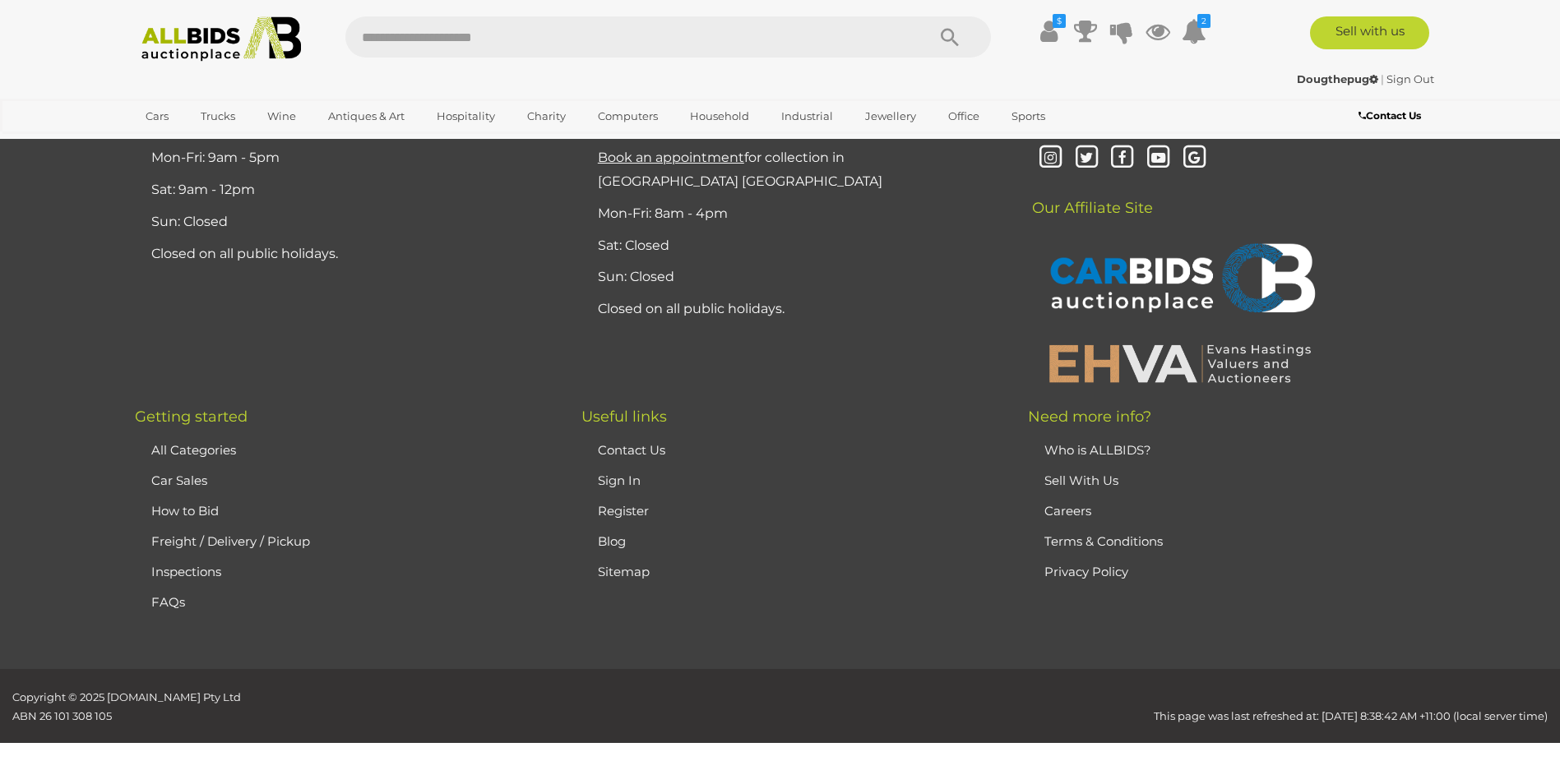
scroll to position [320, 0]
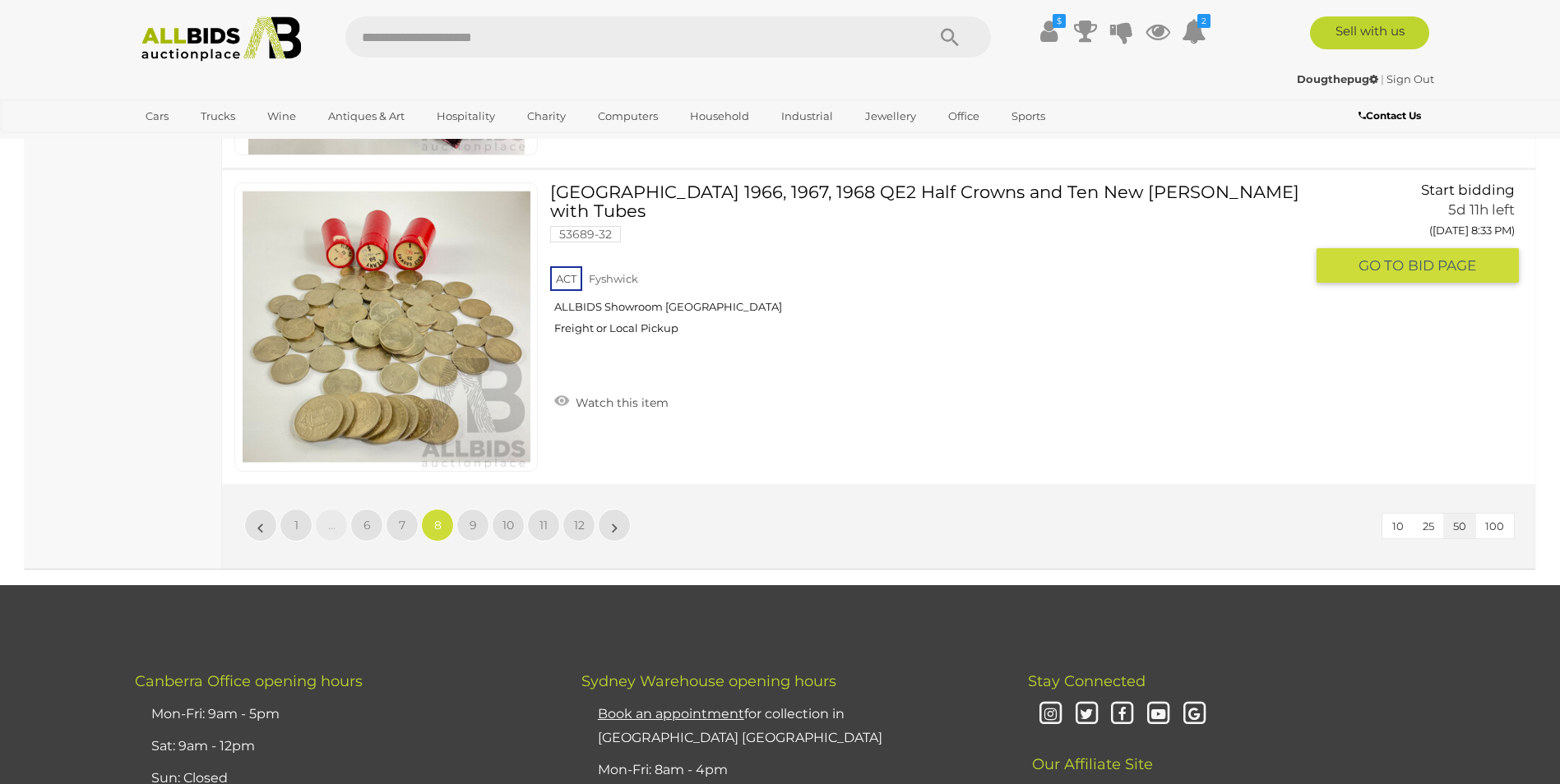
scroll to position [15934, 0]
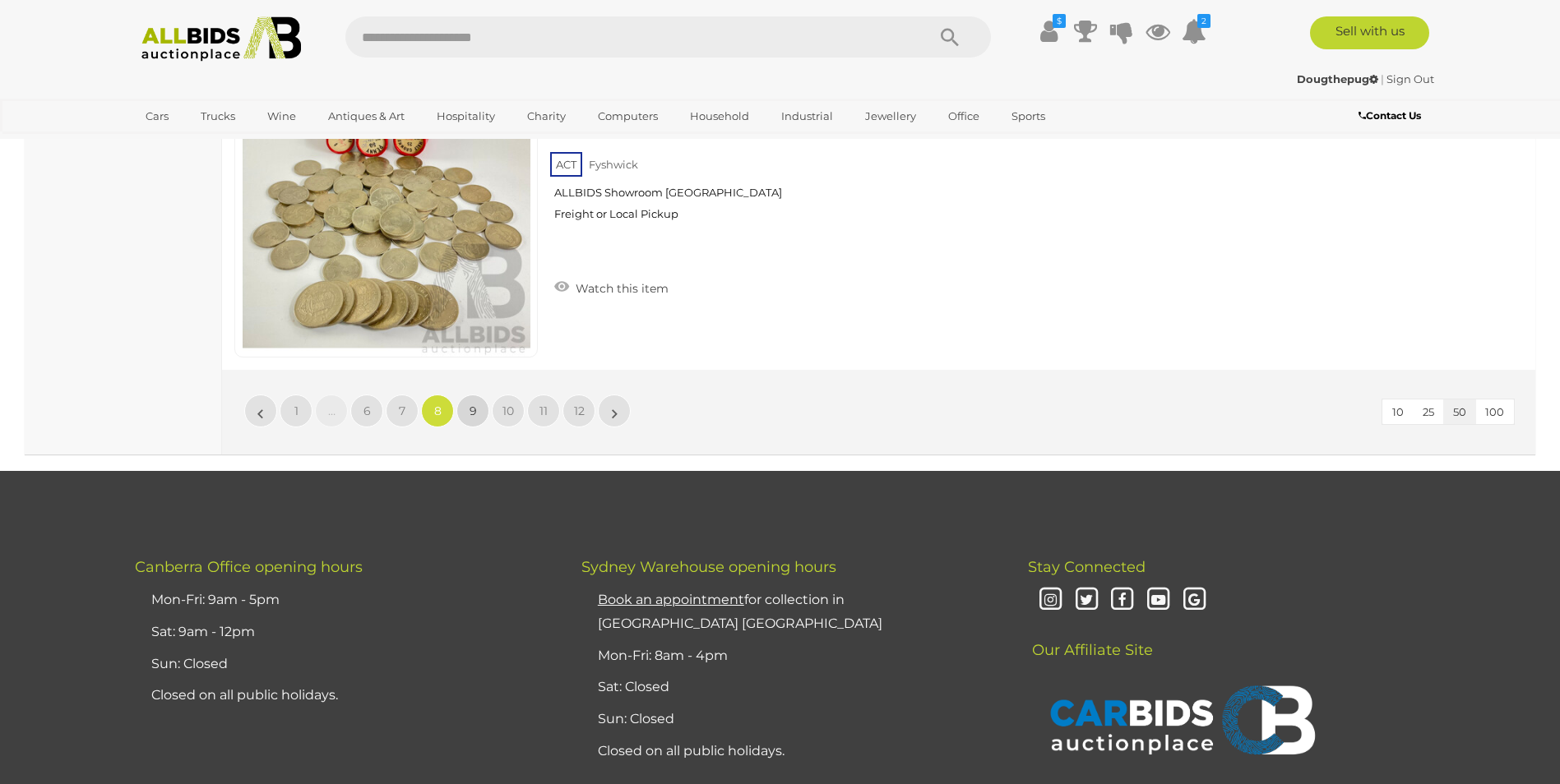
click at [475, 412] on span "9" at bounding box center [473, 410] width 7 height 15
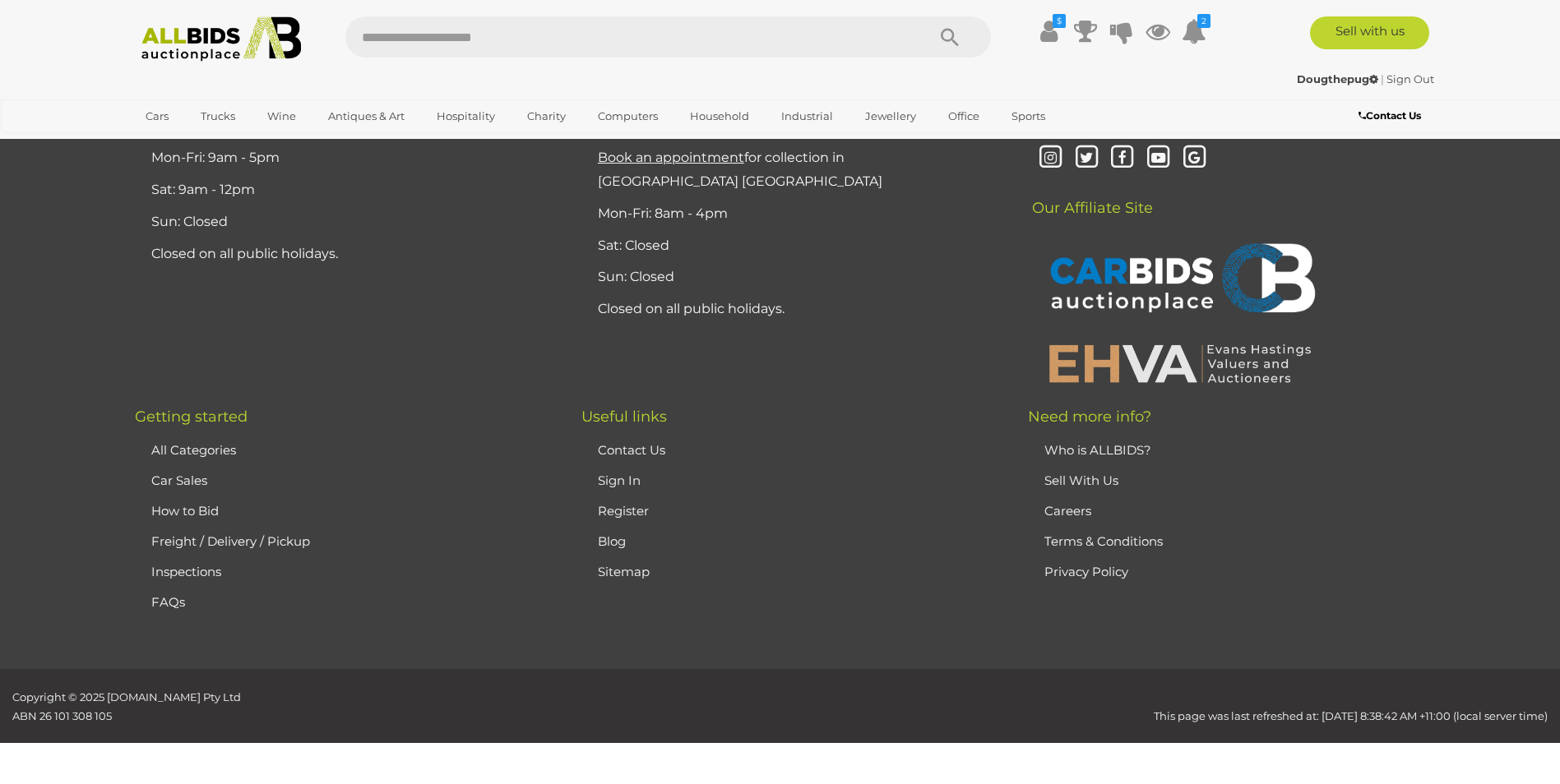
scroll to position [320, 0]
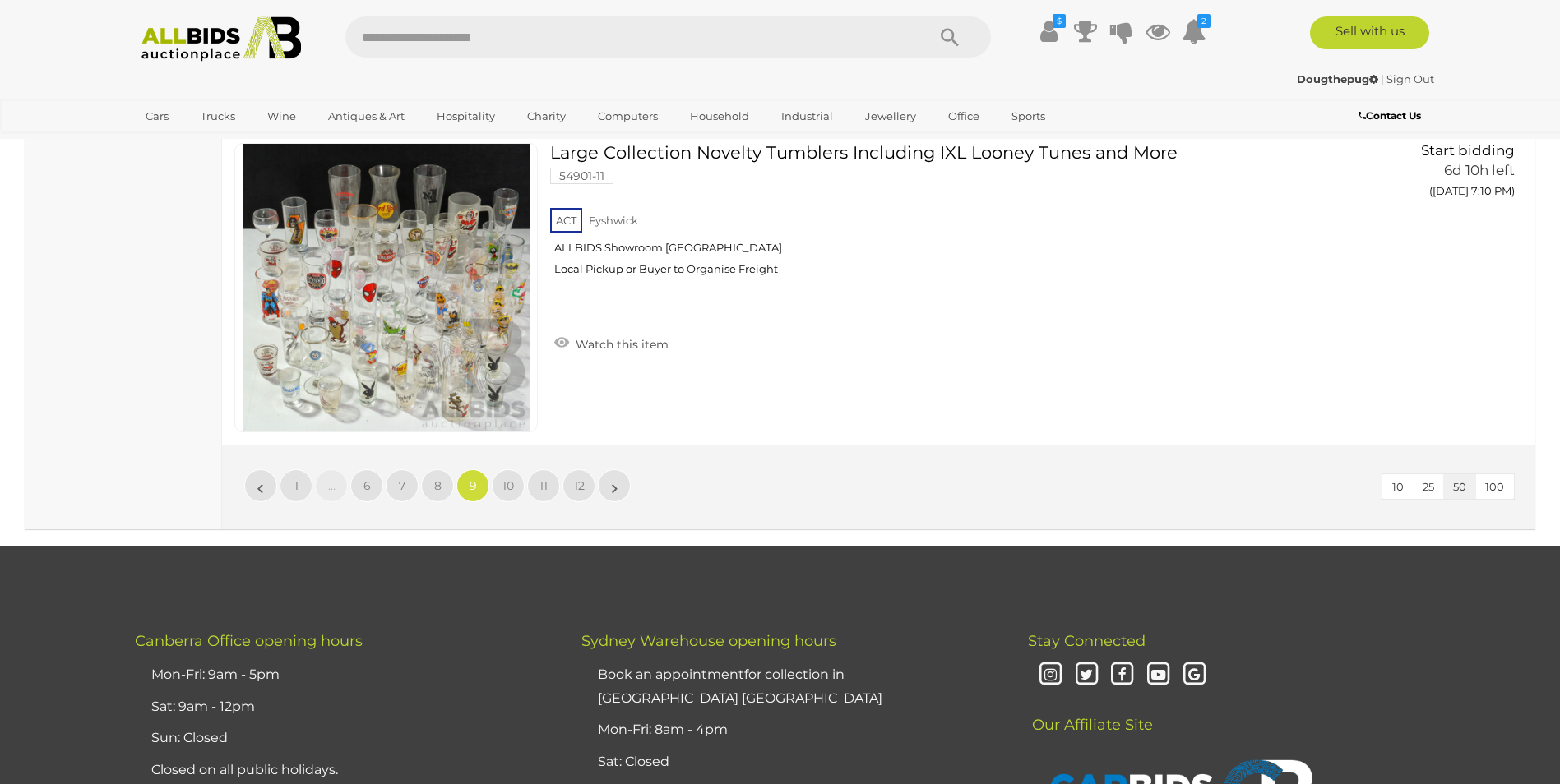
scroll to position [15852, 0]
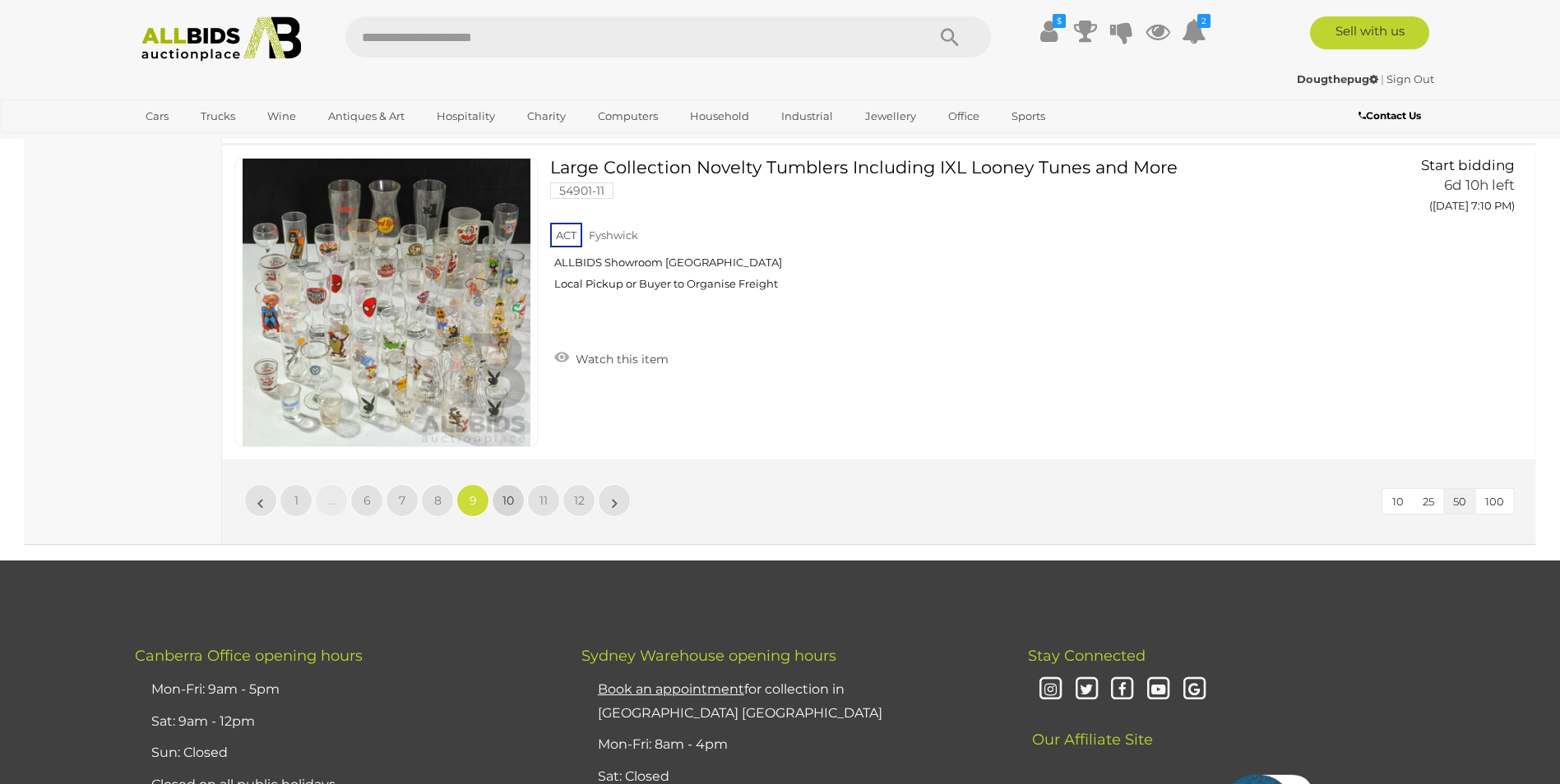
click at [502, 494] on span "10" at bounding box center [508, 500] width 12 height 15
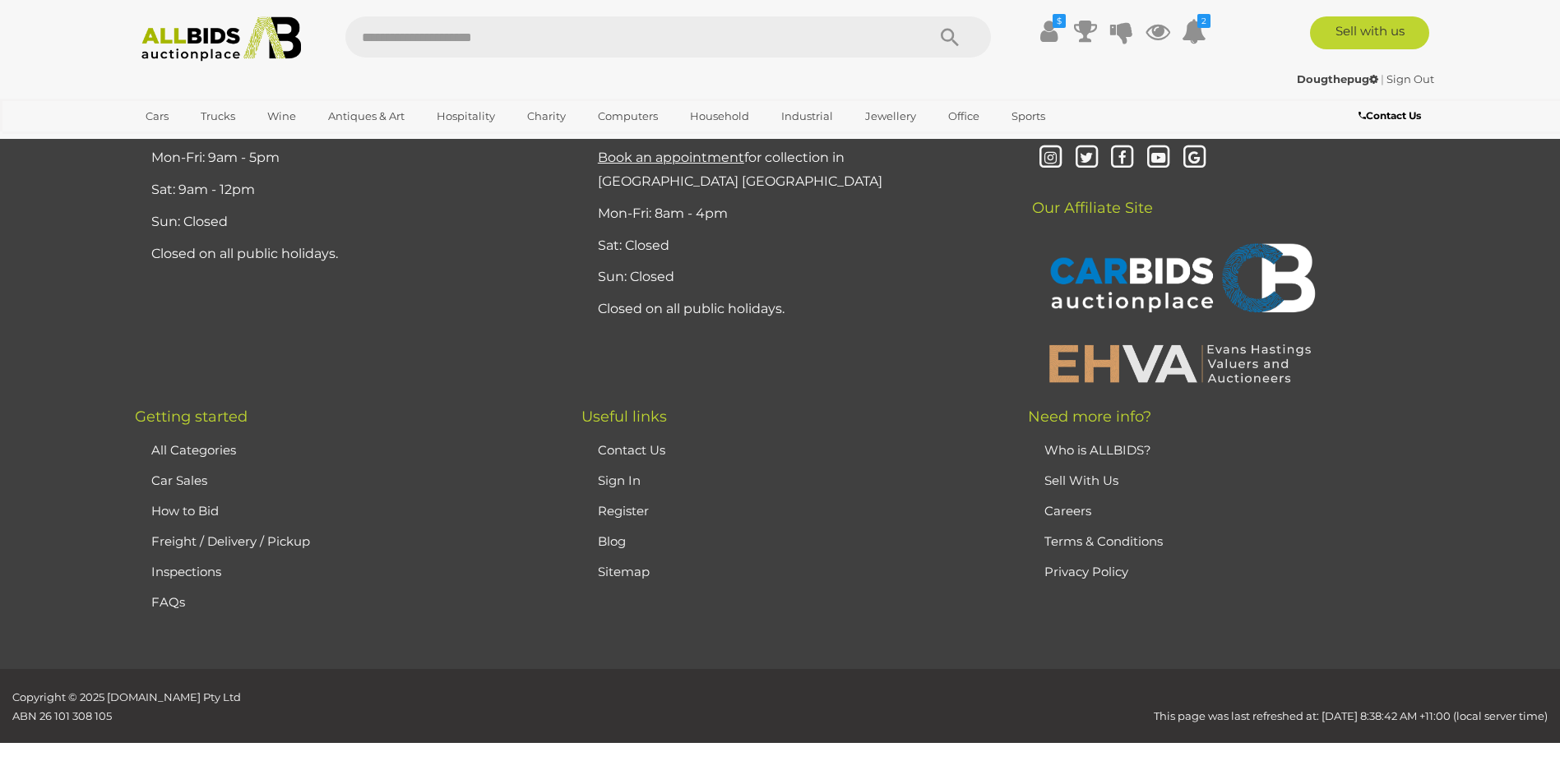
scroll to position [320, 0]
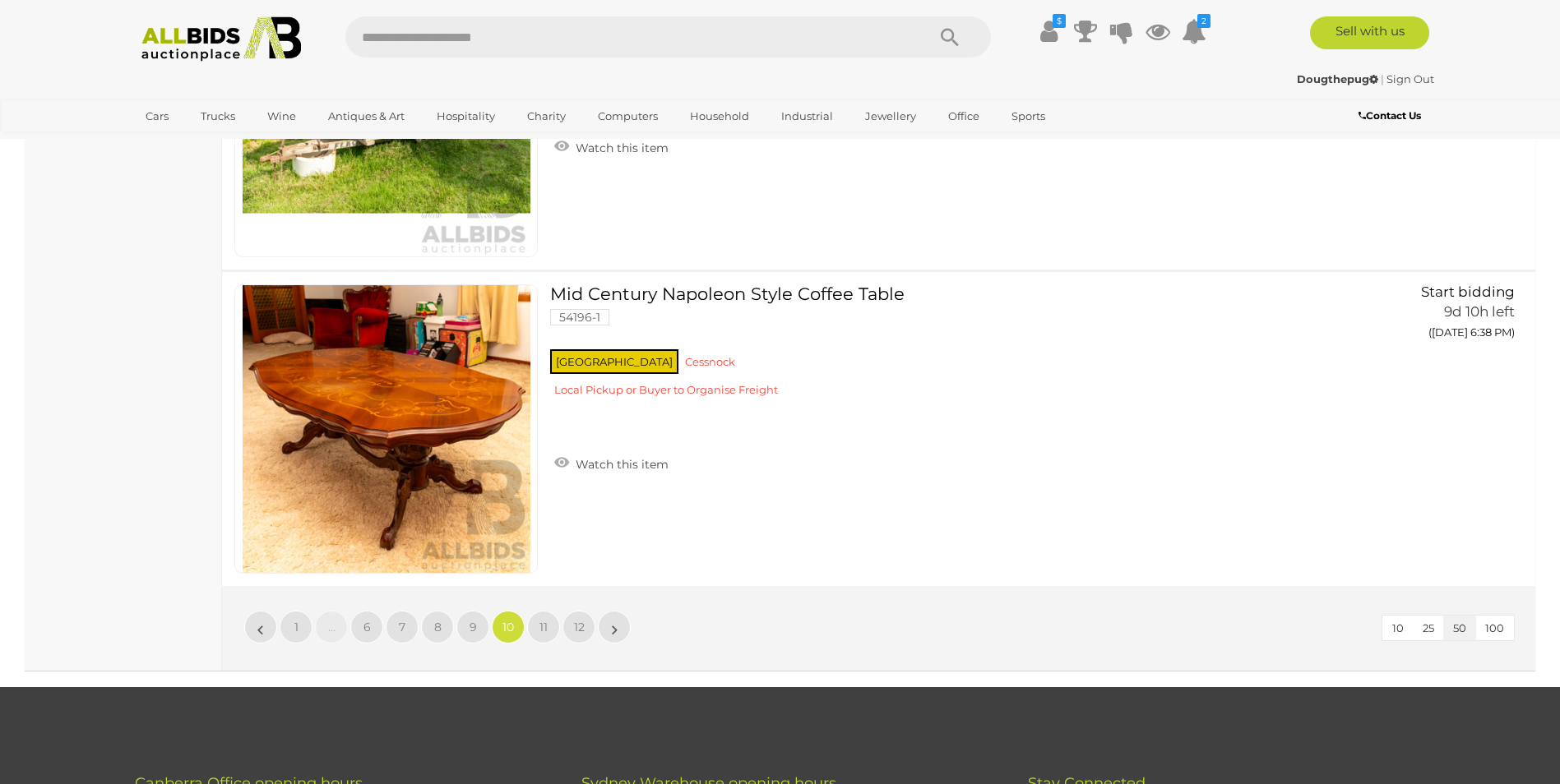
scroll to position [15769, 0]
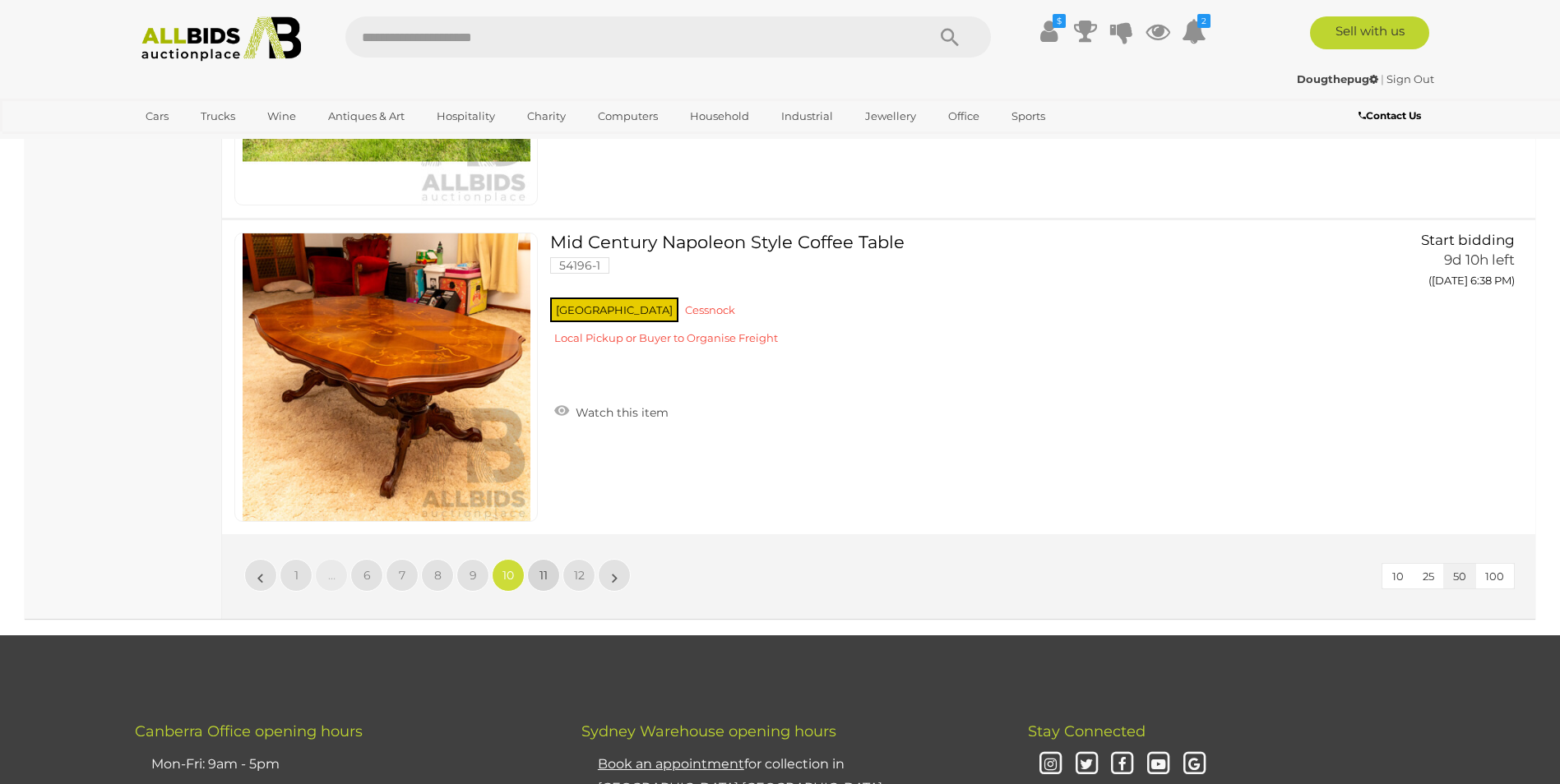
click at [546, 574] on span "11" at bounding box center [543, 575] width 8 height 15
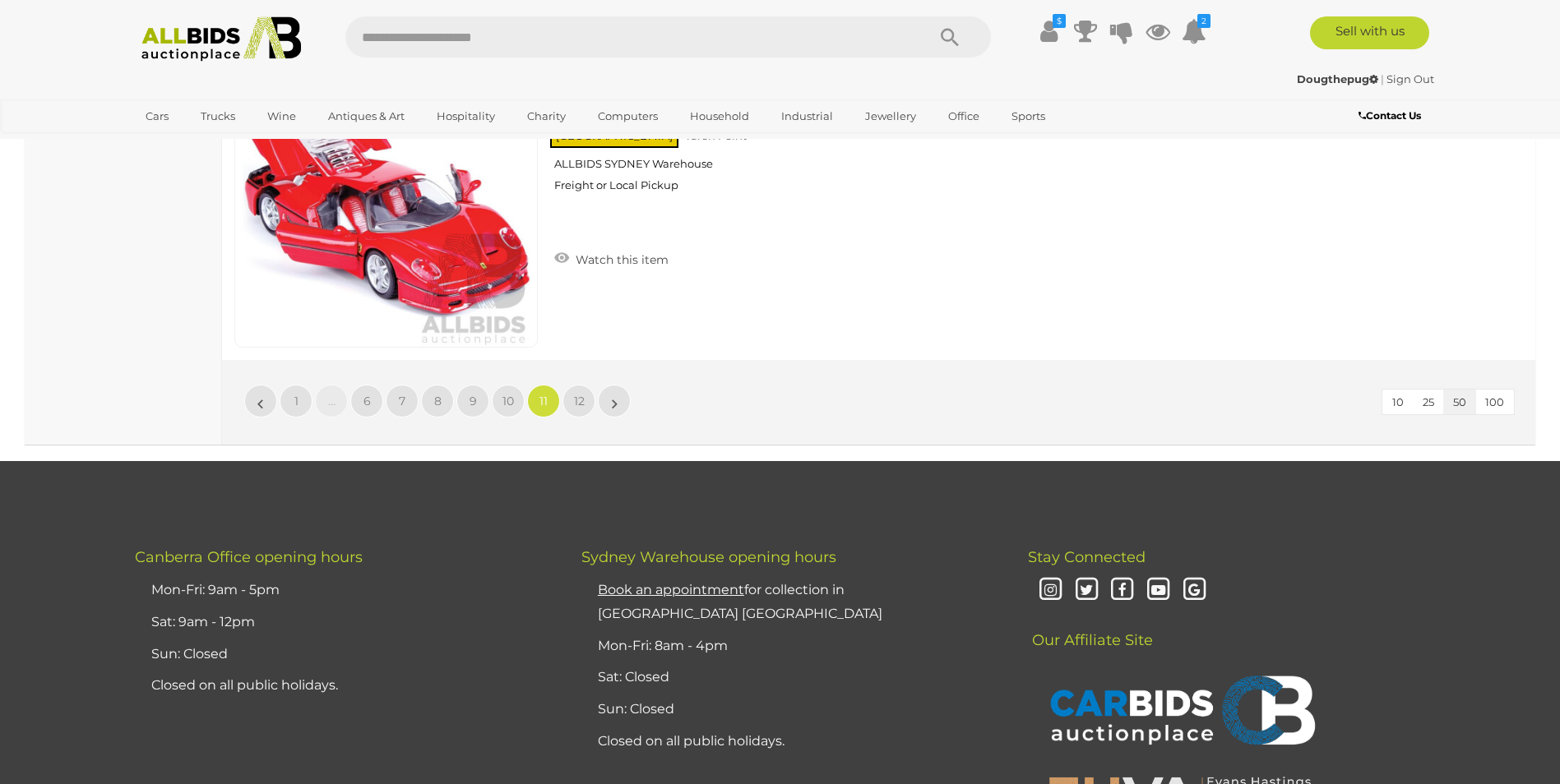
scroll to position [15934, 0]
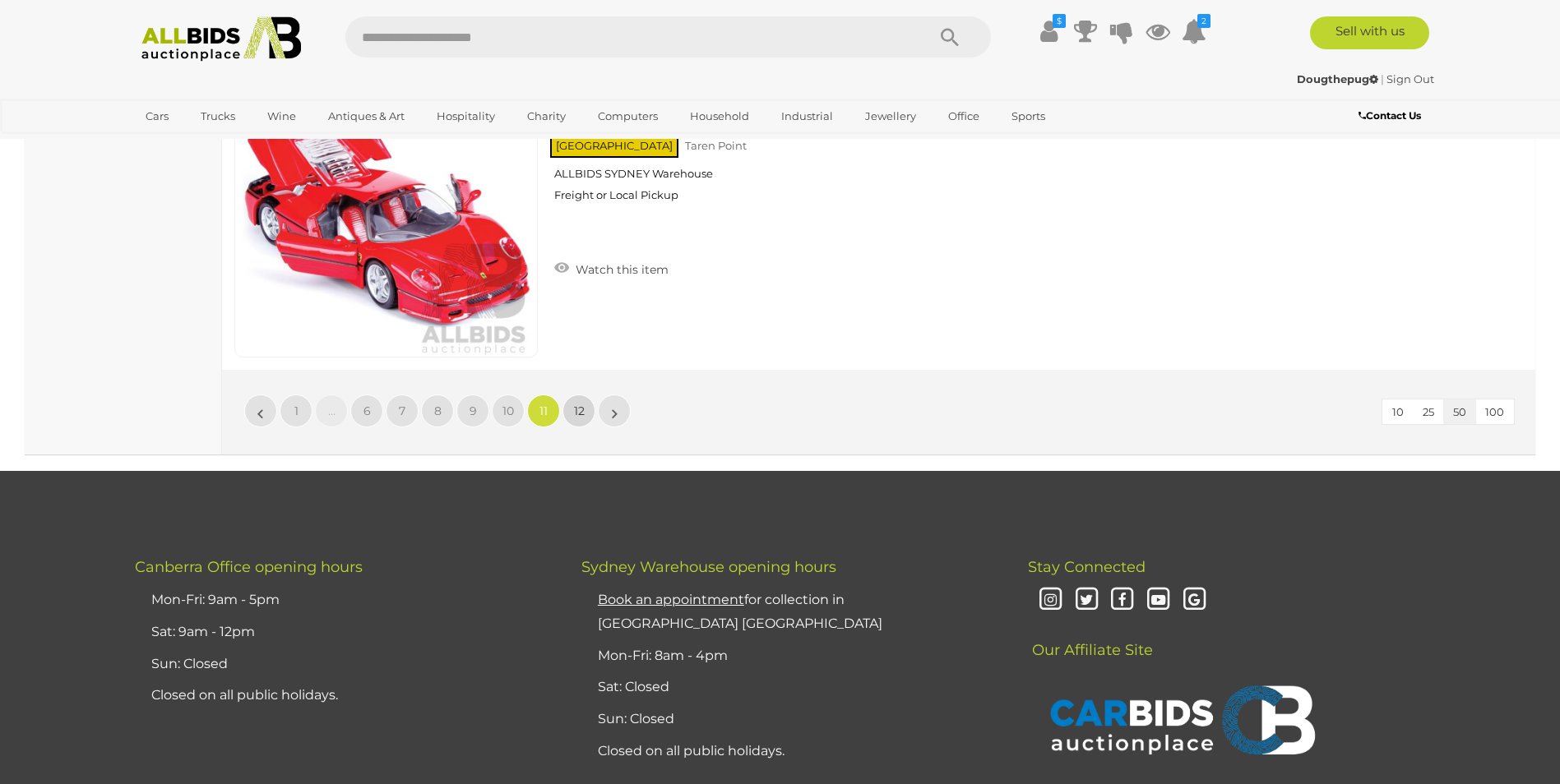
click at [586, 416] on link "12" at bounding box center [579, 410] width 33 height 33
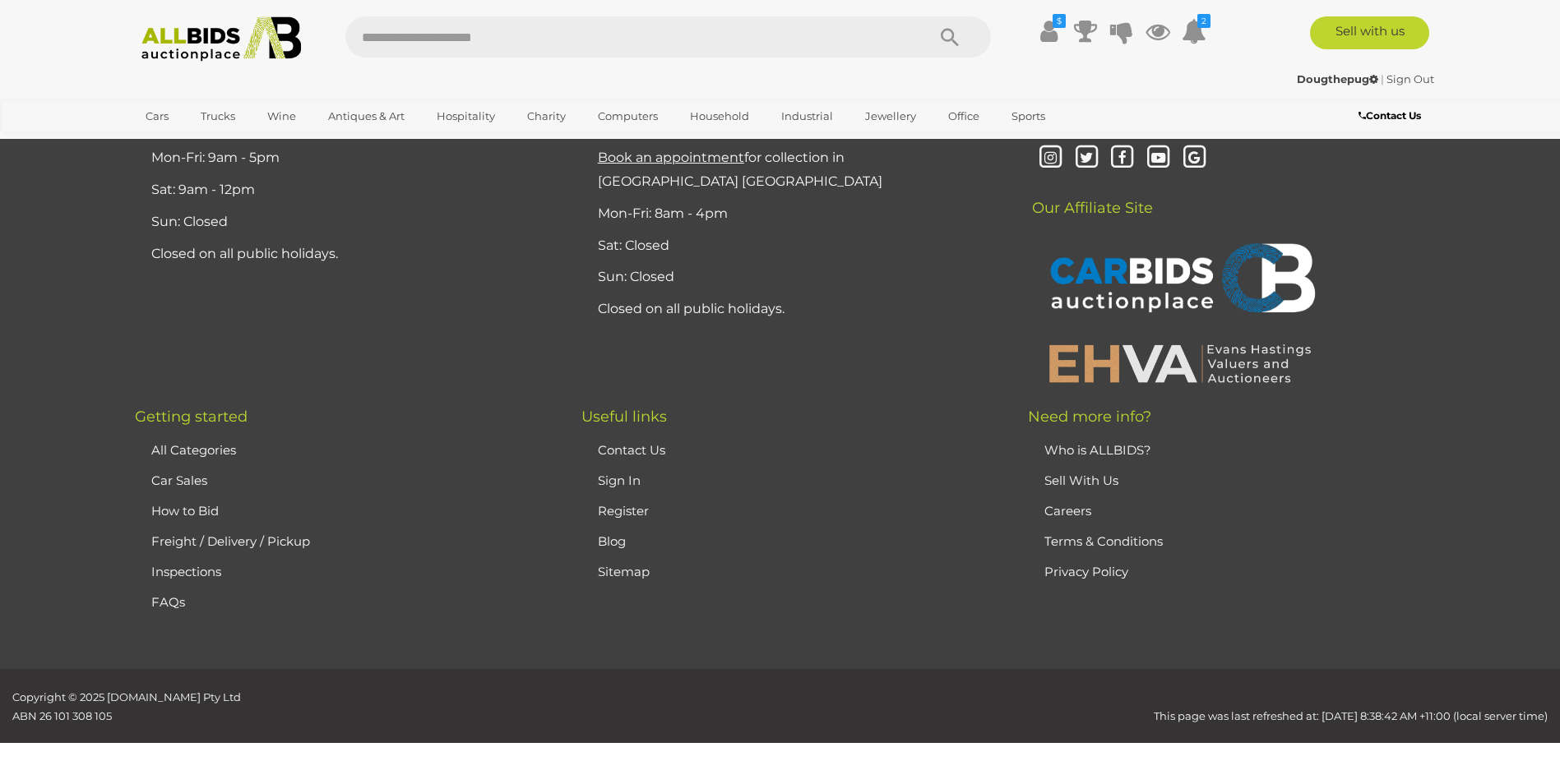
scroll to position [320, 0]
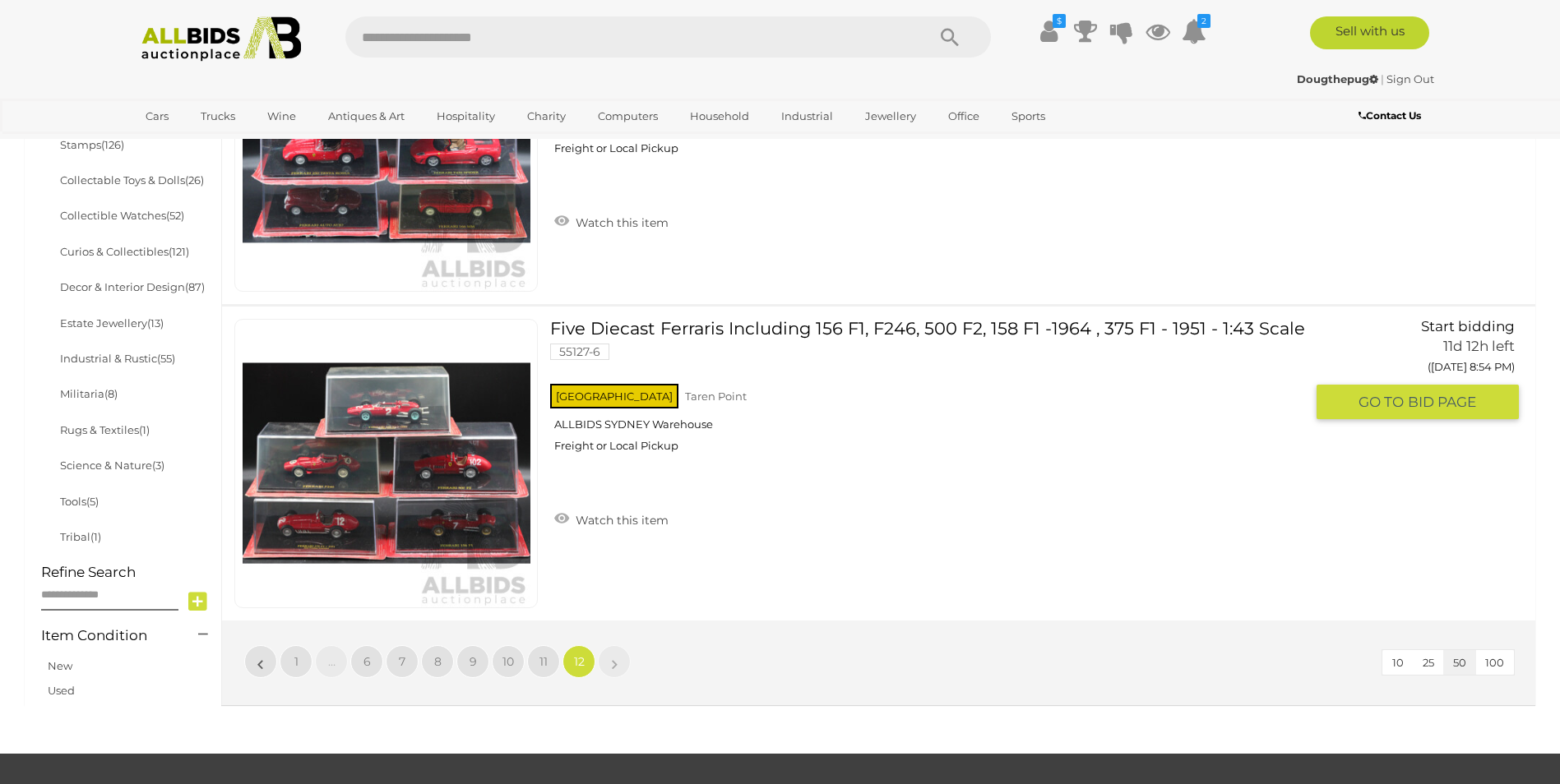
scroll to position [1389, 0]
